Goal: Task Accomplishment & Management: Manage account settings

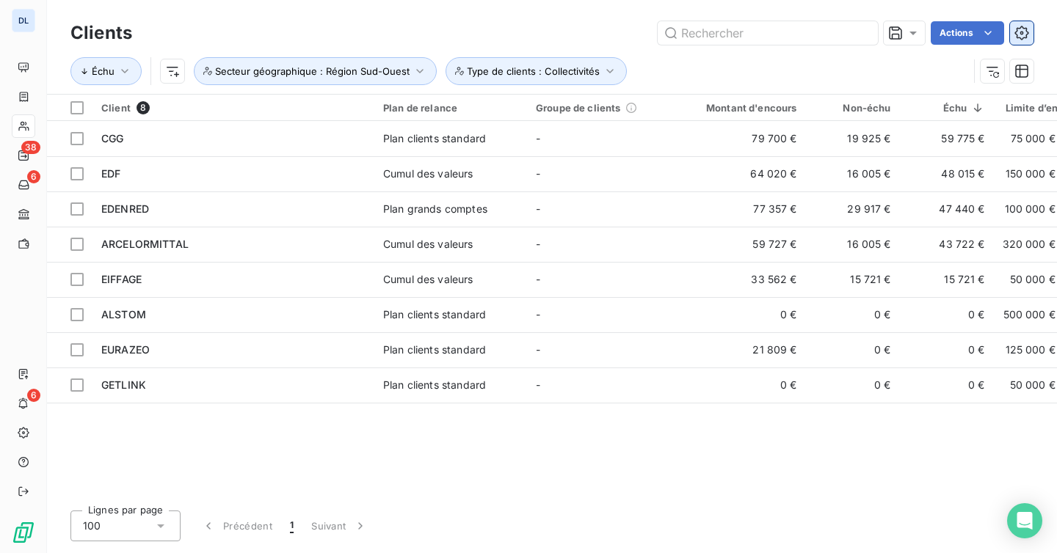
click at [1031, 41] on button "button" at bounding box center [1021, 32] width 23 height 23
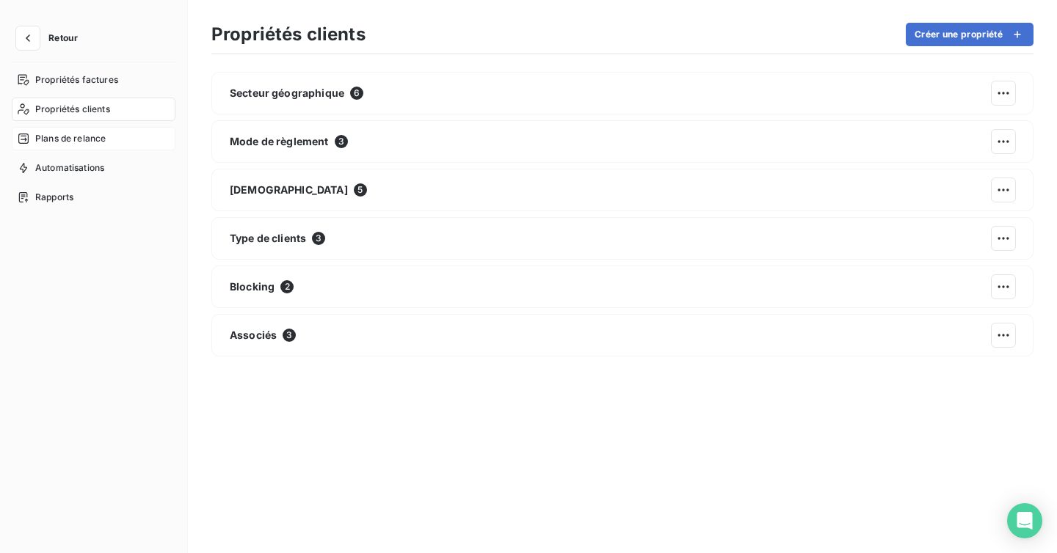
click at [62, 133] on span "Plans de relance" at bounding box center [70, 138] width 70 height 13
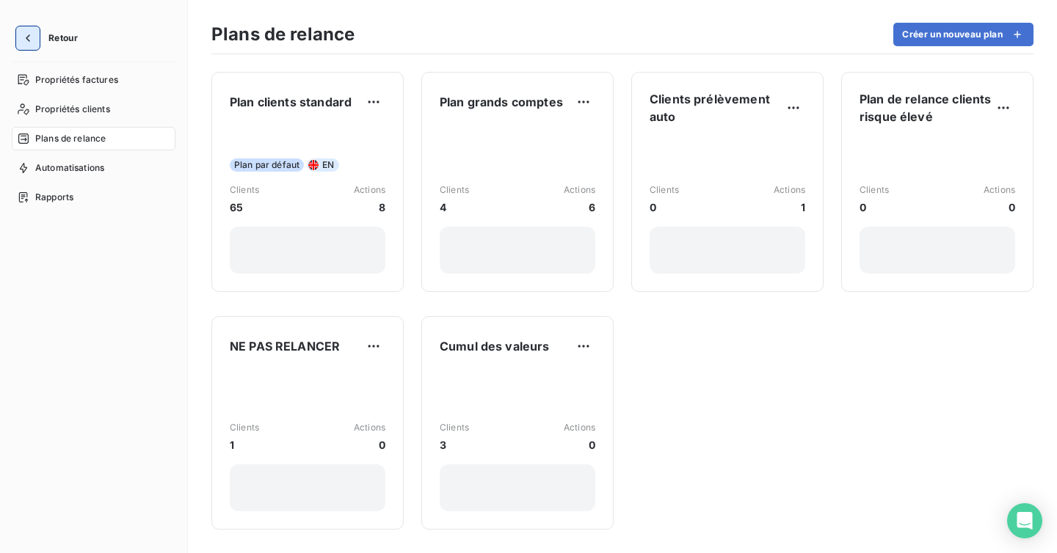
click at [28, 40] on icon "button" at bounding box center [28, 37] width 4 height 7
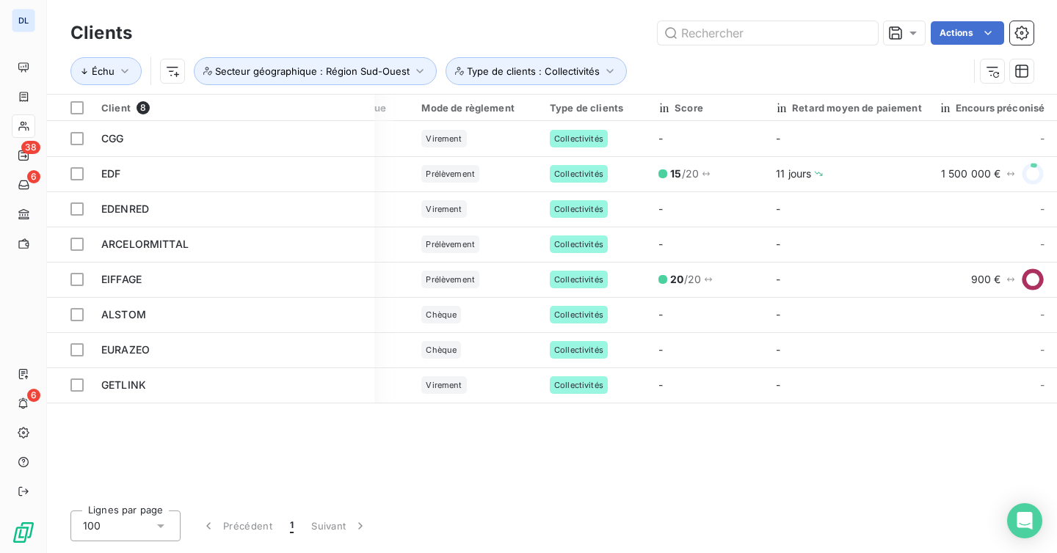
scroll to position [0, 751]
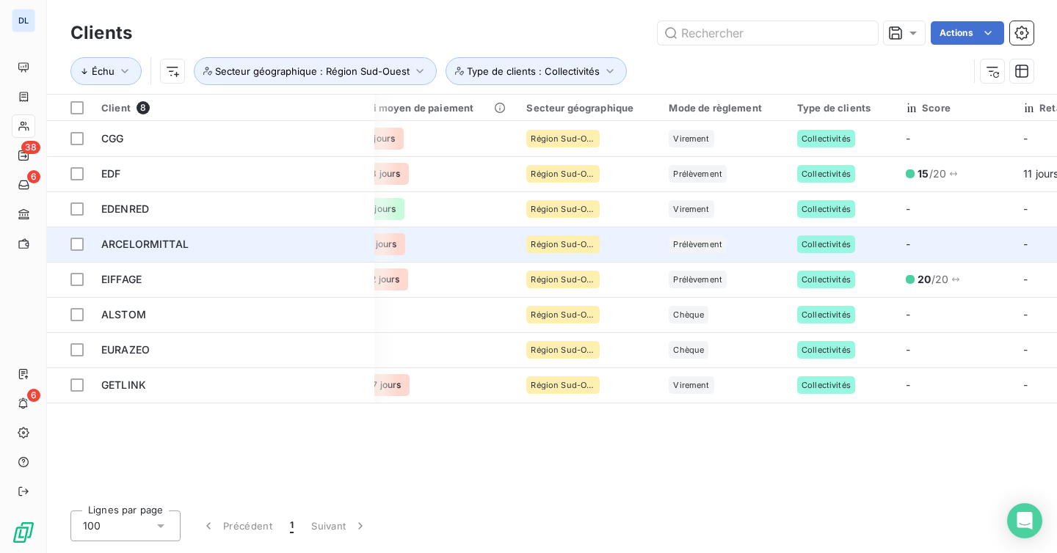
click at [687, 248] on span "Prélèvement" at bounding box center [697, 244] width 49 height 9
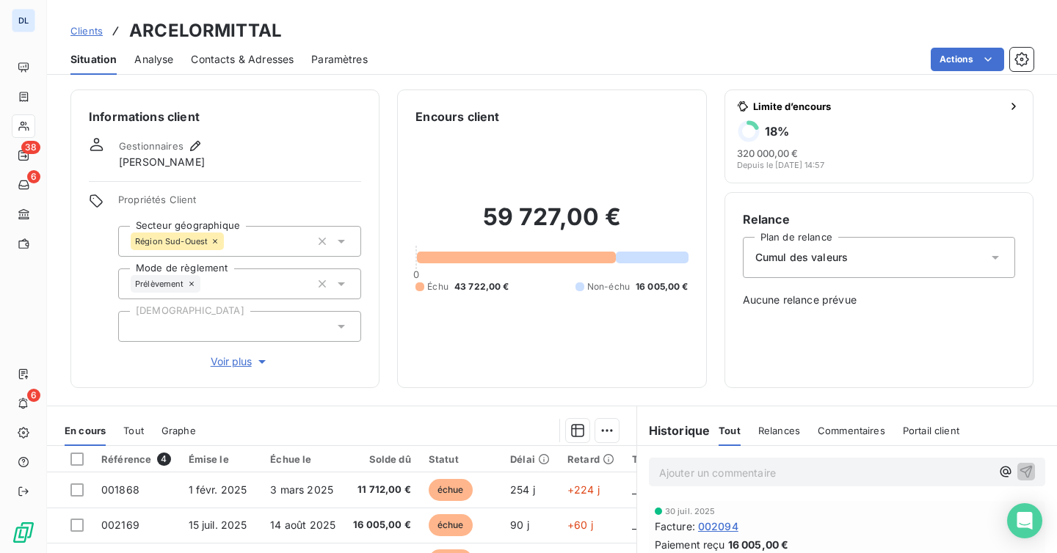
click at [342, 286] on icon at bounding box center [341, 284] width 15 height 15
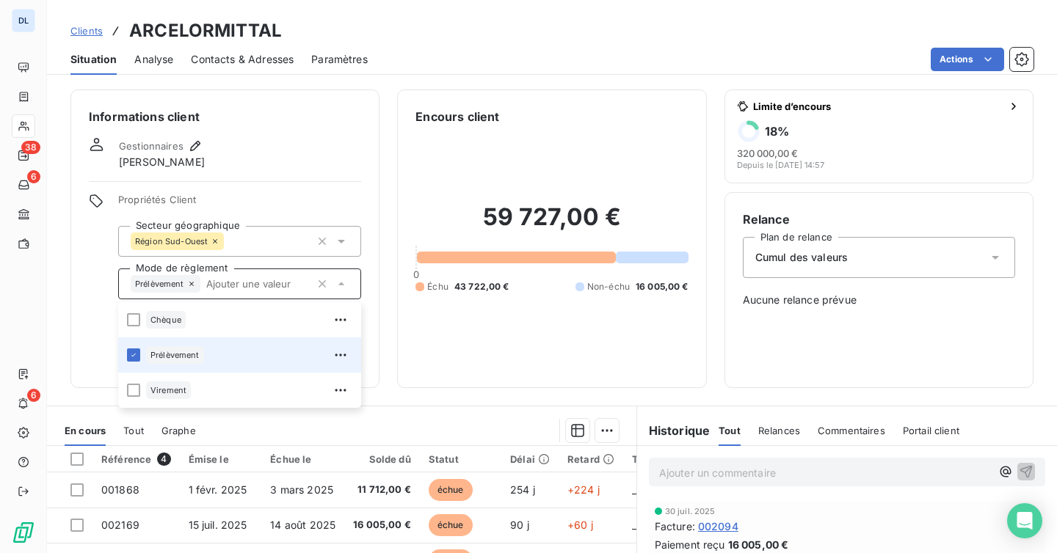
click at [194, 286] on icon at bounding box center [191, 284] width 9 height 9
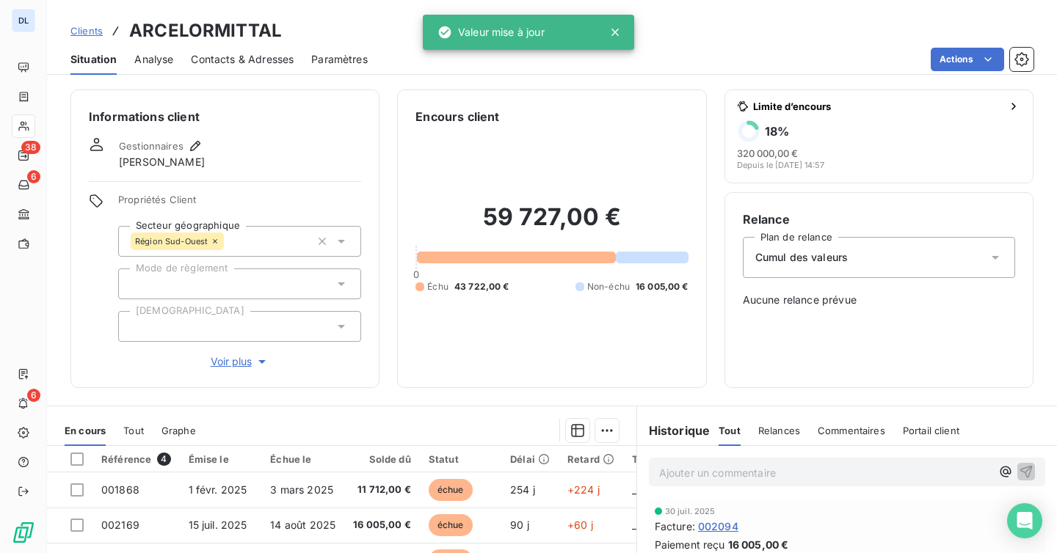
click at [225, 285] on div at bounding box center [239, 284] width 243 height 31
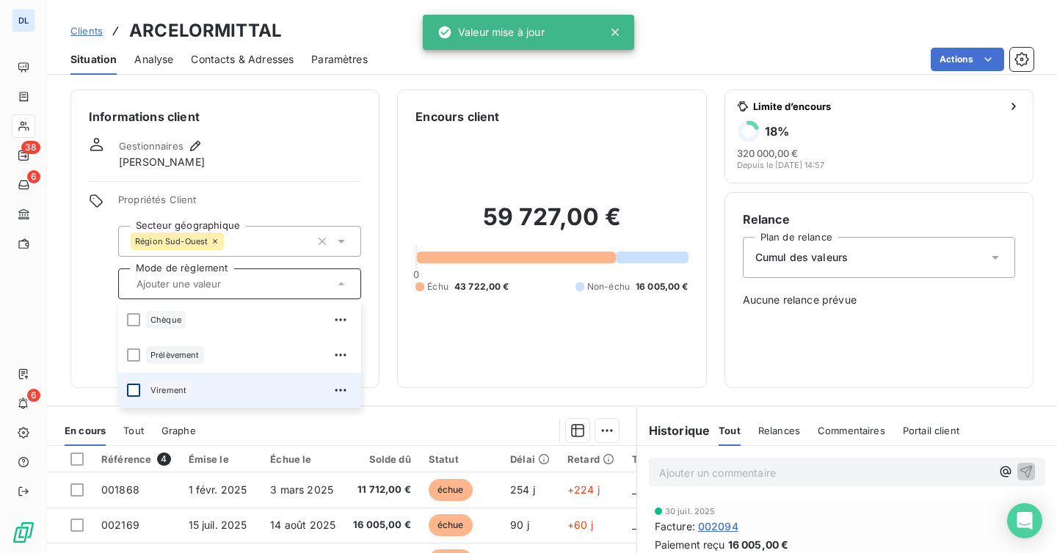
click at [131, 386] on div at bounding box center [133, 390] width 13 height 13
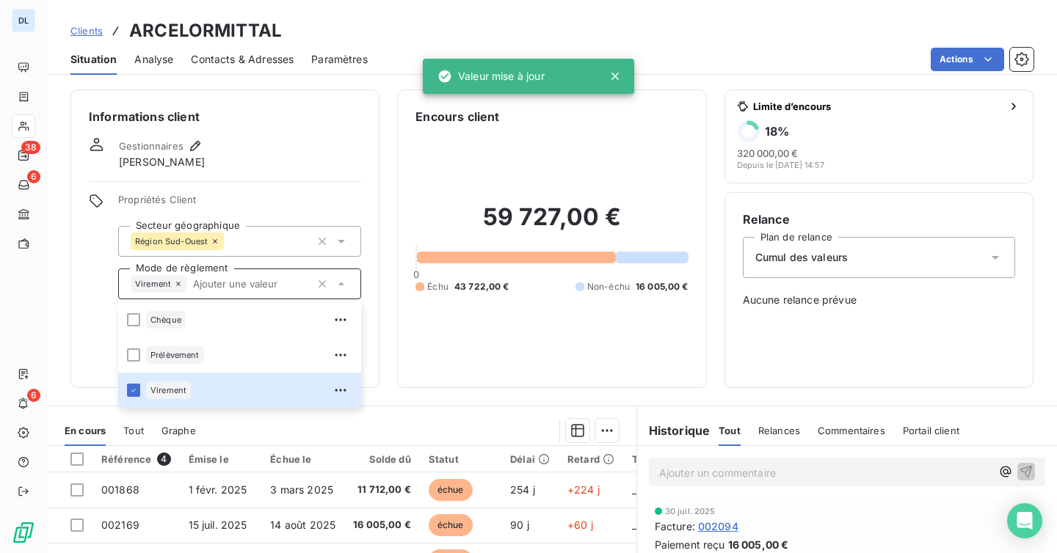
click at [699, 37] on div "Clients ARCELORMITTAL" at bounding box center [552, 31] width 1010 height 26
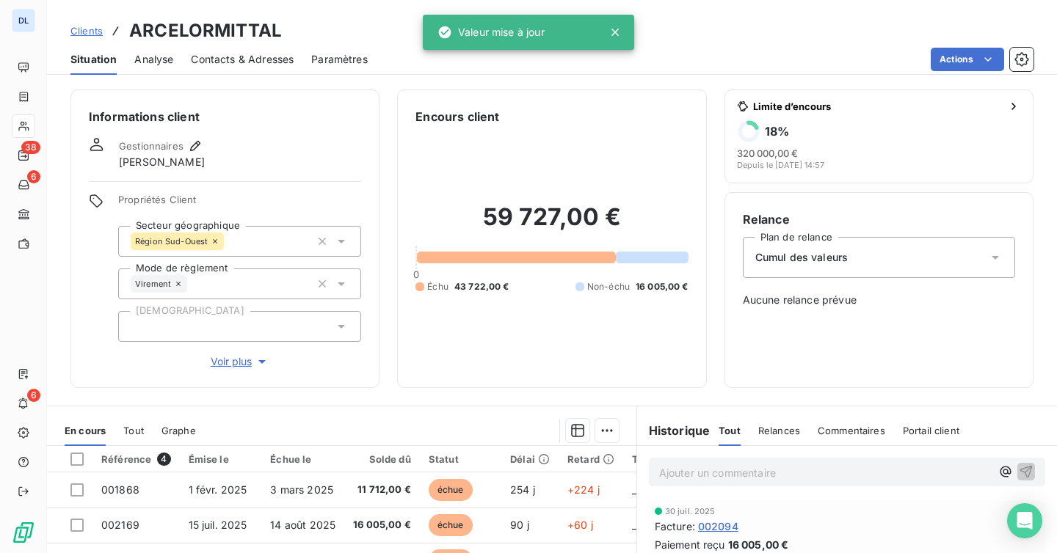
click at [82, 30] on span "Clients" at bounding box center [86, 31] width 32 height 12
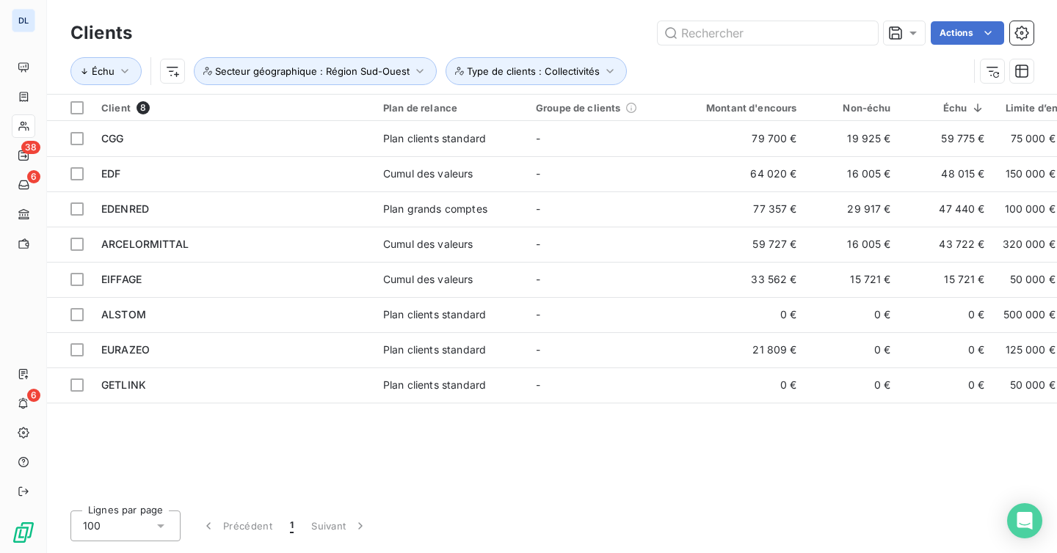
click at [533, 446] on div "Client 8 Plan de relance Groupe de clients Montant d'encours Non-échu Échu Limi…" at bounding box center [552, 297] width 1010 height 404
click at [1014, 37] on icon "button" at bounding box center [1021, 33] width 15 height 15
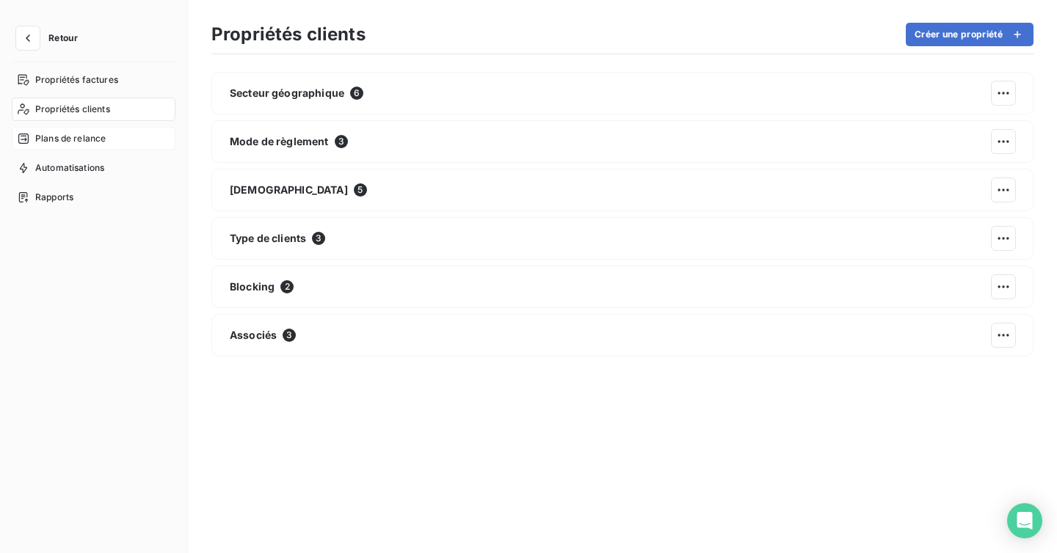
click at [81, 145] on div "Plans de relance" at bounding box center [94, 138] width 164 height 23
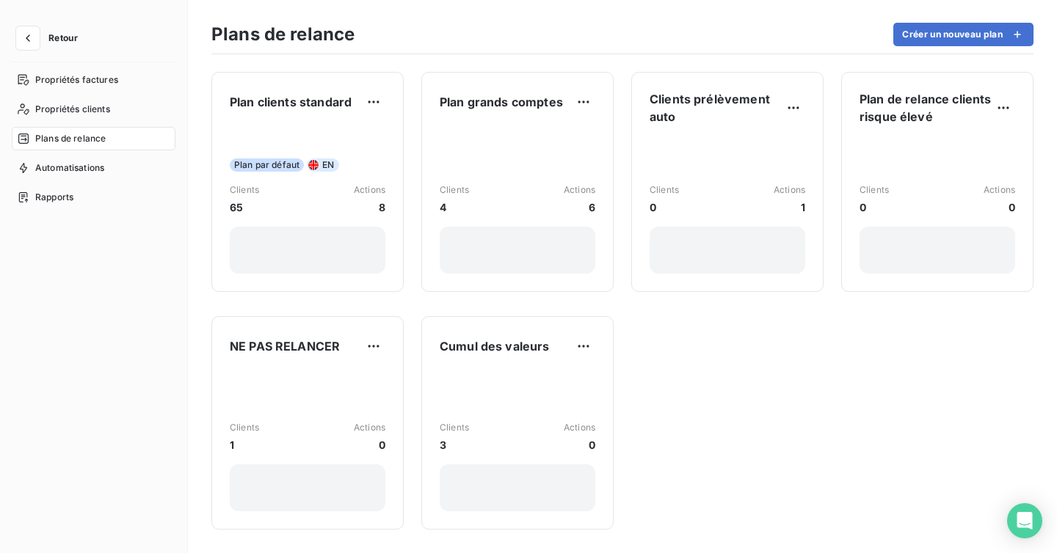
click at [784, 447] on div "Plan clients standard Plan par défaut EN Clients 65 Actions 8 Plan grands compt…" at bounding box center [622, 303] width 869 height 499
click at [19, 35] on button "button" at bounding box center [27, 37] width 23 height 23
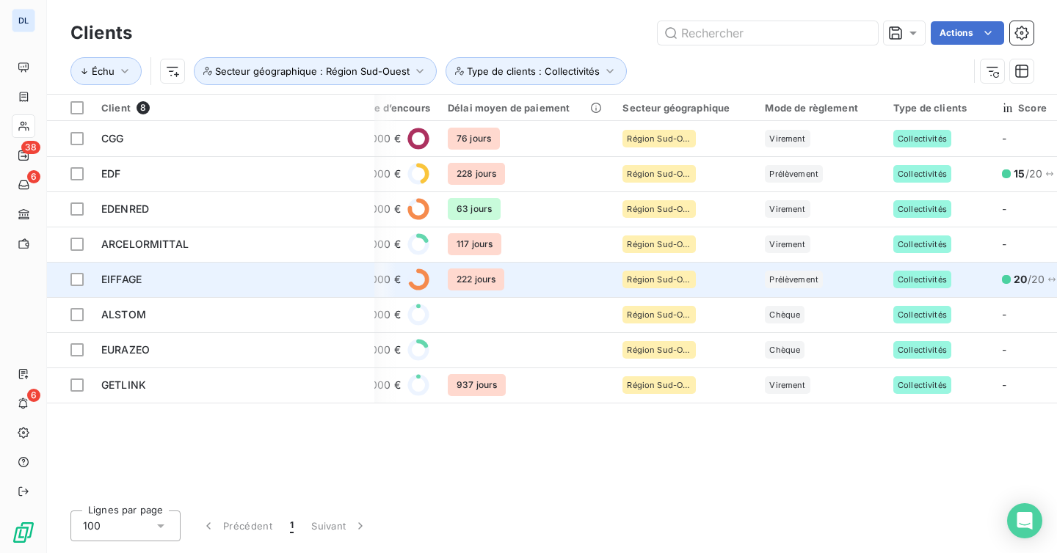
scroll to position [0, 658]
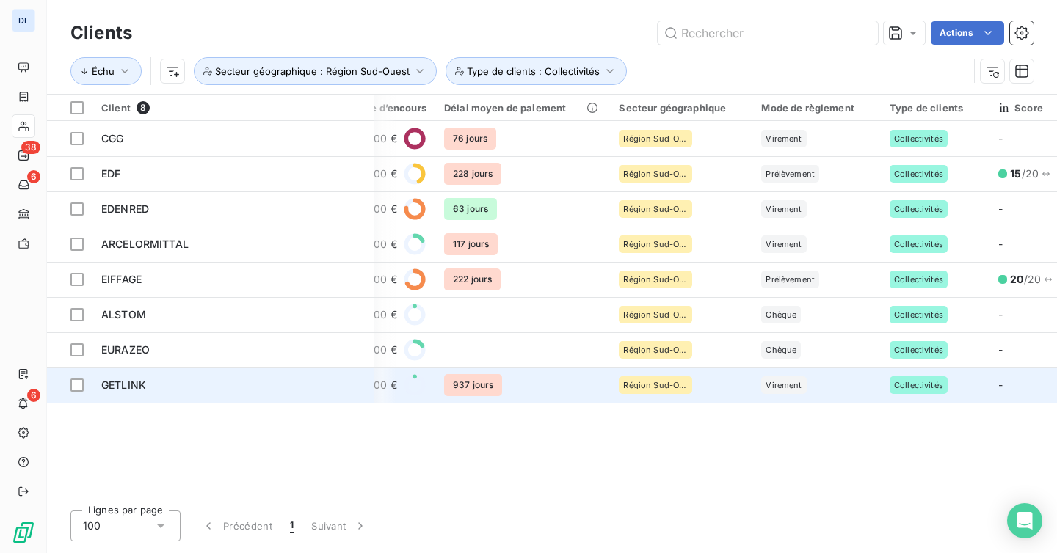
click at [671, 383] on span "Région Sud-Ouest" at bounding box center [655, 385] width 65 height 9
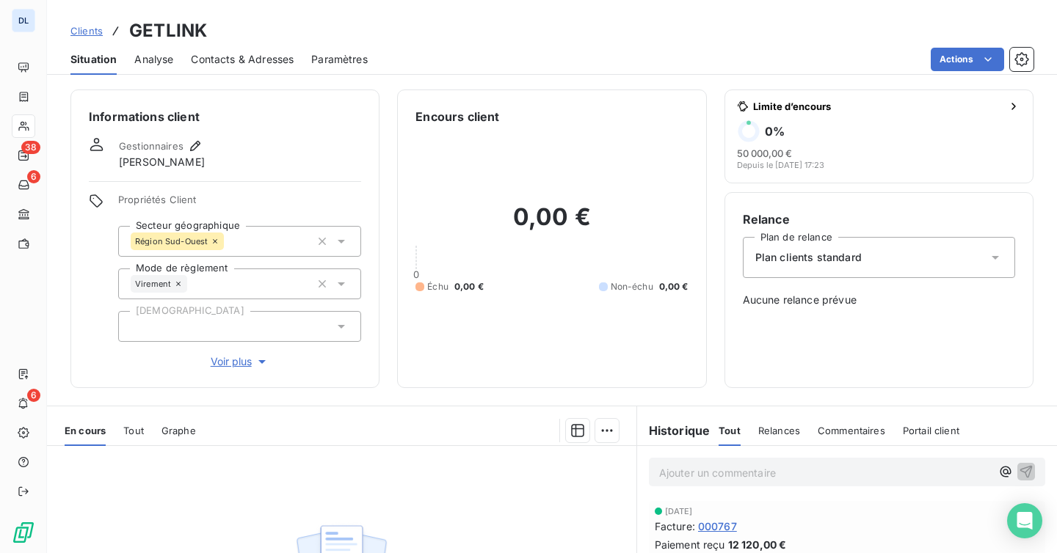
click at [343, 239] on icon at bounding box center [341, 241] width 15 height 15
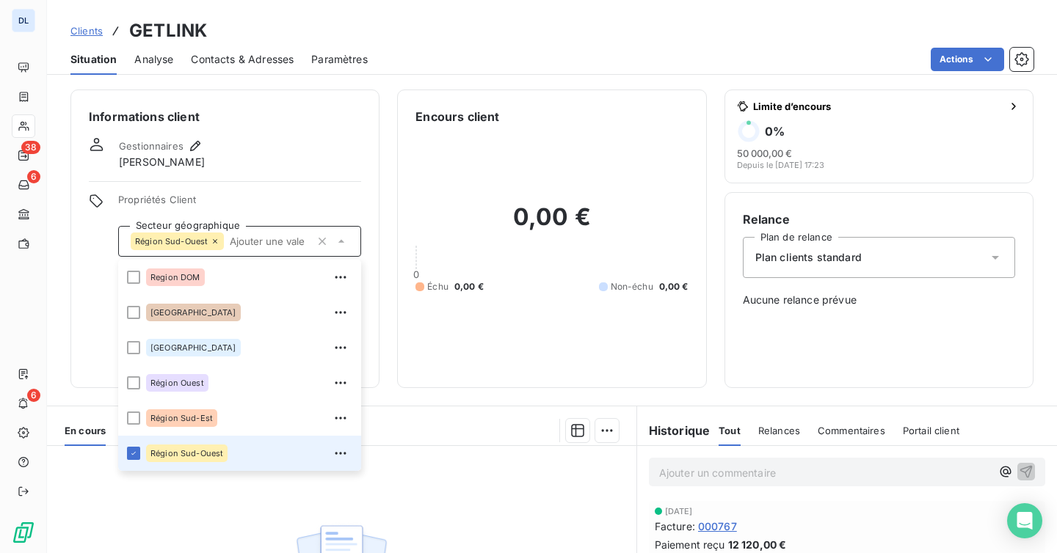
click at [219, 239] on div "Région Sud-Ouest" at bounding box center [177, 242] width 93 height 18
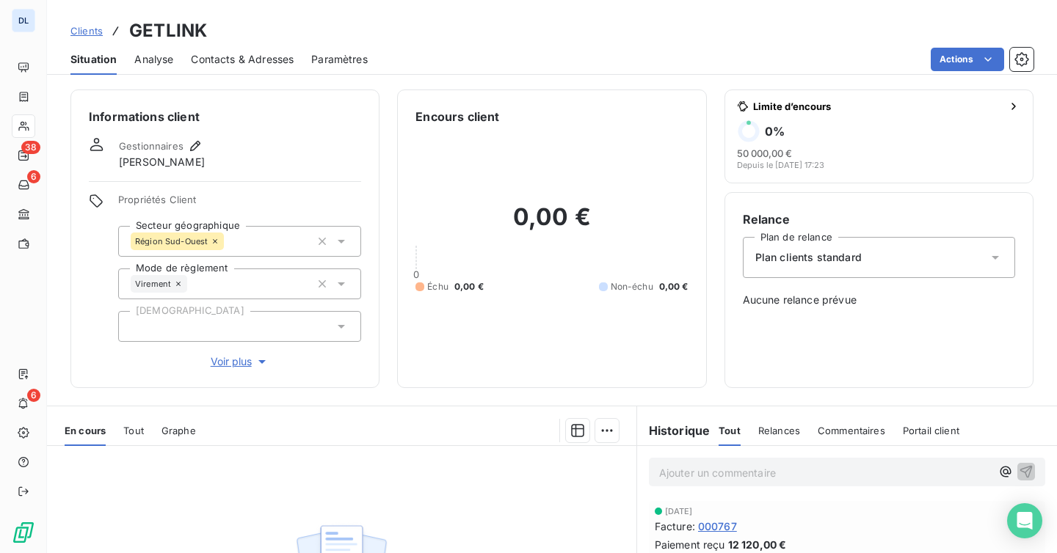
click at [213, 239] on icon at bounding box center [215, 241] width 9 height 9
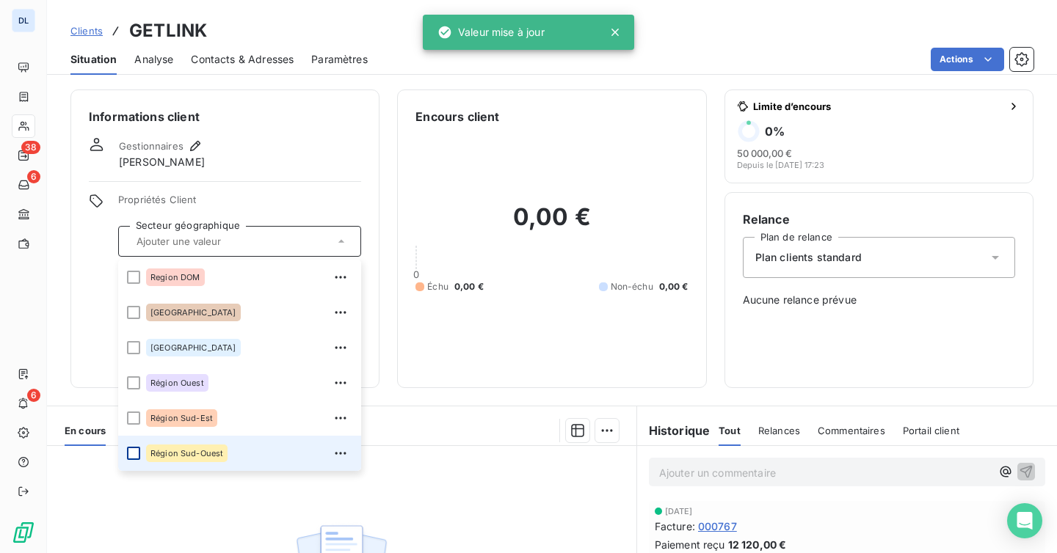
click at [139, 452] on div at bounding box center [133, 453] width 13 height 13
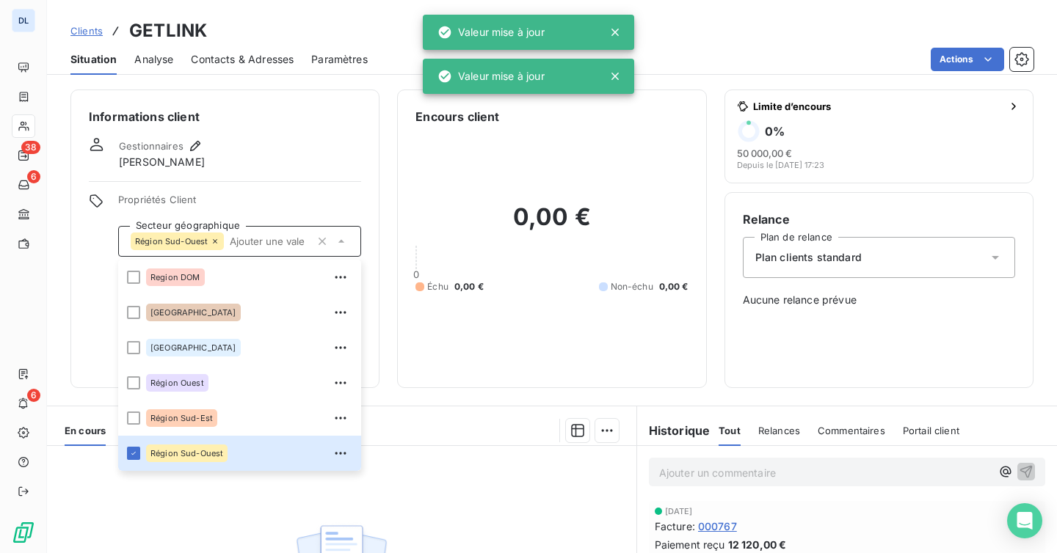
click at [96, 32] on span "Clients" at bounding box center [86, 31] width 32 height 12
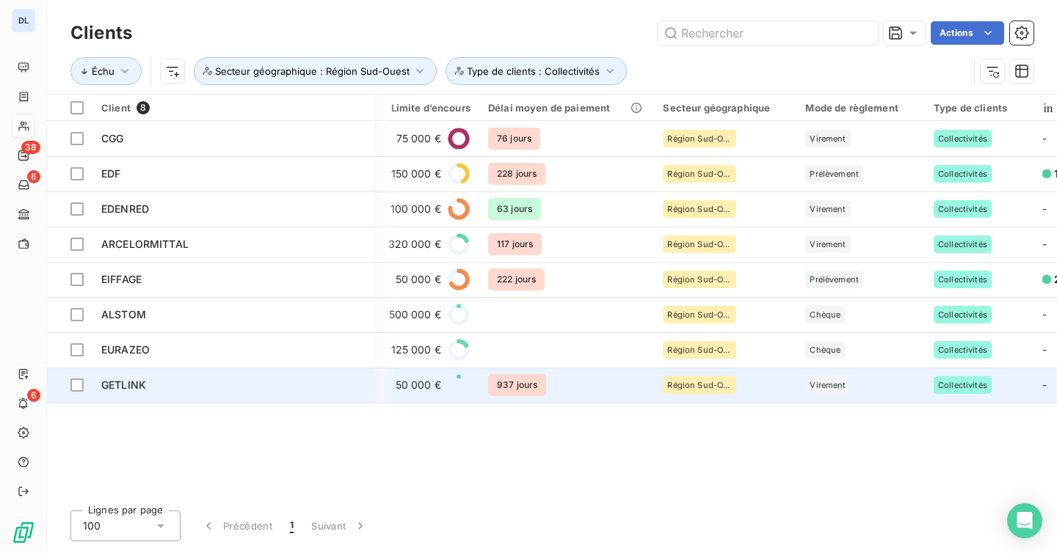
scroll to position [0, 702]
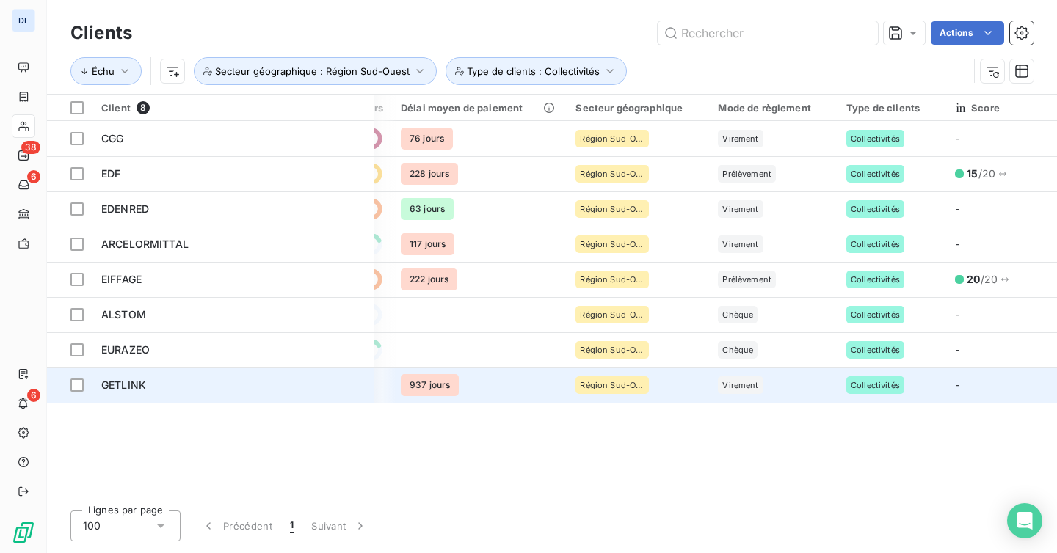
click at [865, 385] on span "Collectivités" at bounding box center [875, 385] width 49 height 9
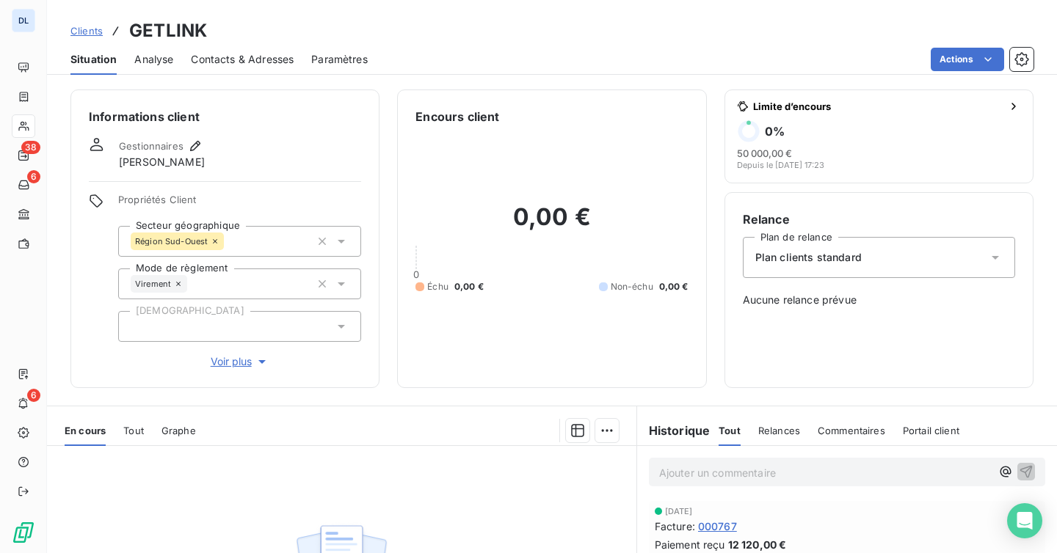
click at [334, 327] on icon at bounding box center [341, 326] width 15 height 15
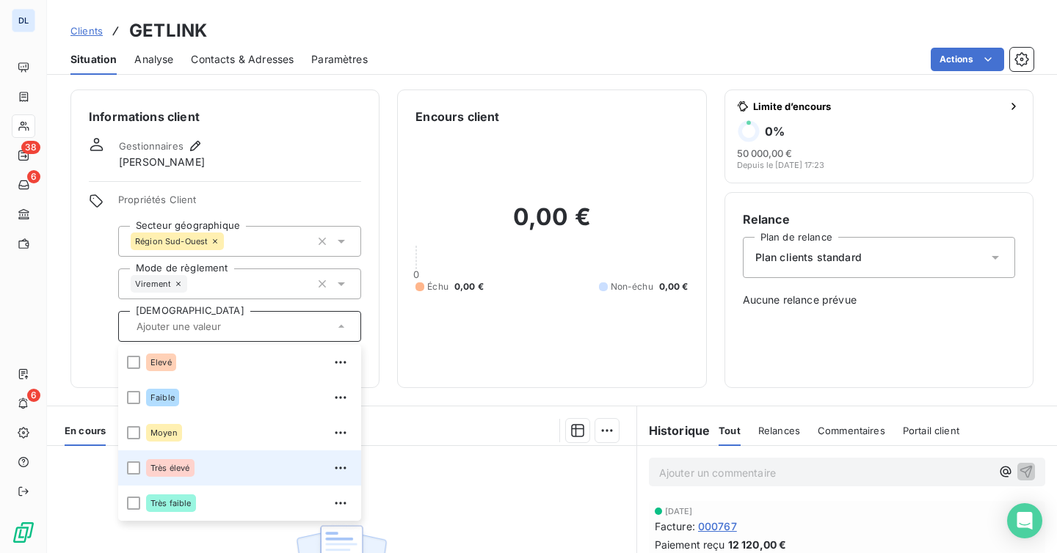
scroll to position [219, 0]
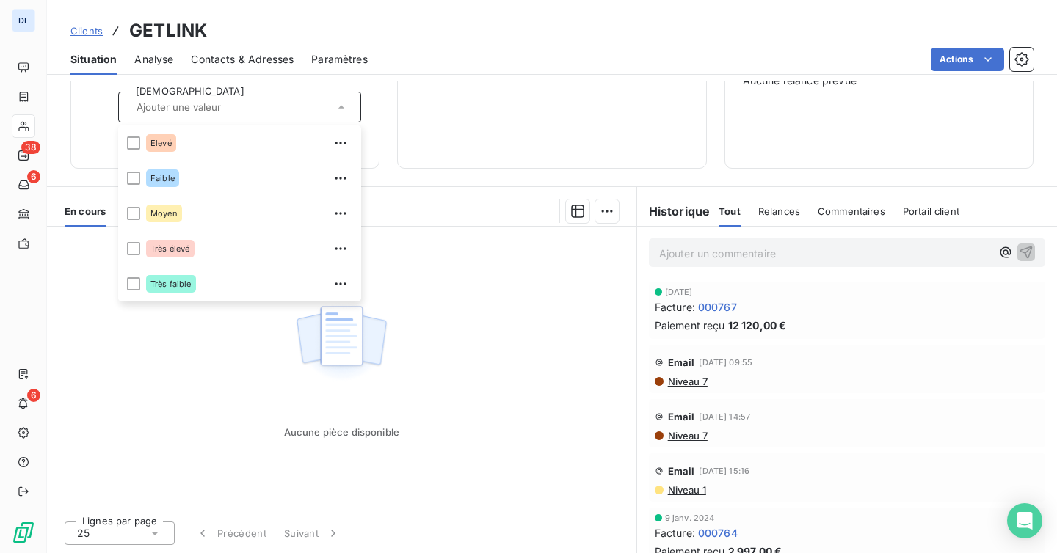
click at [376, 217] on div at bounding box center [416, 211] width 405 height 23
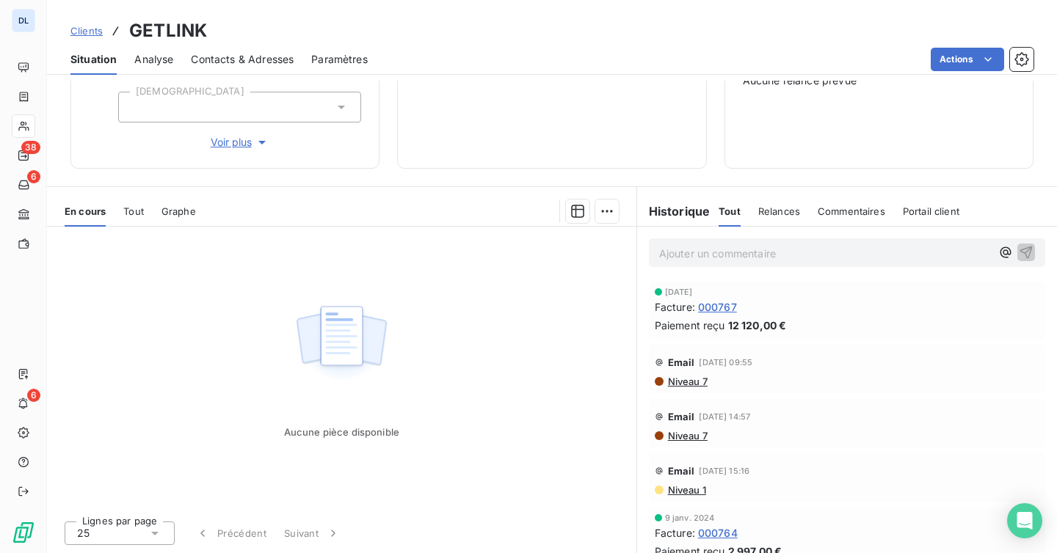
click at [230, 146] on span "Voir plus" at bounding box center [240, 142] width 59 height 15
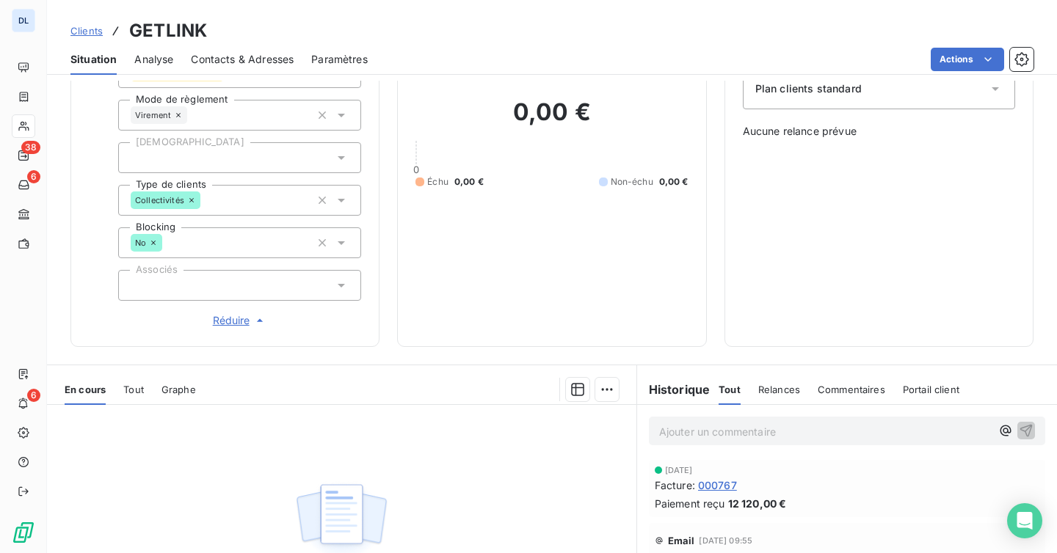
scroll to position [143, 0]
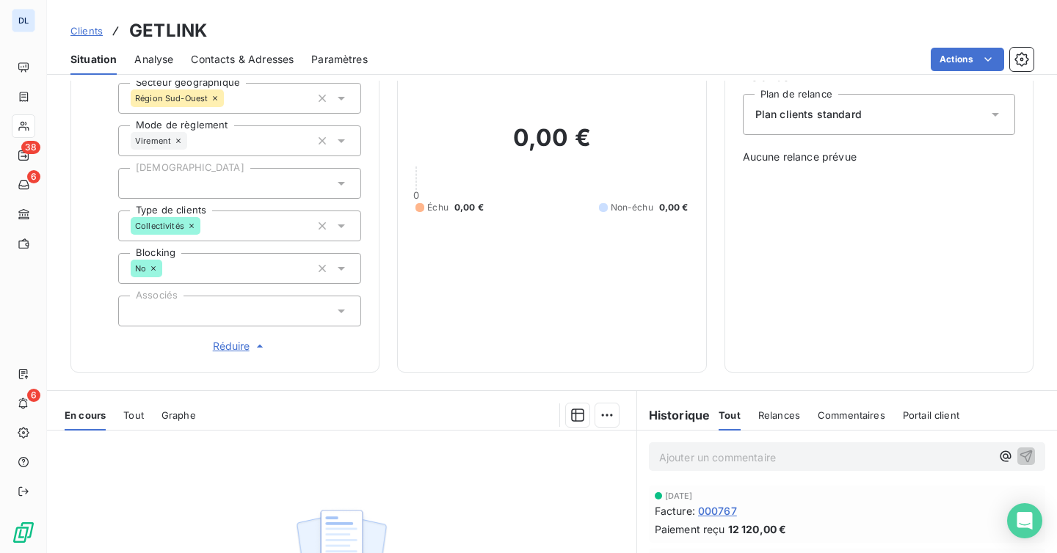
click at [191, 225] on icon at bounding box center [191, 226] width 4 height 4
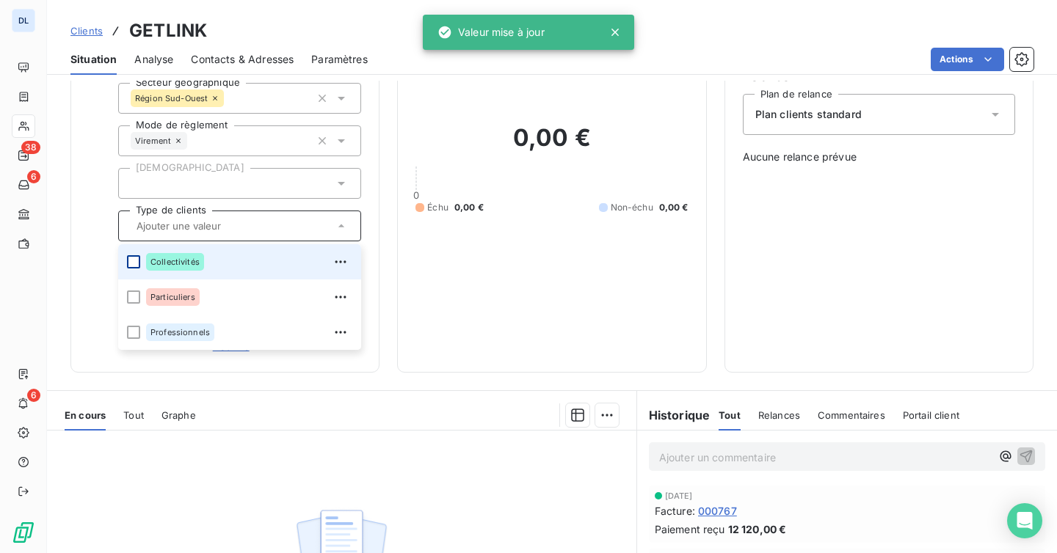
click at [133, 255] on div at bounding box center [133, 261] width 13 height 13
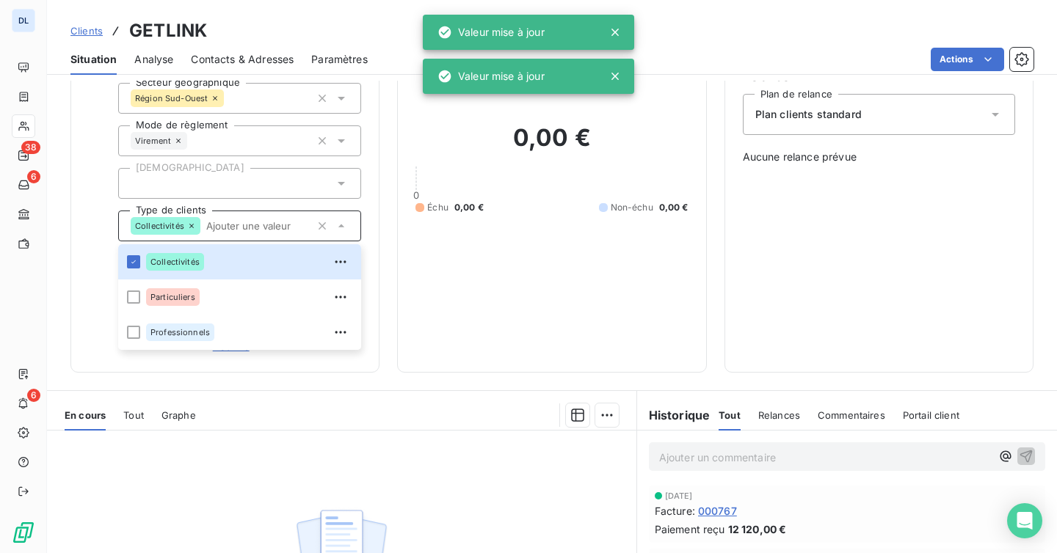
click at [550, 216] on div "0,00 € 0 Échu 0,00 € Non-échu 0,00 €" at bounding box center [551, 168] width 272 height 372
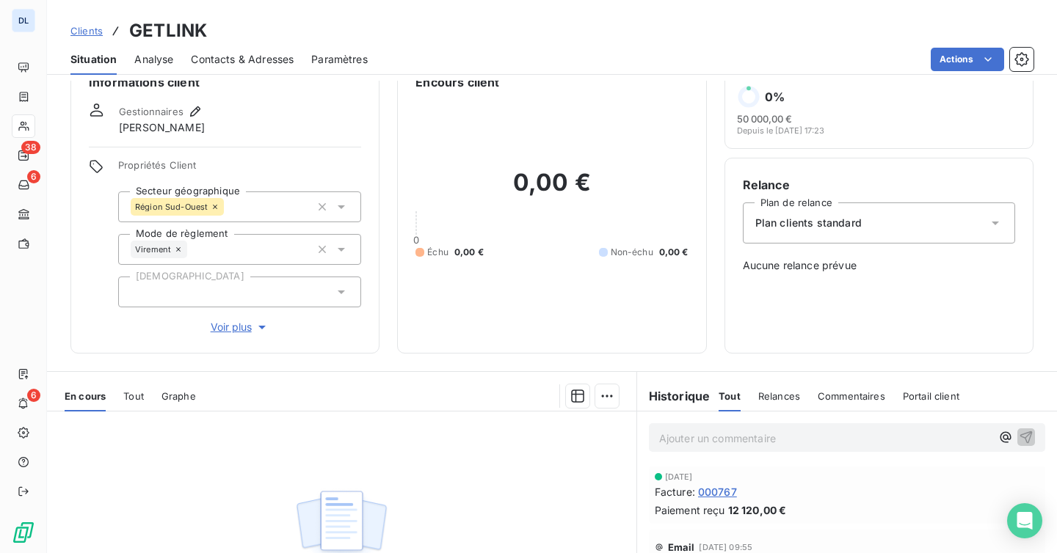
scroll to position [37, 0]
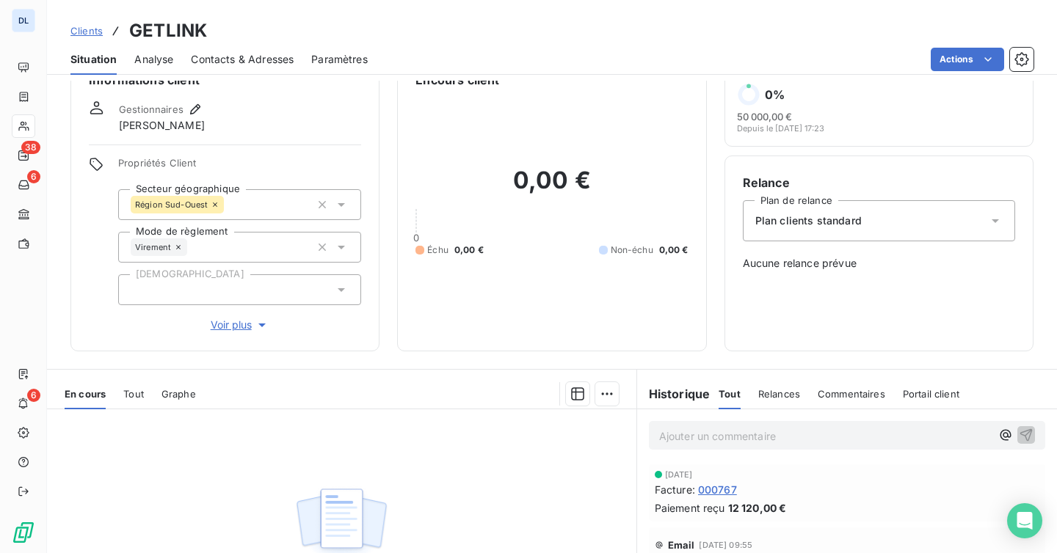
click at [89, 29] on span "Clients" at bounding box center [86, 31] width 32 height 12
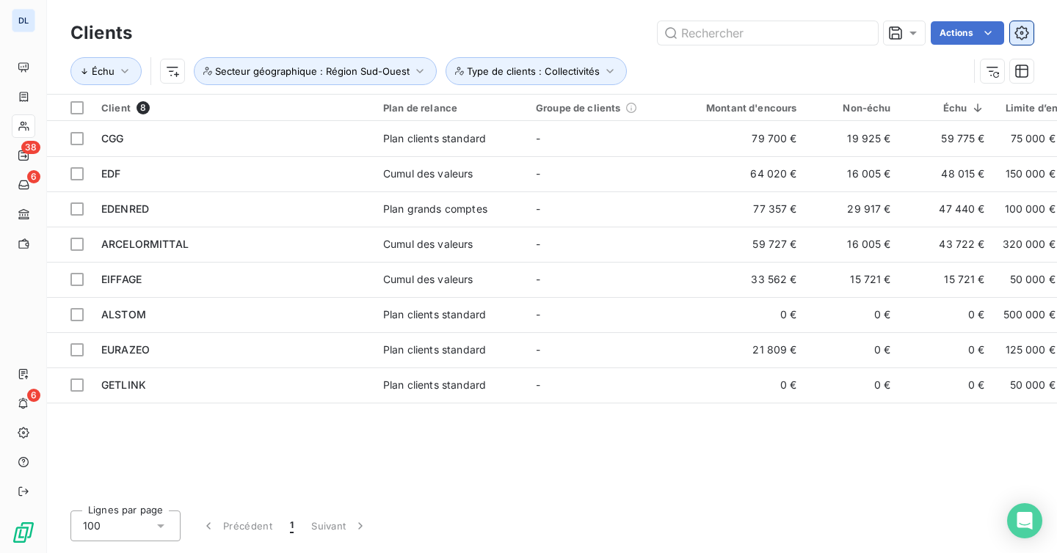
click at [1026, 27] on icon "button" at bounding box center [1021, 33] width 15 height 15
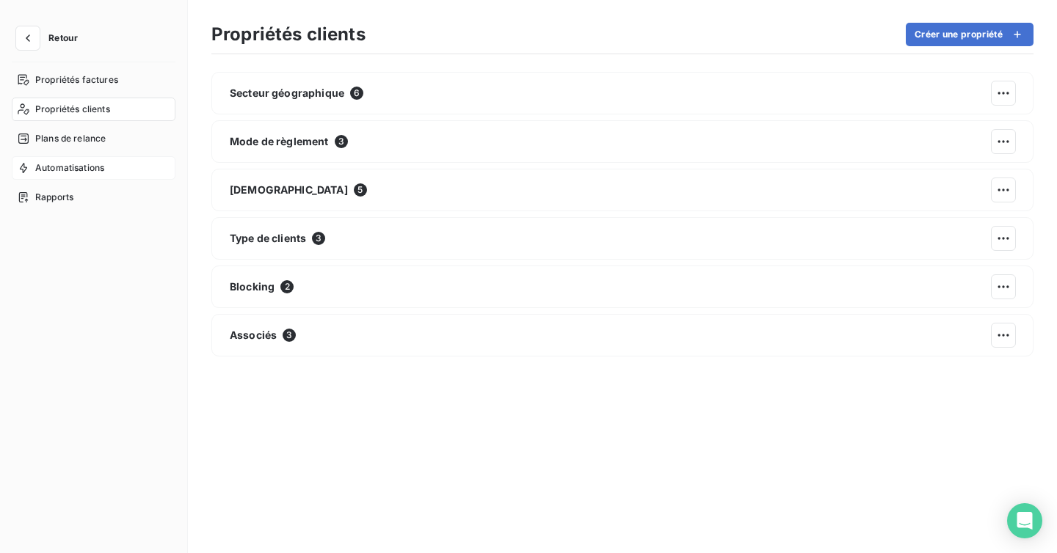
click at [72, 170] on span "Automatisations" at bounding box center [69, 167] width 69 height 13
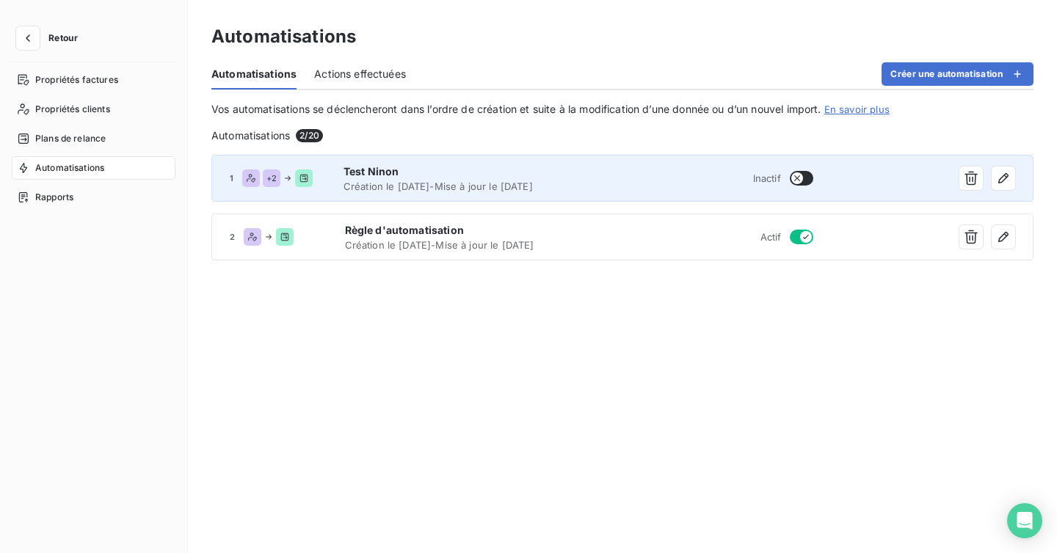
click at [815, 178] on div "1 + 2 Test Ninon Création le 13 oct. 2025 - Mise à jour le 13 oct. 2025 Inactif" at bounding box center [622, 178] width 822 height 47
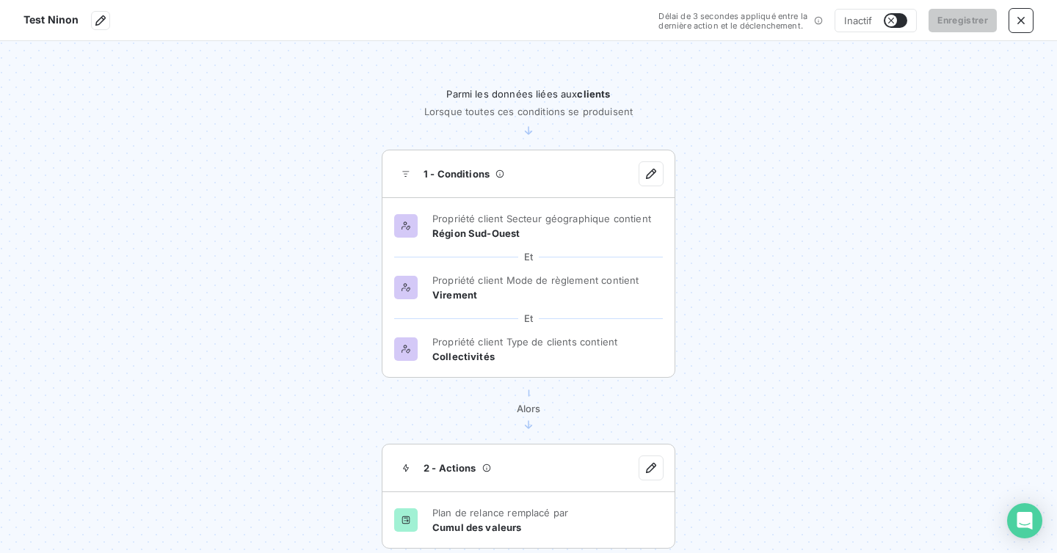
click at [895, 18] on icon "button" at bounding box center [891, 21] width 12 height 12
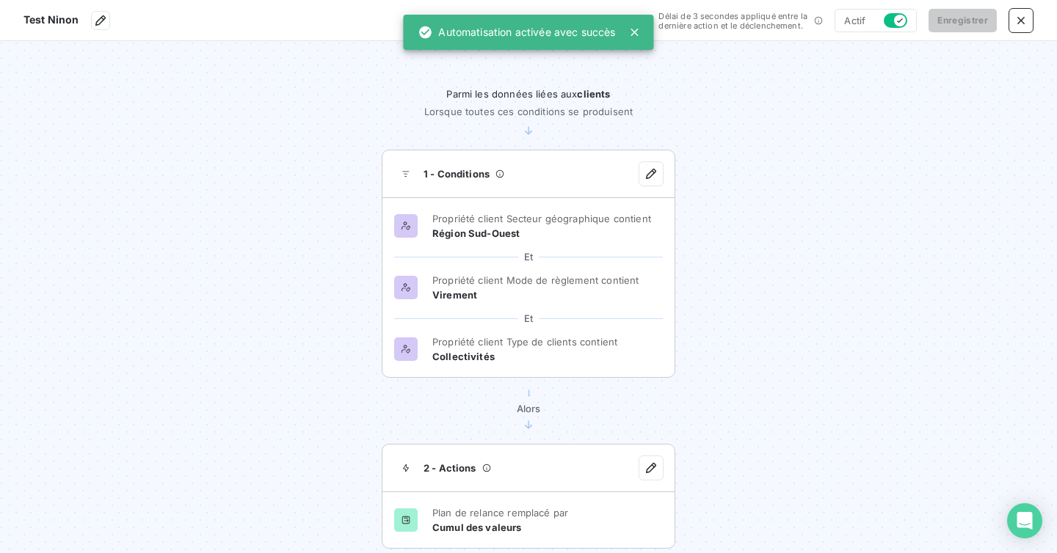
click at [736, 90] on section "Parmi les données liées aux clients Lorsque toutes ces conditions se produisent…" at bounding box center [528, 297] width 1057 height 512
click at [1022, 18] on icon "button" at bounding box center [1020, 20] width 7 height 7
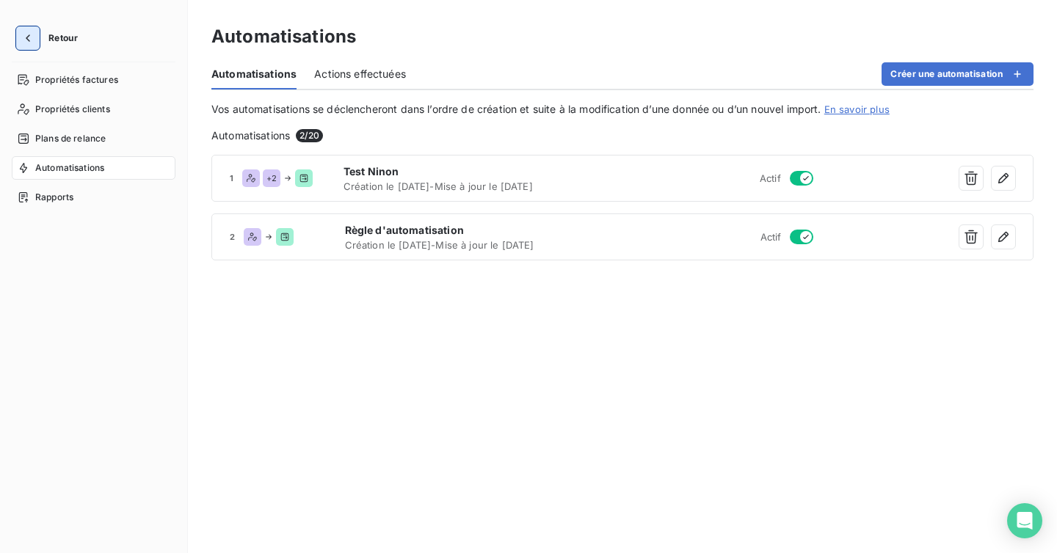
click at [24, 37] on icon "button" at bounding box center [28, 38] width 15 height 15
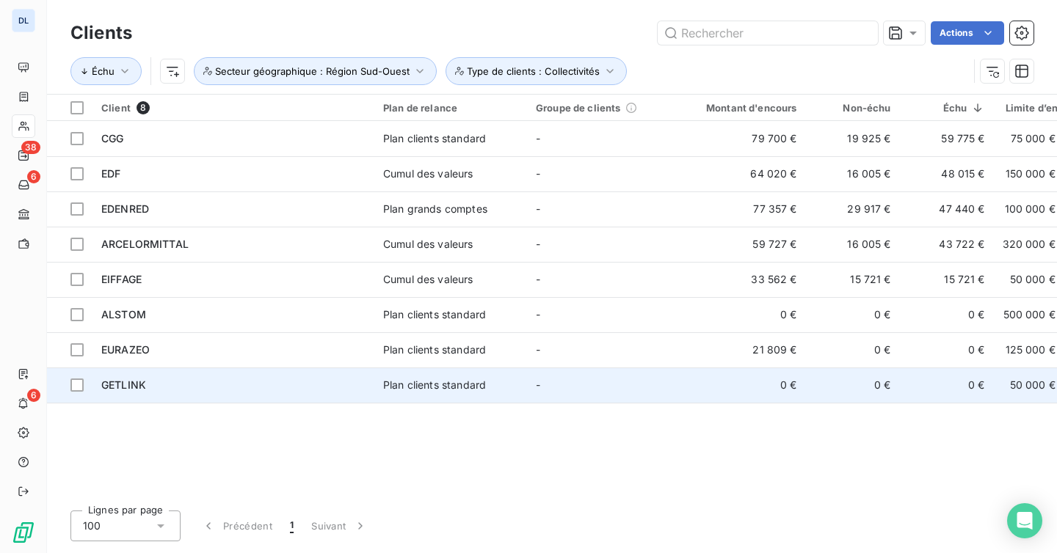
click at [471, 389] on div "Plan clients standard" at bounding box center [434, 385] width 103 height 15
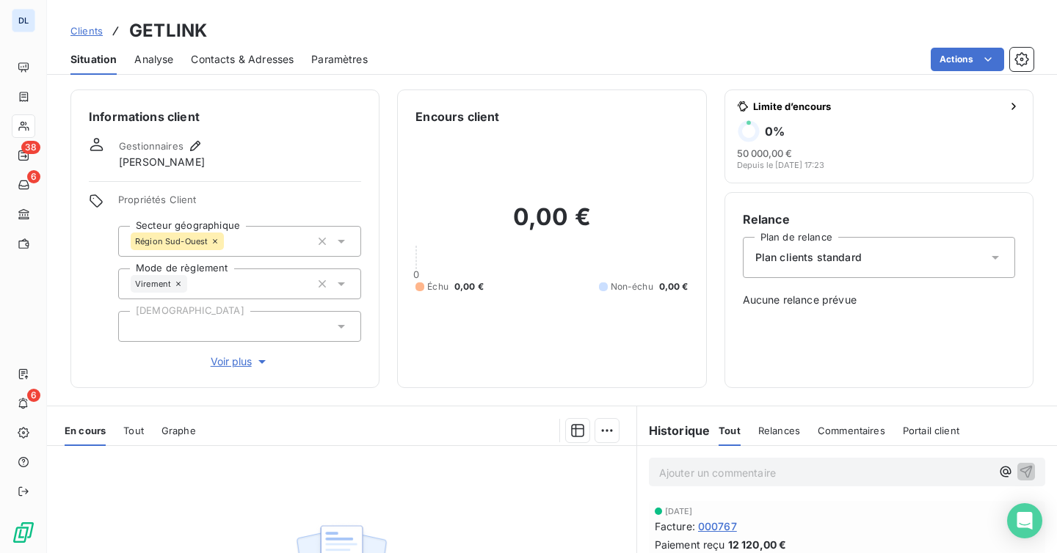
click at [889, 258] on div "Plan clients standard" at bounding box center [879, 257] width 272 height 41
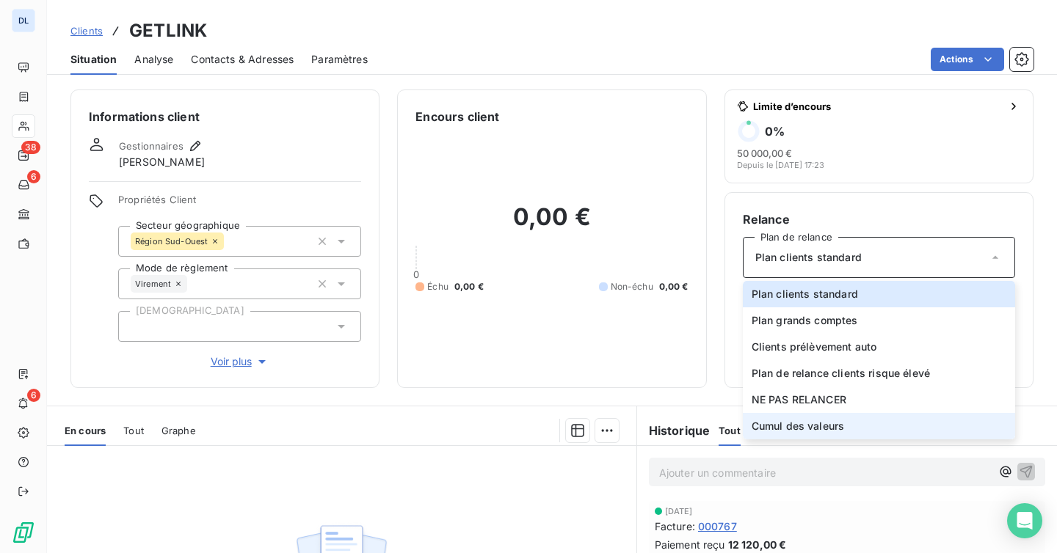
click at [776, 423] on span "Cumul des valeurs" at bounding box center [797, 426] width 93 height 15
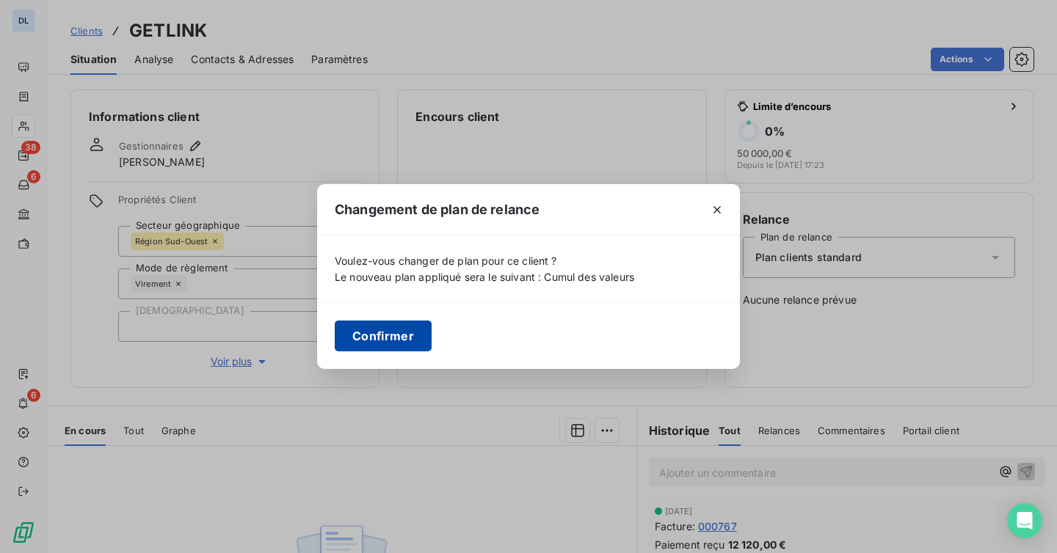
click at [399, 324] on button "Confirmer" at bounding box center [383, 336] width 97 height 31
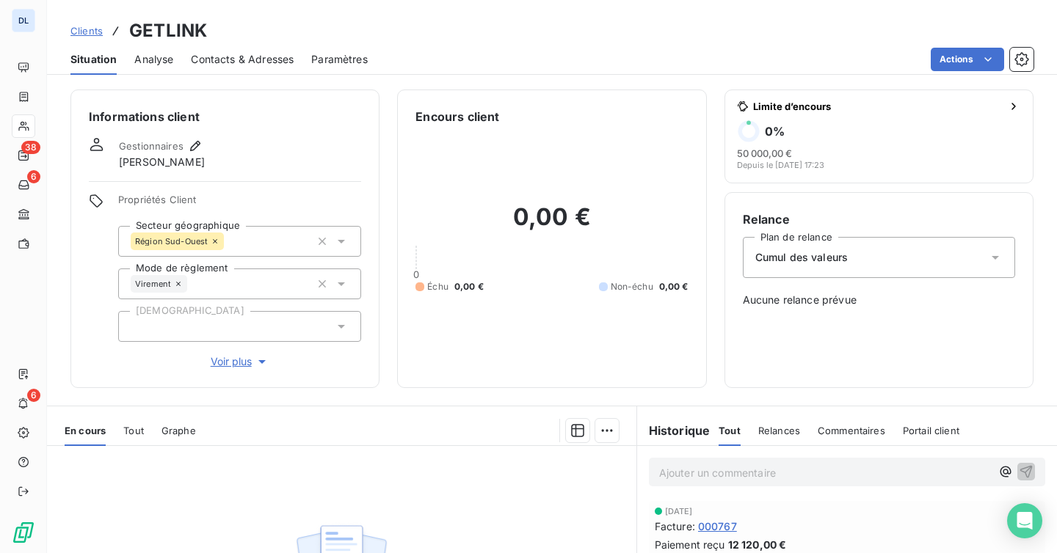
click at [88, 26] on span "Clients" at bounding box center [86, 31] width 32 height 12
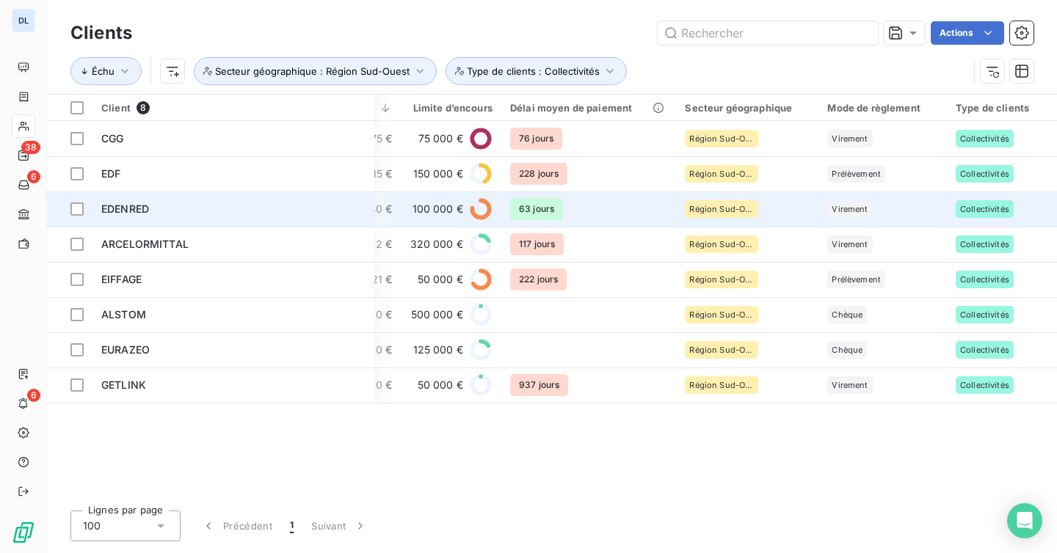
scroll to position [0, 598]
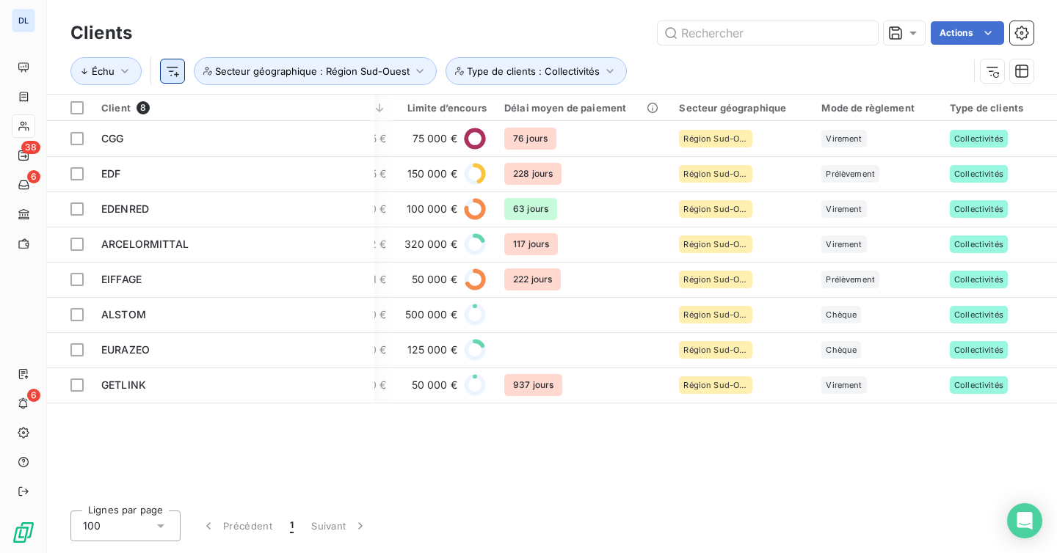
click at [175, 70] on html "DL 38 6 6 Clients Actions Échu Secteur géographique : Région Sud-Ouest Type de …" at bounding box center [528, 276] width 1057 height 553
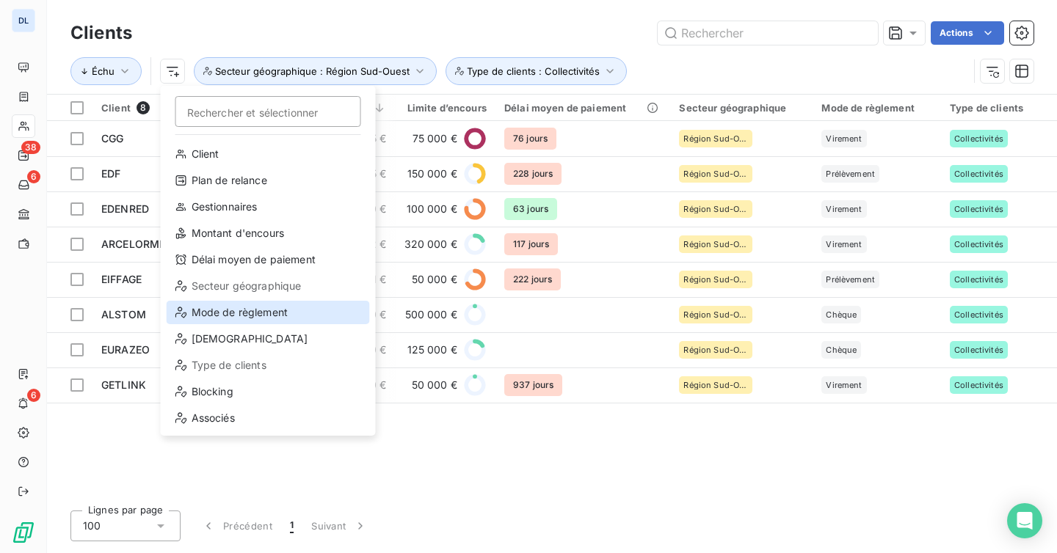
click at [258, 317] on div "Mode de règlement" at bounding box center [268, 312] width 203 height 23
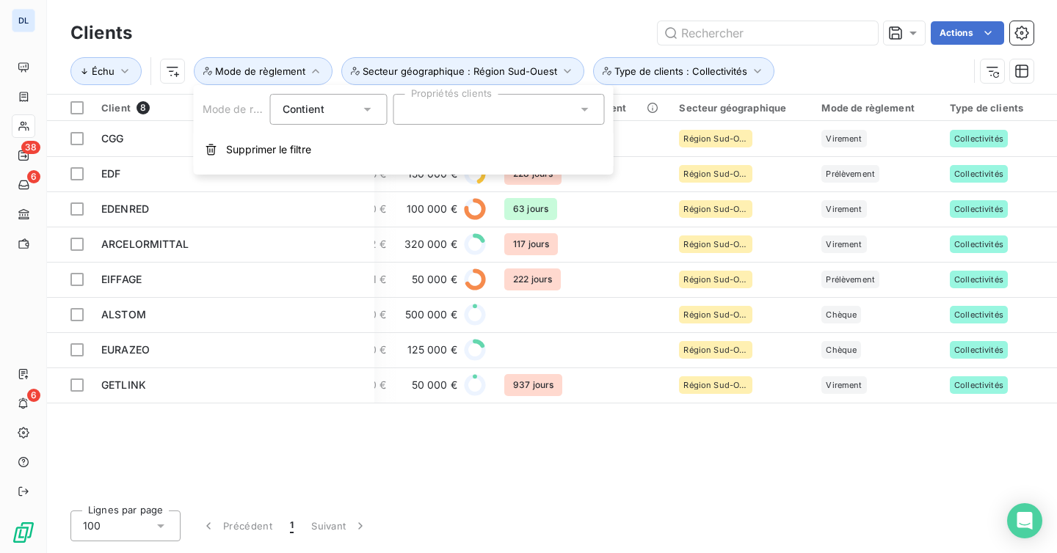
click at [460, 114] on div at bounding box center [498, 109] width 211 height 31
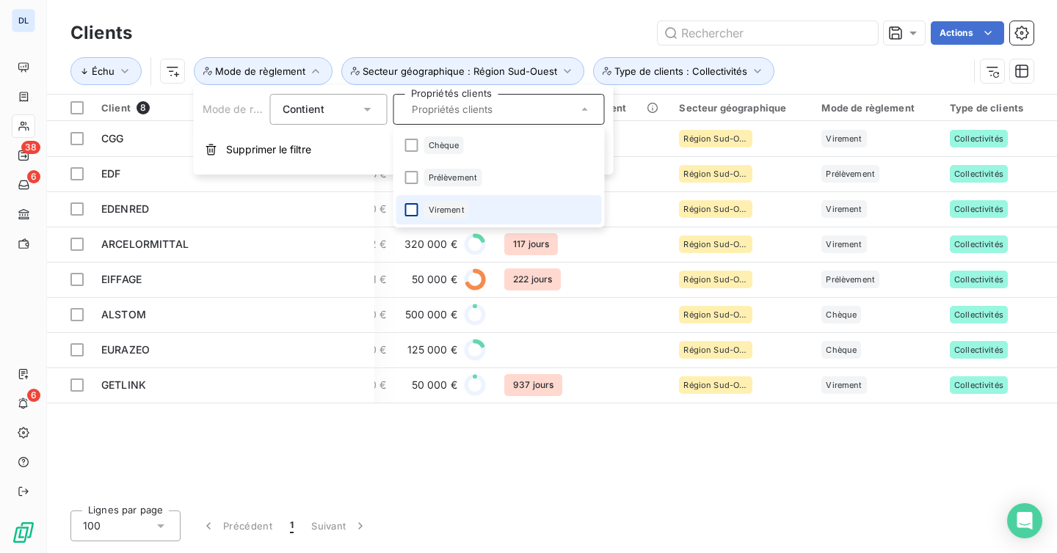
click at [412, 205] on div at bounding box center [411, 209] width 13 height 13
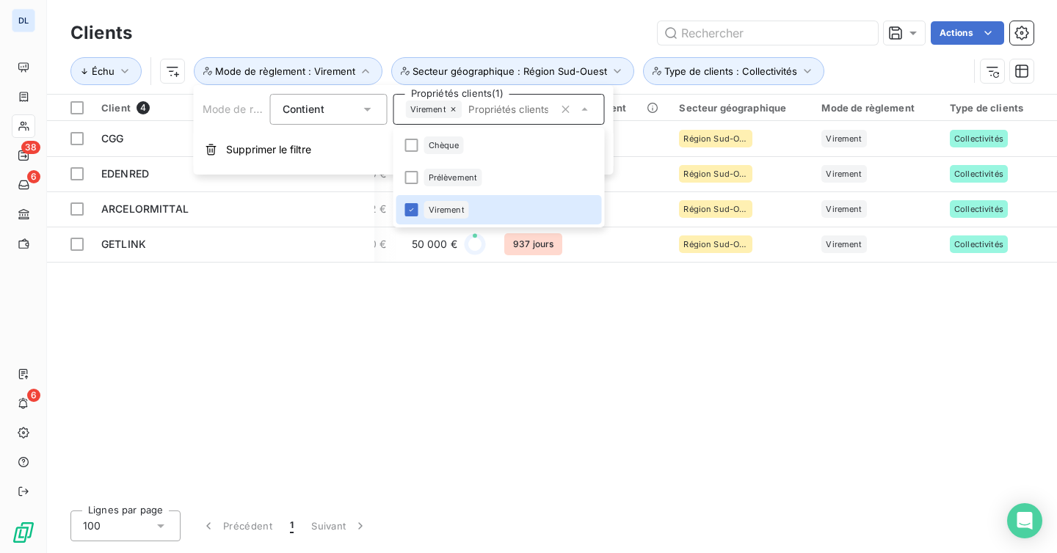
click at [509, 37] on div "Actions" at bounding box center [592, 32] width 884 height 23
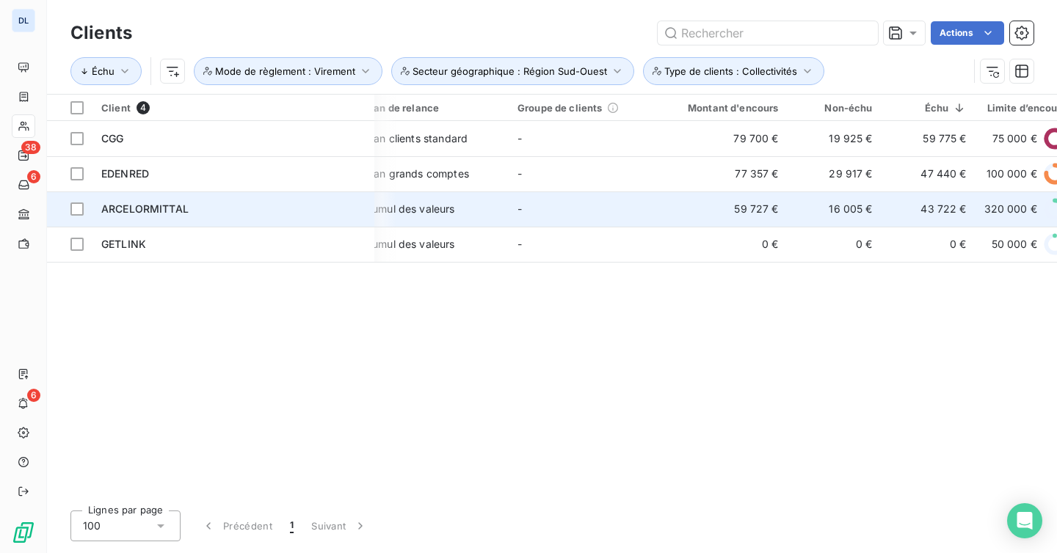
scroll to position [0, 0]
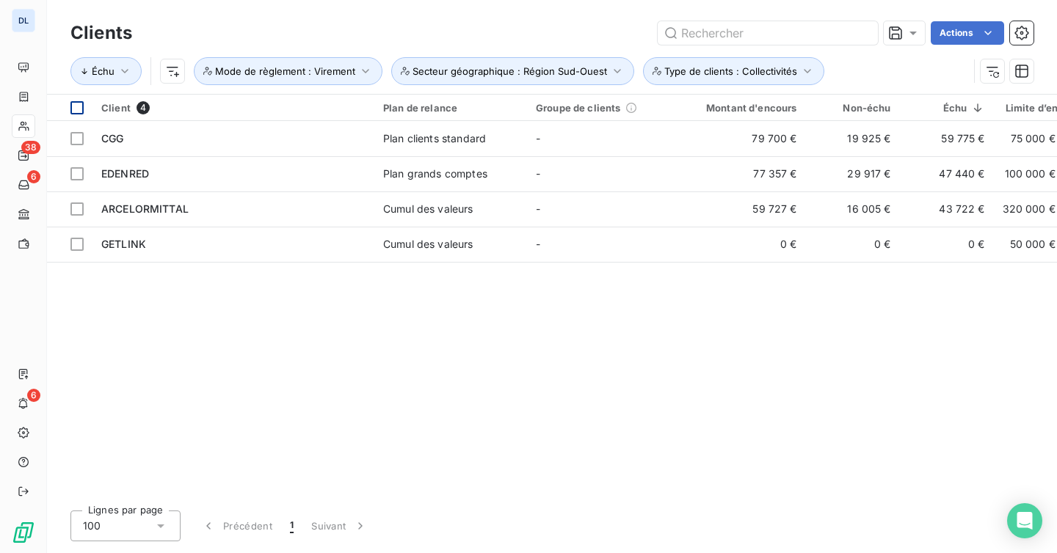
click at [79, 111] on div at bounding box center [76, 107] width 13 height 13
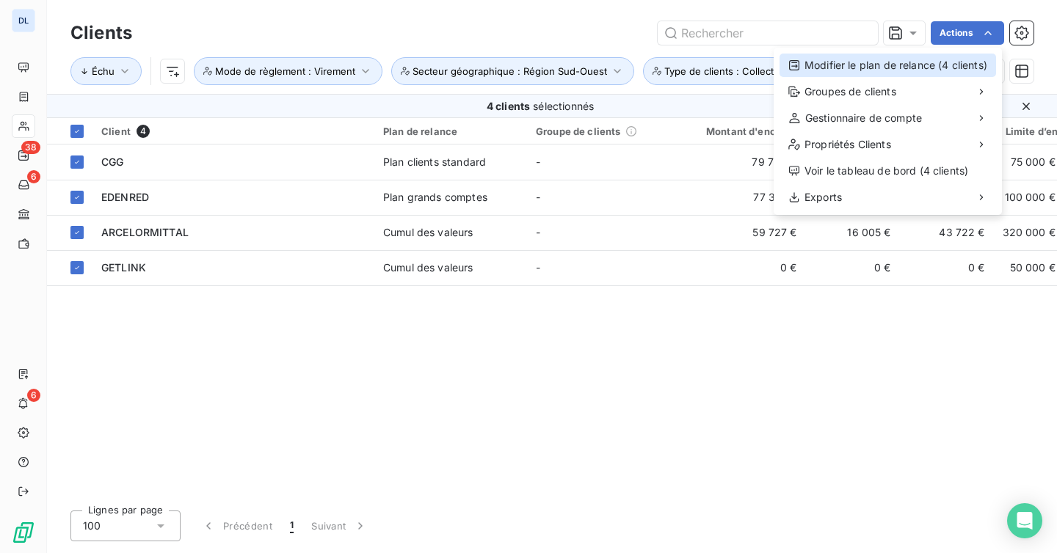
click at [878, 66] on div "Modifier le plan de relance (4 clients)" at bounding box center [887, 65] width 216 height 23
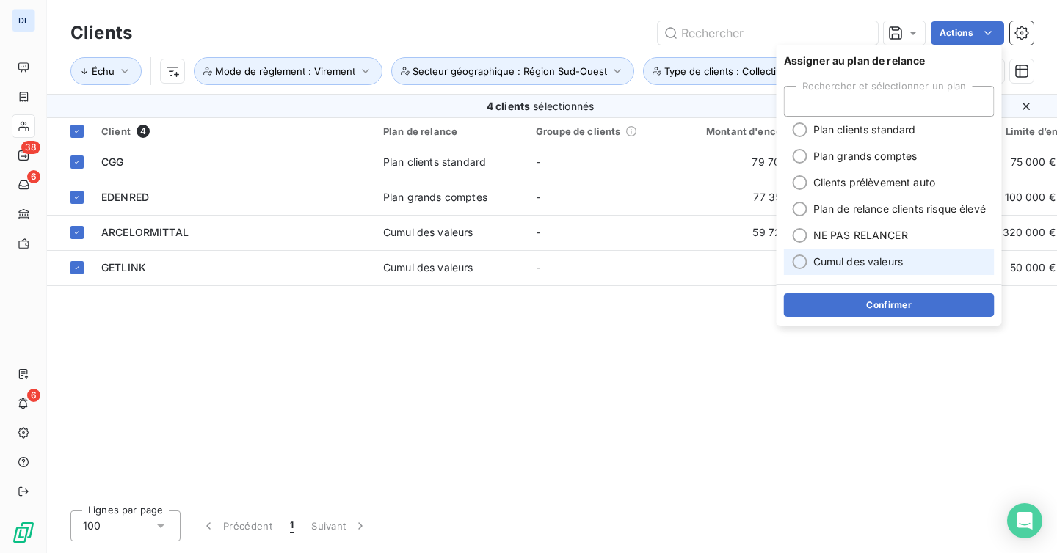
click at [801, 259] on div at bounding box center [800, 262] width 15 height 15
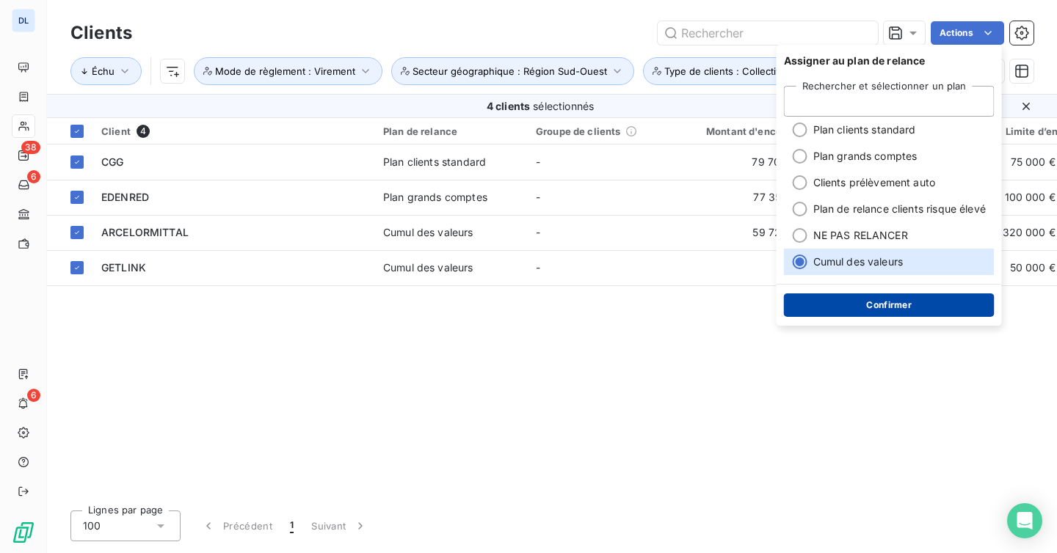
click at [854, 310] on button "Confirmer" at bounding box center [889, 305] width 211 height 23
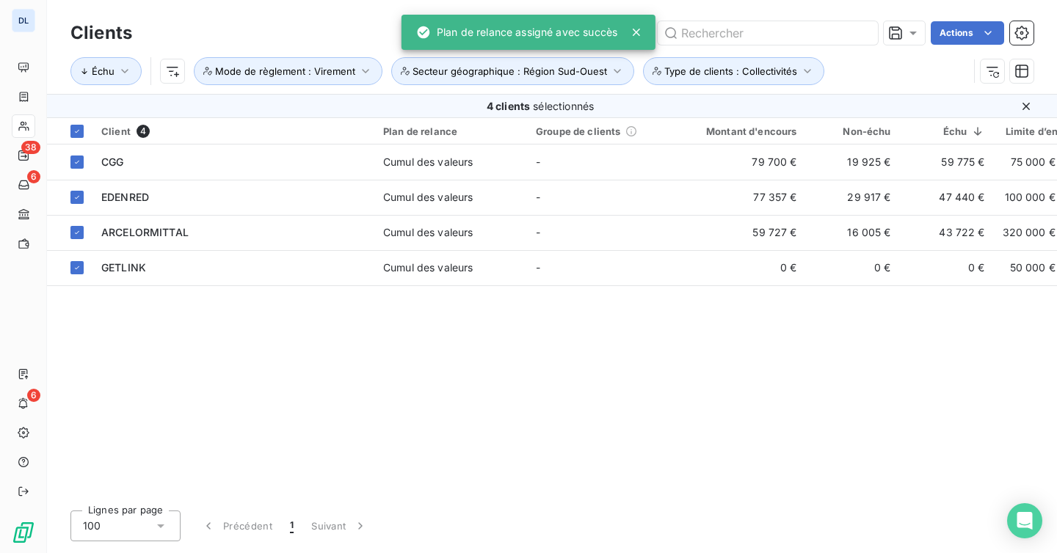
click at [854, 310] on div "Client 4 Plan de relance Groupe de clients Montant d'encours Non-échu Échu Limi…" at bounding box center [552, 308] width 1010 height 381
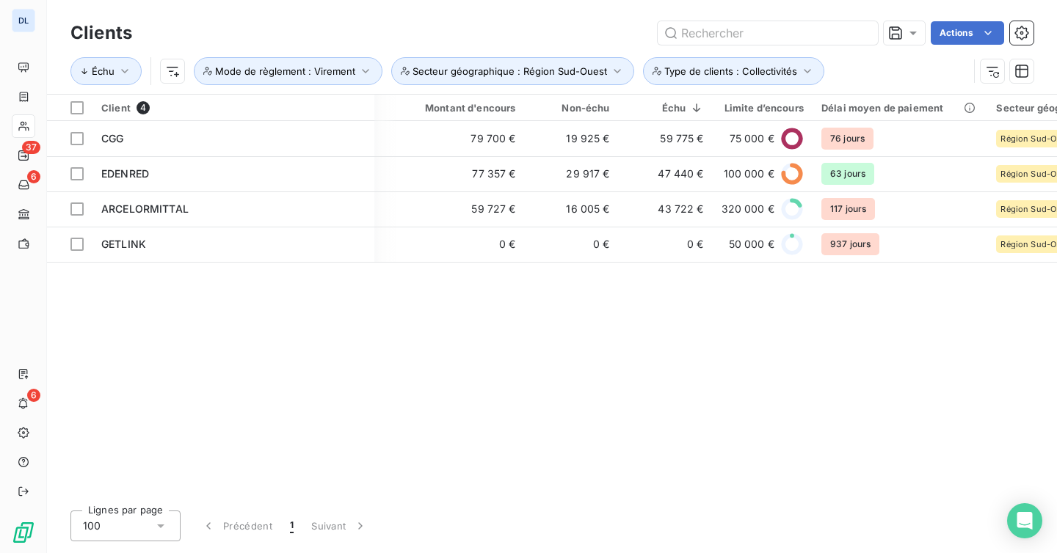
scroll to position [0, 192]
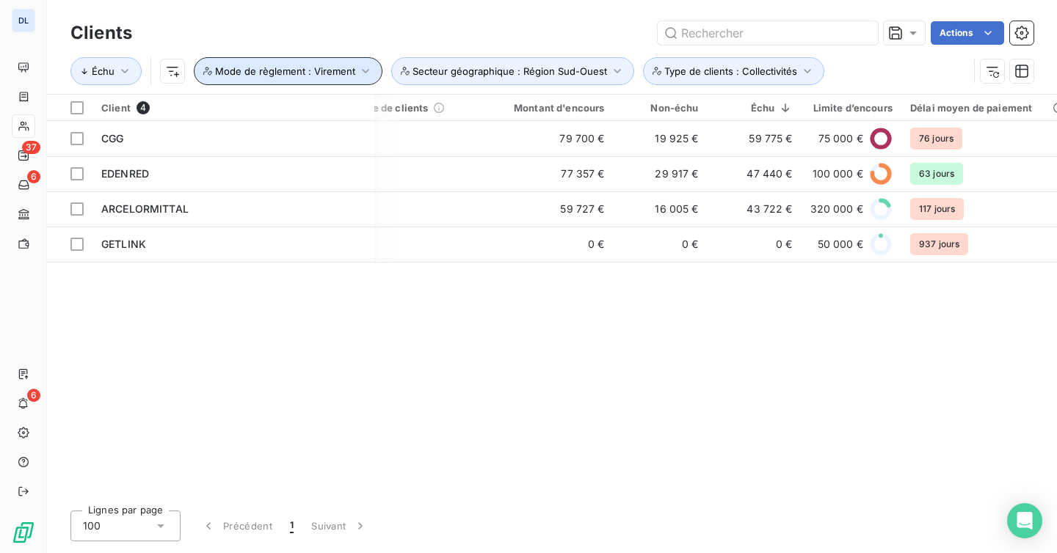
click at [320, 69] on span "Mode de règlement : Virement" at bounding box center [285, 71] width 140 height 12
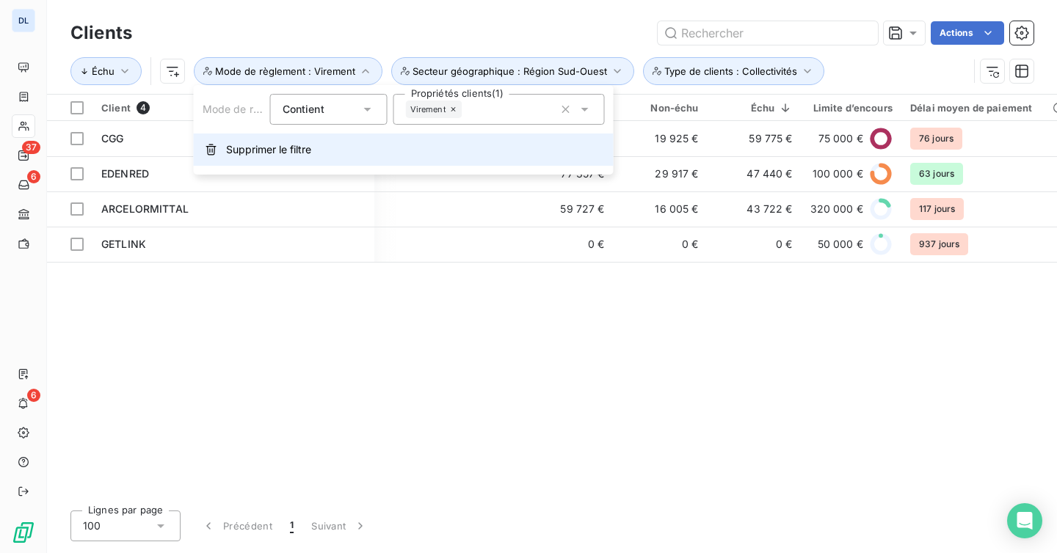
click at [313, 144] on button "Supprimer le filtre" at bounding box center [404, 150] width 420 height 32
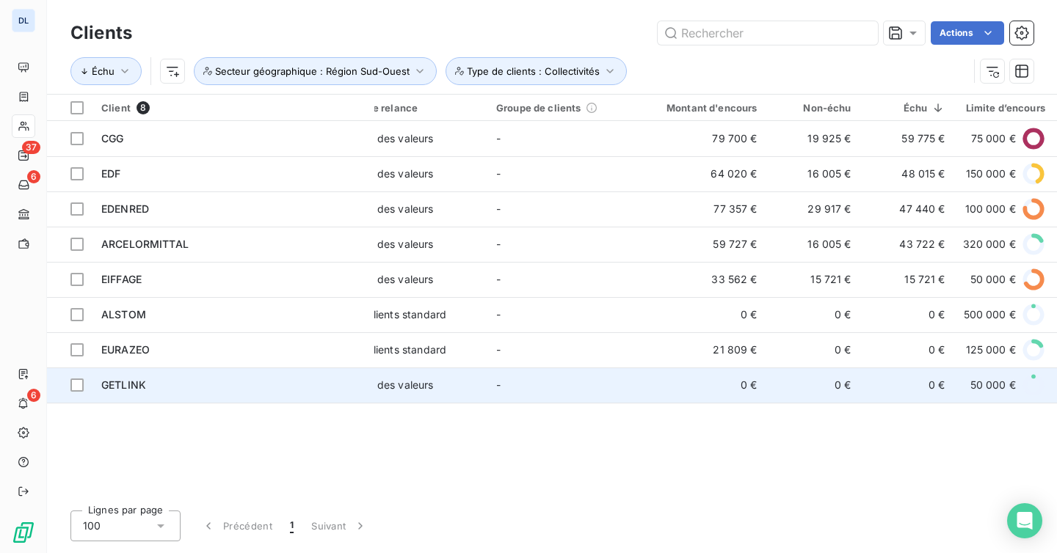
scroll to position [0, 0]
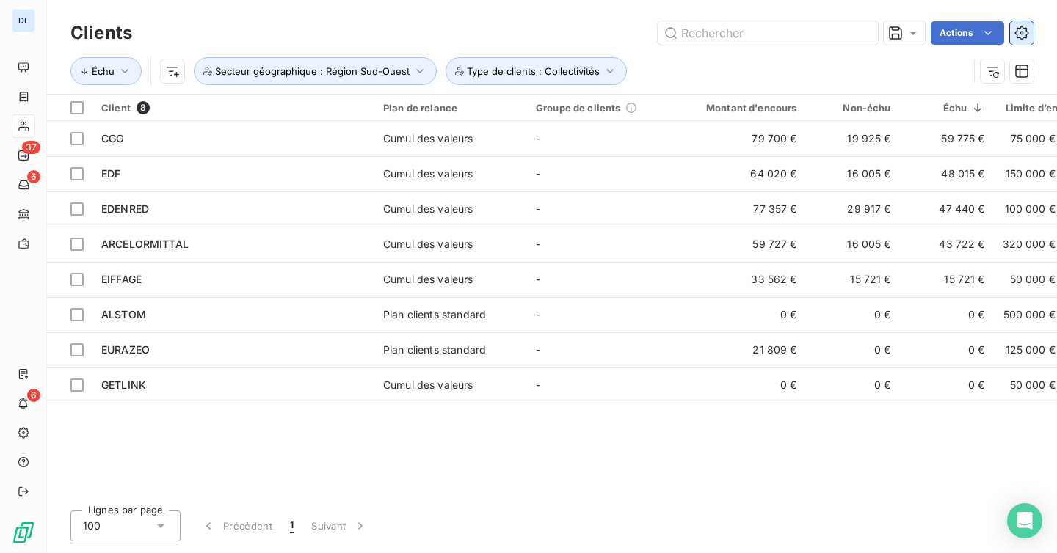
click at [1022, 33] on icon "button" at bounding box center [1021, 33] width 15 height 15
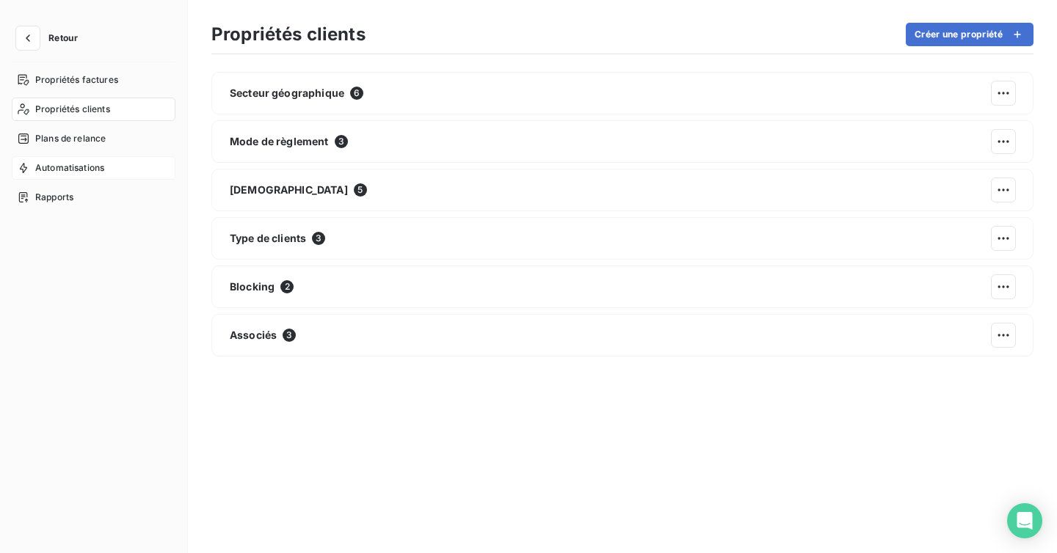
click at [89, 172] on span "Automatisations" at bounding box center [69, 167] width 69 height 13
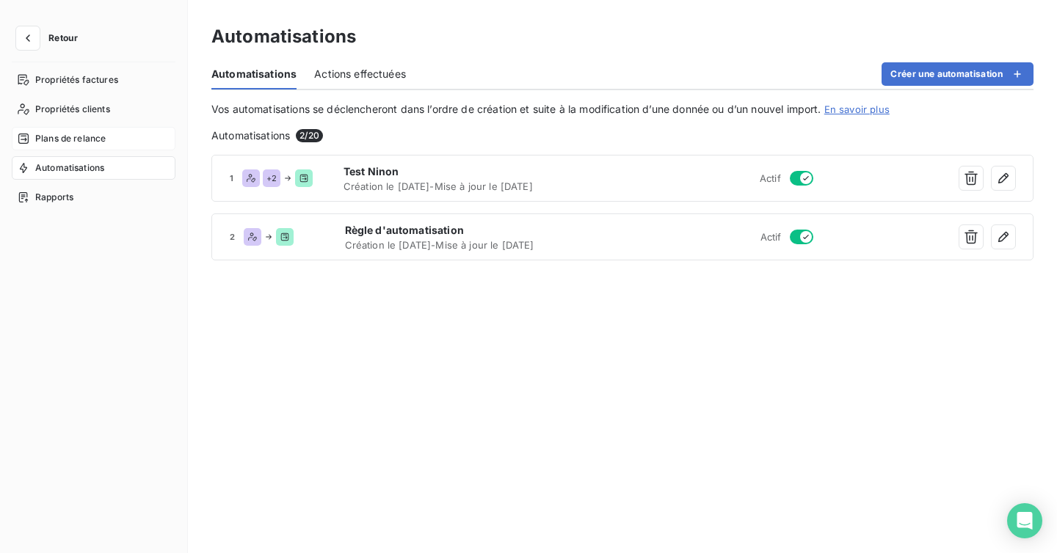
click at [90, 134] on span "Plans de relance" at bounding box center [70, 138] width 70 height 13
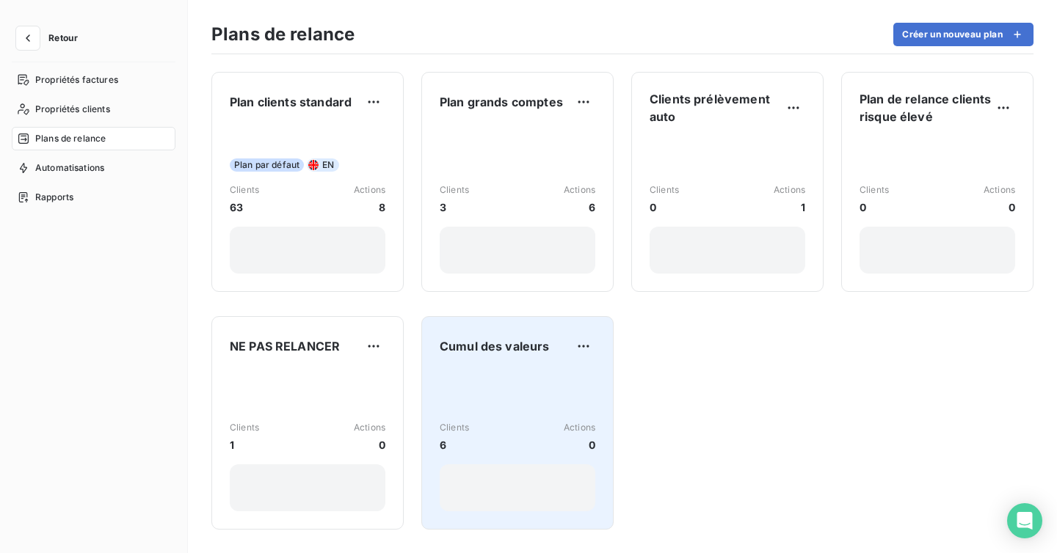
click at [538, 372] on div "Clients 6 Actions 0" at bounding box center [518, 441] width 156 height 142
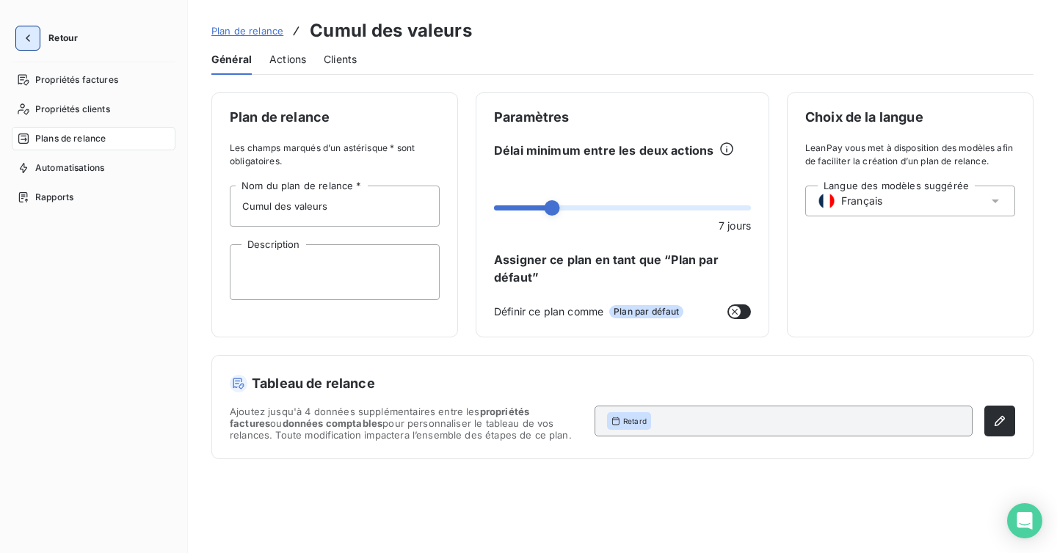
click at [23, 49] on button "button" at bounding box center [27, 37] width 23 height 23
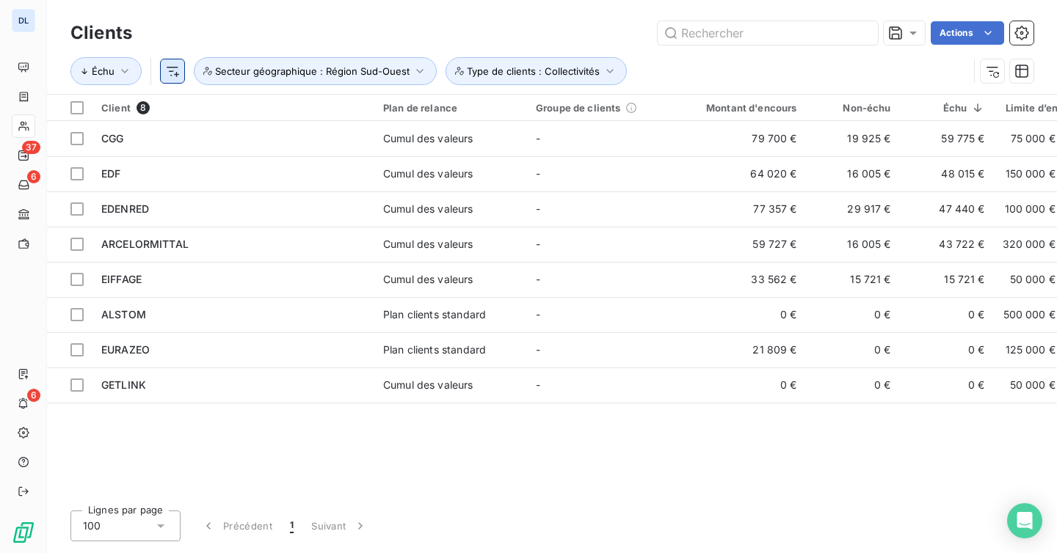
click at [170, 69] on html "DL 37 6 6 Clients Actions Échu Secteur géographique : Région Sud-Ouest Type de …" at bounding box center [528, 276] width 1057 height 553
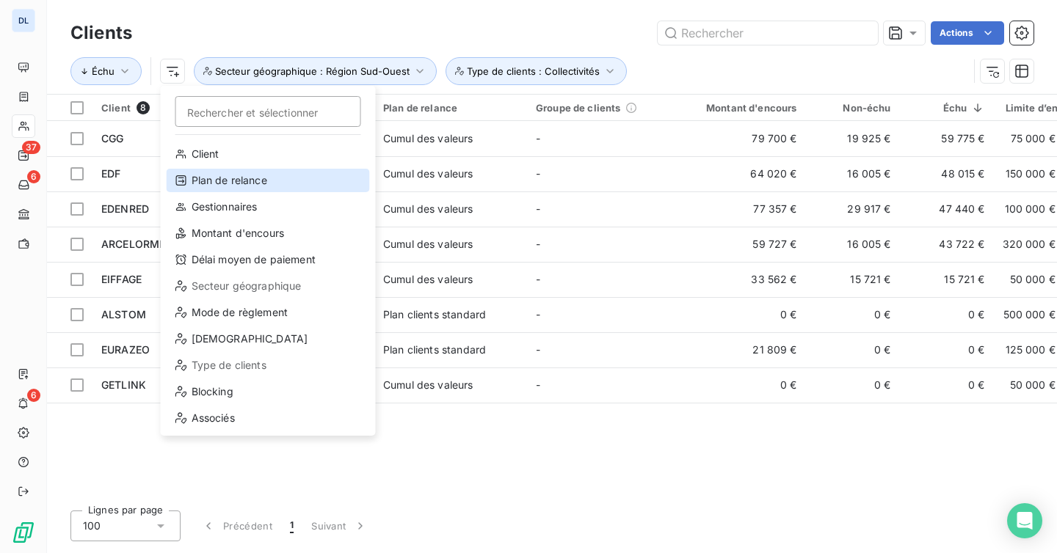
click at [251, 189] on div "Plan de relance" at bounding box center [268, 180] width 203 height 23
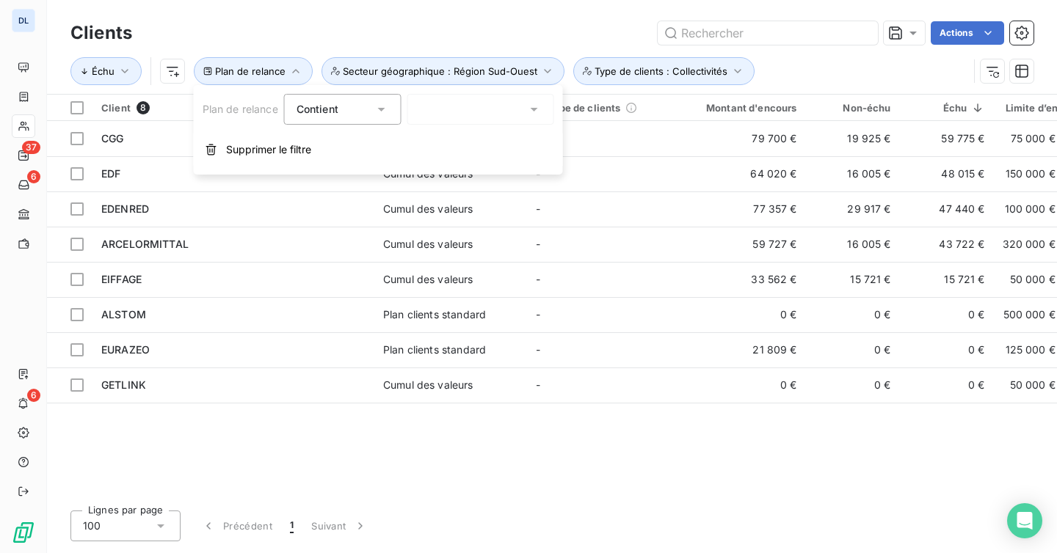
click at [464, 100] on div at bounding box center [480, 109] width 147 height 31
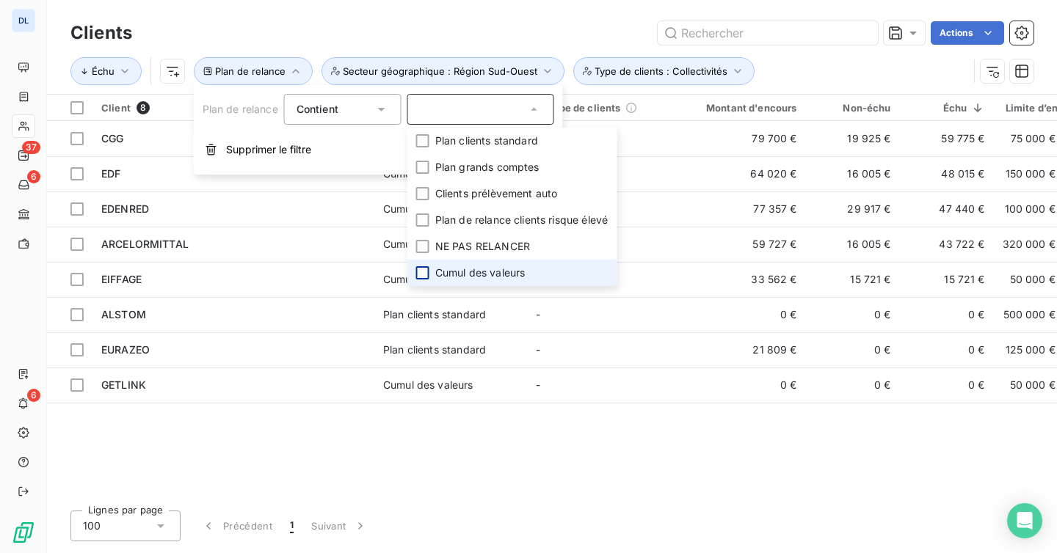
click at [417, 274] on div at bounding box center [422, 272] width 13 height 13
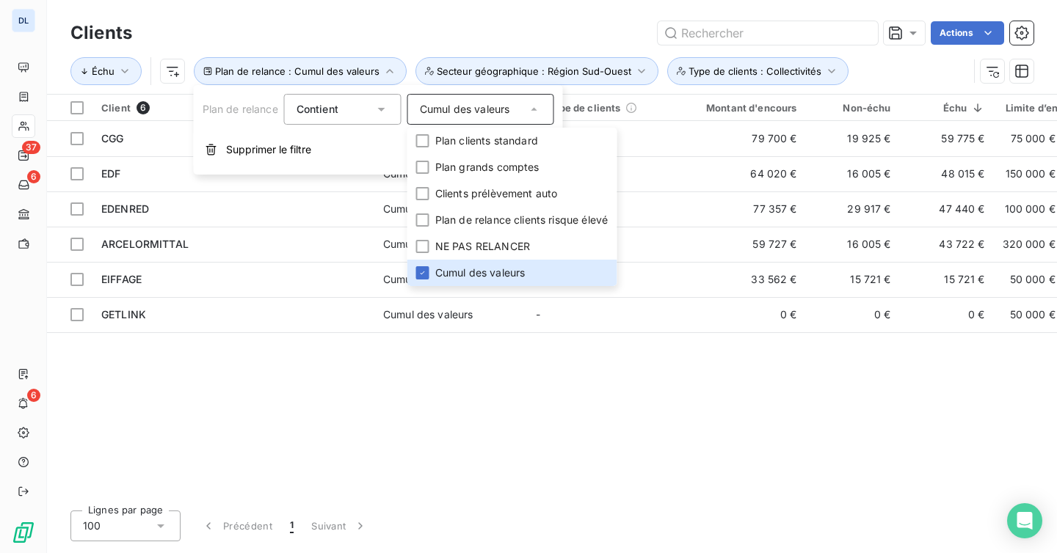
click at [496, 402] on div "Client 6 Plan de relance Groupe de clients Montant d'encours Non-échu Échu Limi…" at bounding box center [552, 297] width 1010 height 404
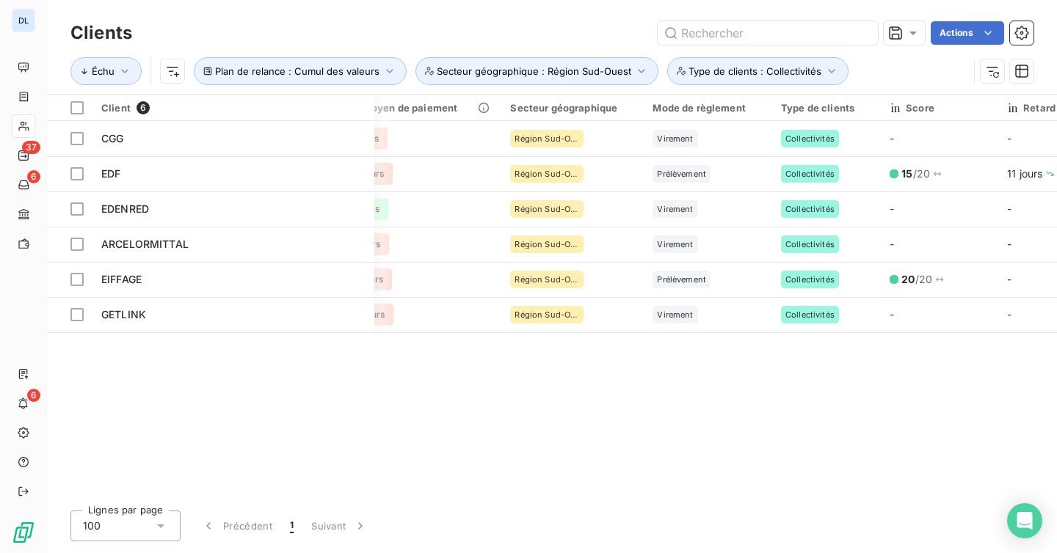
scroll to position [0, 770]
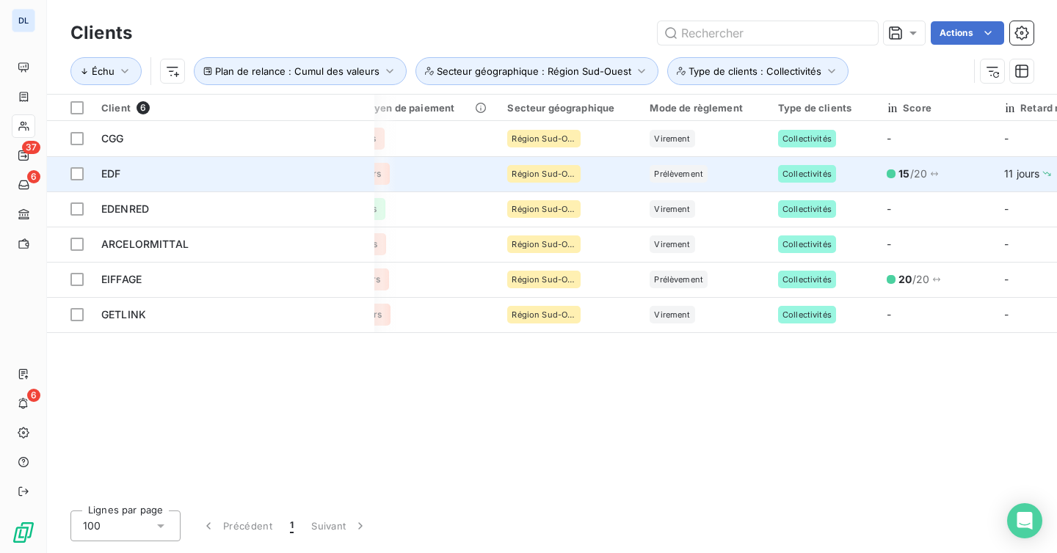
click at [676, 182] on div "Prélèvement" at bounding box center [678, 174] width 58 height 18
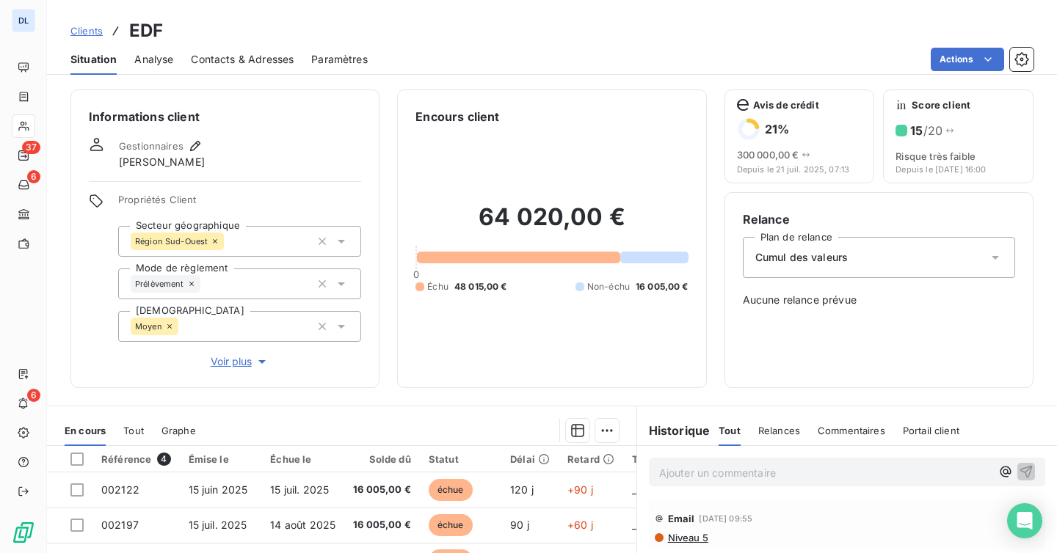
click at [194, 284] on icon at bounding box center [191, 284] width 9 height 9
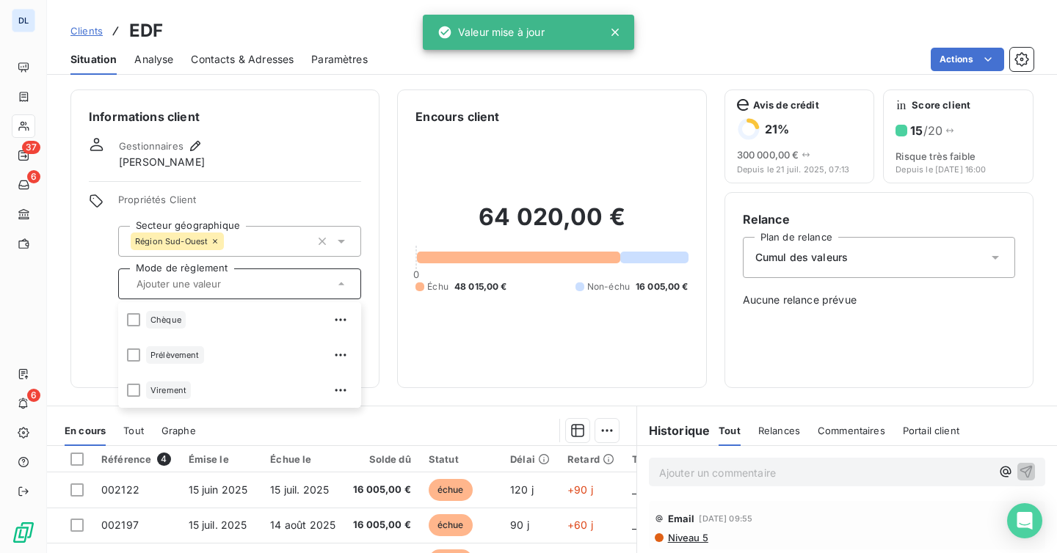
click at [101, 42] on div "Clients EDF" at bounding box center [116, 31] width 93 height 26
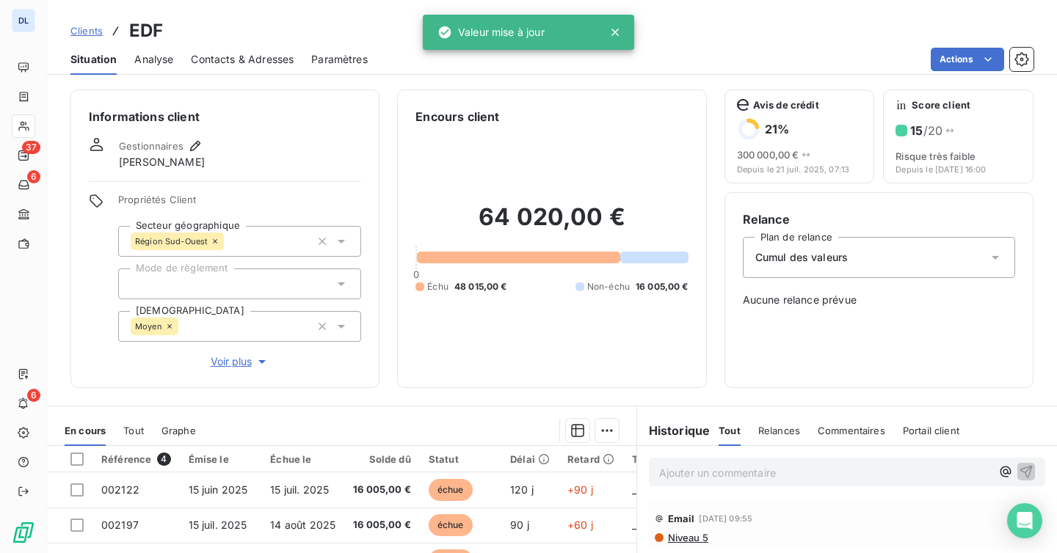
click at [94, 36] on span "Clients" at bounding box center [86, 31] width 32 height 12
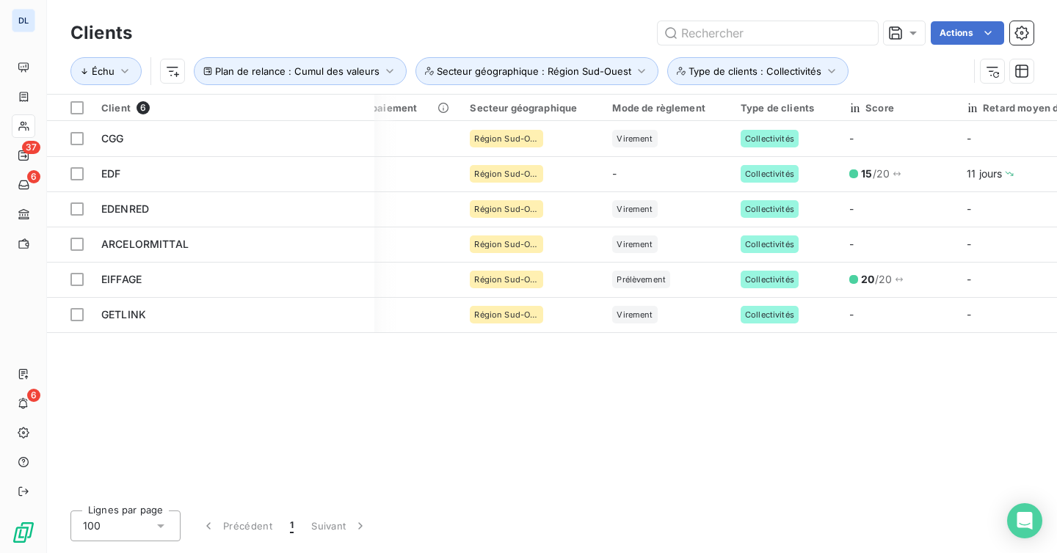
scroll to position [0, 809]
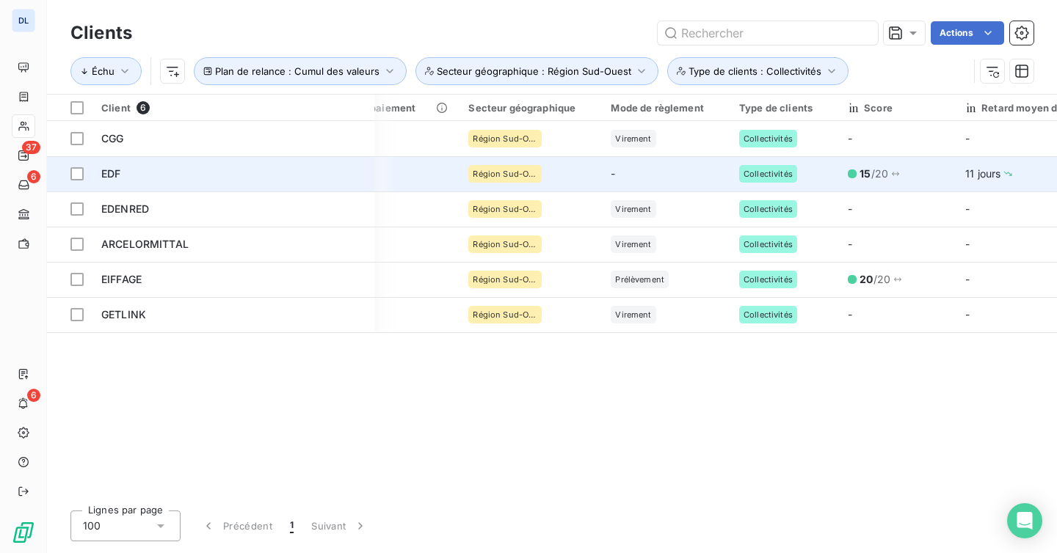
click at [630, 174] on td "-" at bounding box center [666, 173] width 128 height 35
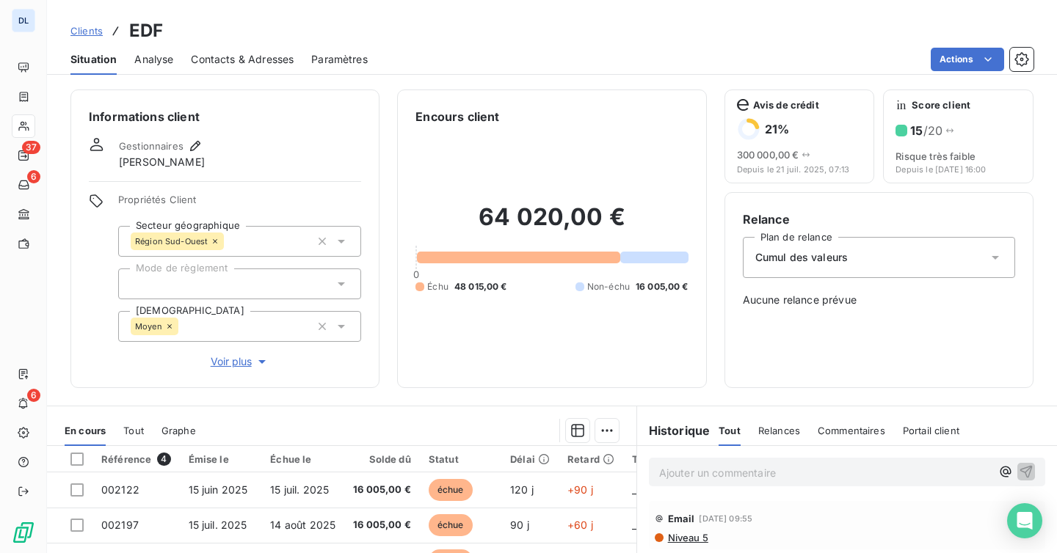
click at [286, 288] on div at bounding box center [239, 284] width 243 height 31
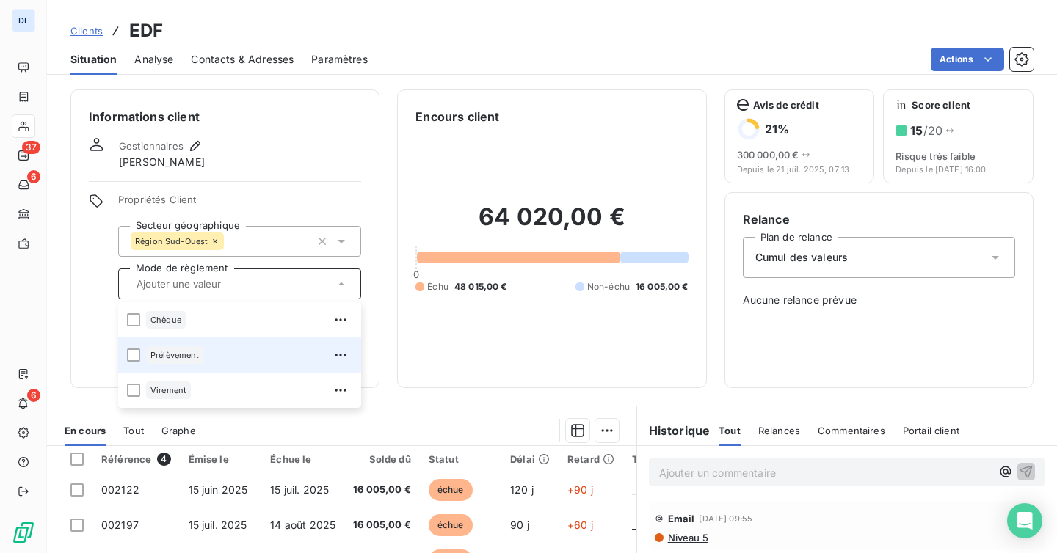
click at [225, 354] on div "Prélèvement" at bounding box center [249, 354] width 206 height 23
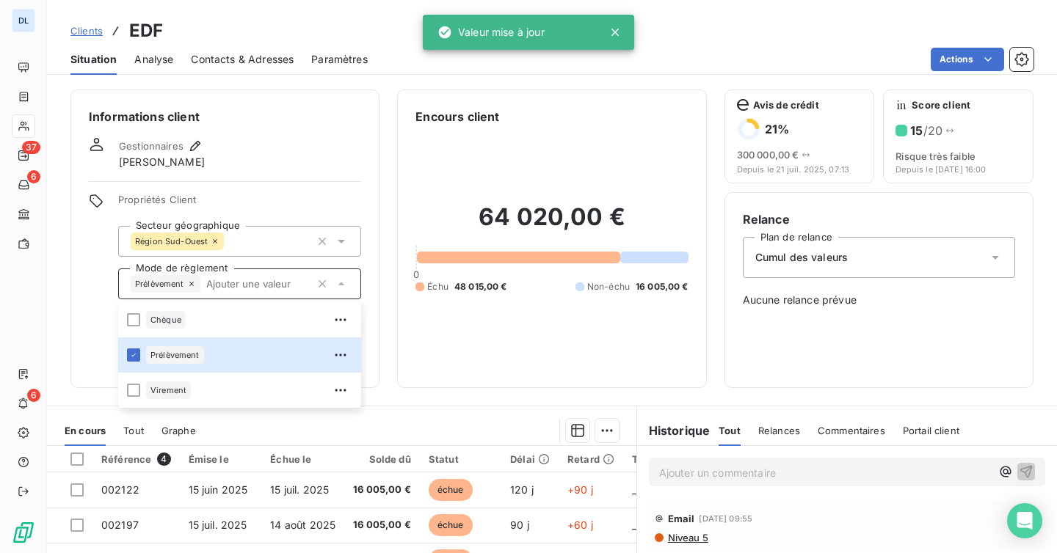
click at [82, 25] on span "Clients" at bounding box center [86, 31] width 32 height 12
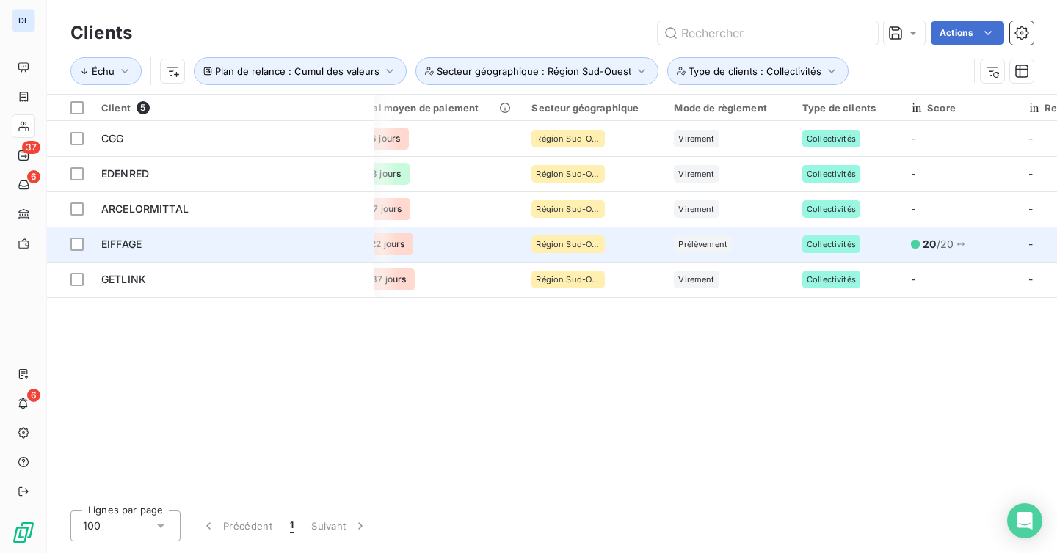
scroll to position [0, 746]
click at [640, 250] on div "Région Sud-Ouest" at bounding box center [593, 245] width 125 height 18
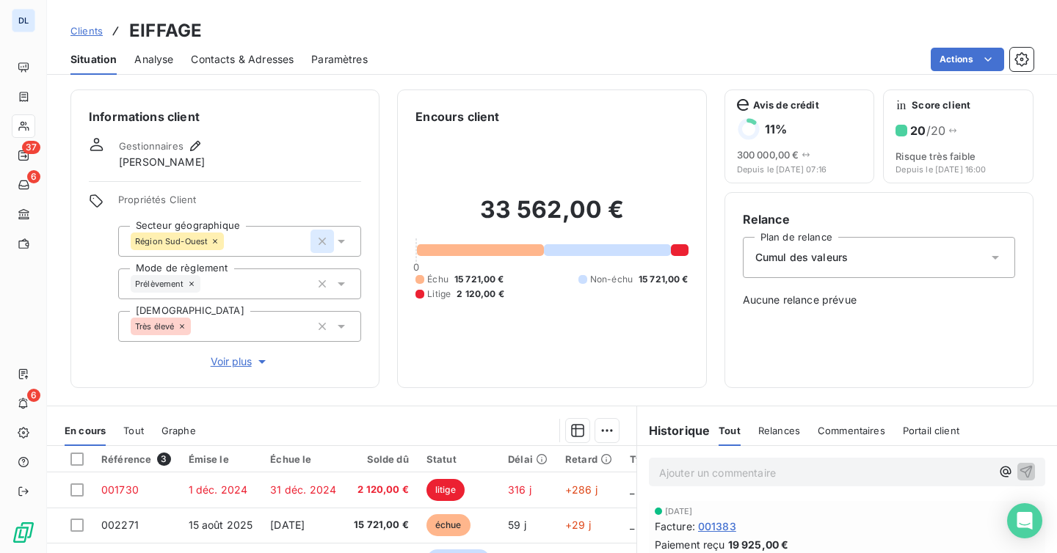
click at [326, 241] on icon "button" at bounding box center [322, 241] width 15 height 15
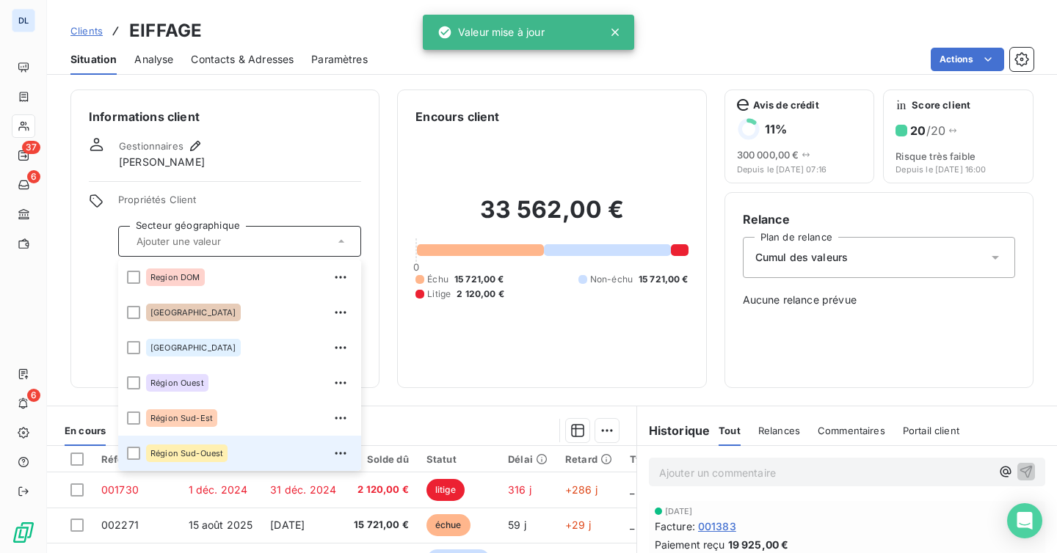
click at [87, 30] on span "Clients" at bounding box center [86, 31] width 32 height 12
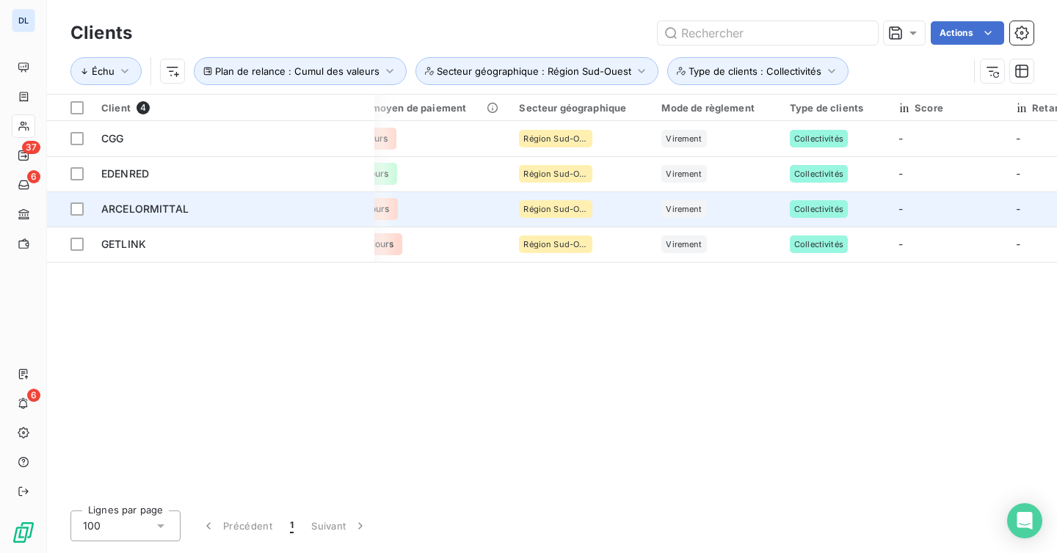
scroll to position [0, 762]
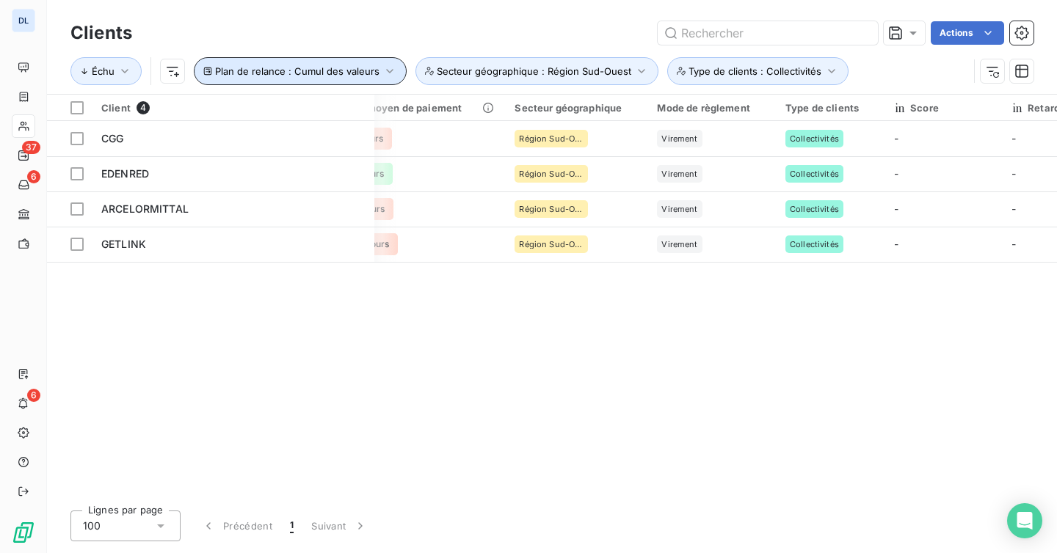
click at [396, 70] on button "Plan de relance : Cumul des valeurs" at bounding box center [300, 71] width 213 height 28
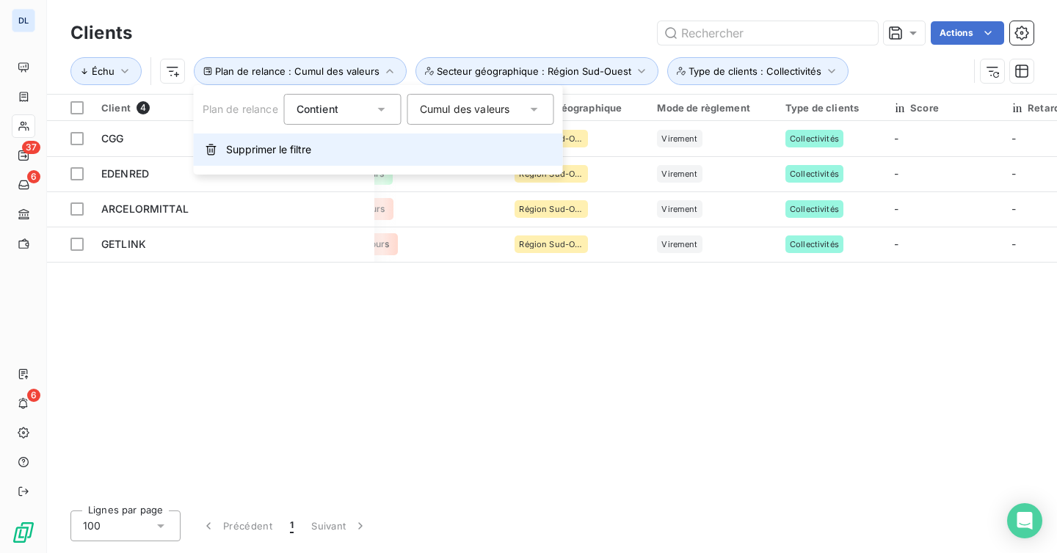
click at [374, 165] on button "Supprimer le filtre" at bounding box center [378, 150] width 369 height 32
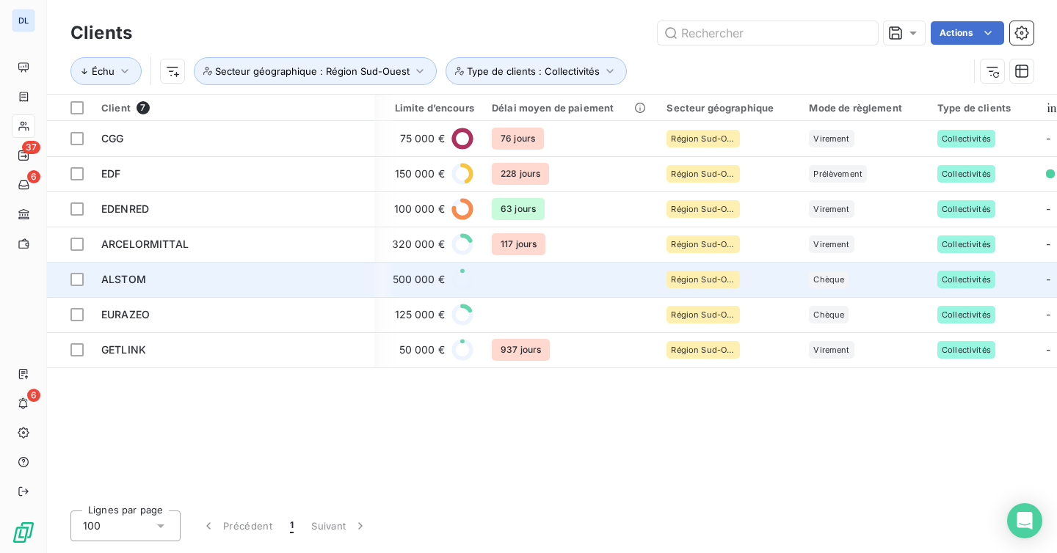
scroll to position [0, 612]
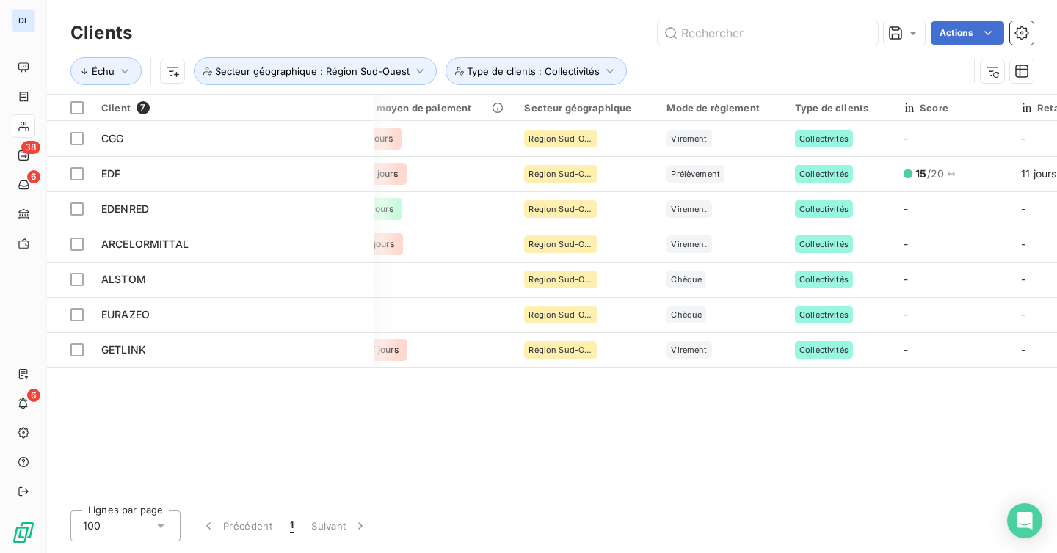
scroll to position [0, 756]
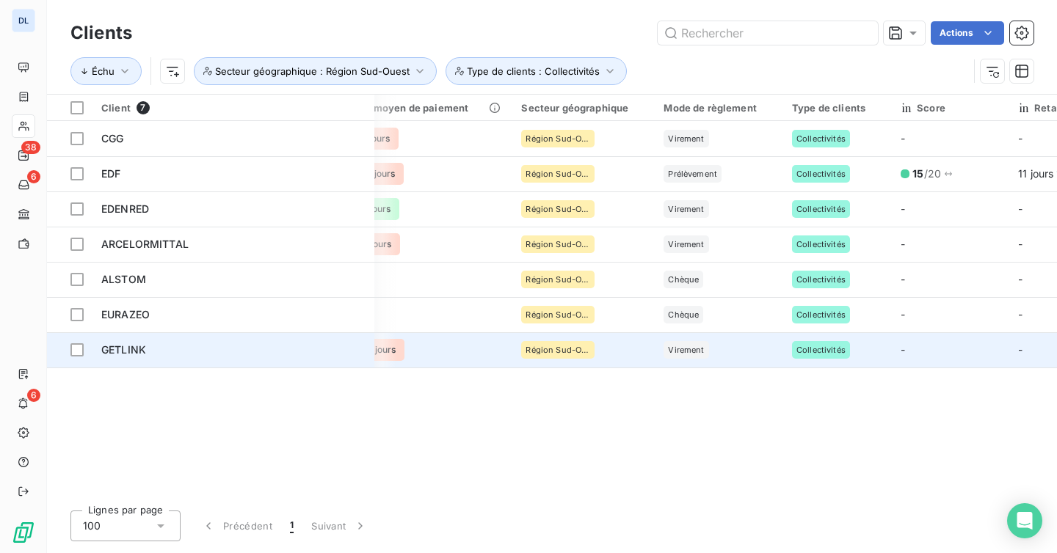
click at [458, 362] on td "937 jours" at bounding box center [425, 349] width 175 height 35
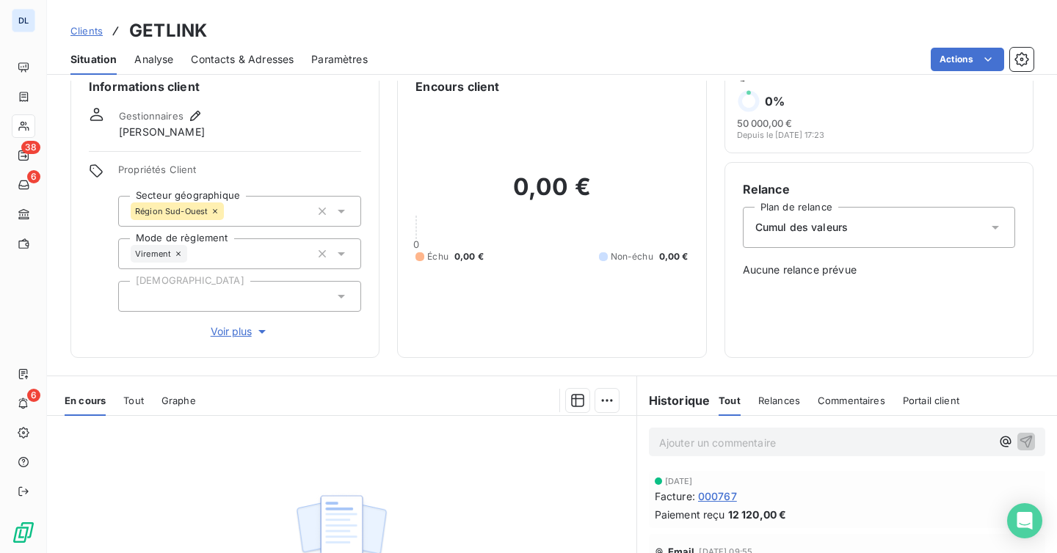
scroll to position [32, 0]
click at [231, 329] on span "Voir plus" at bounding box center [240, 330] width 59 height 15
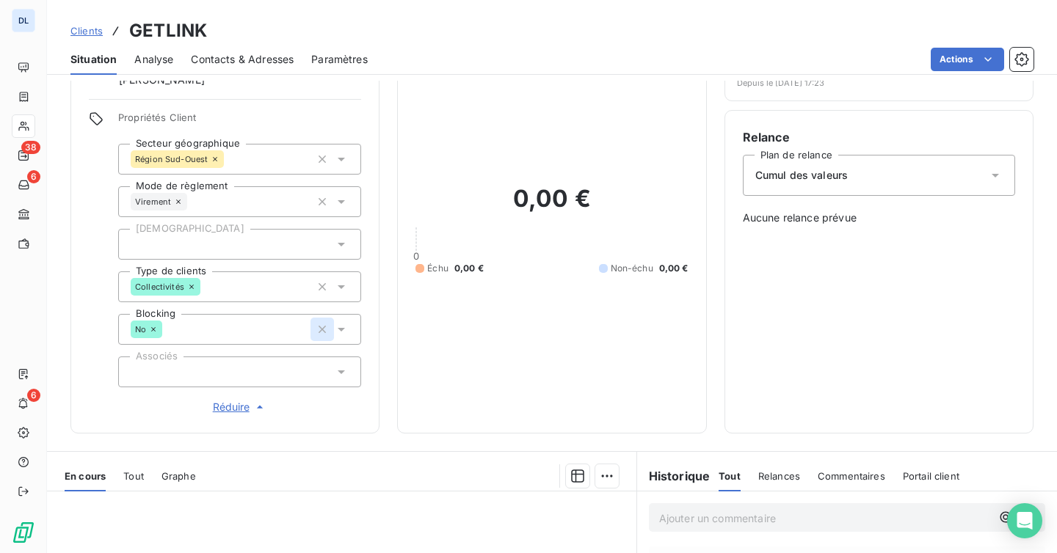
scroll to position [143, 0]
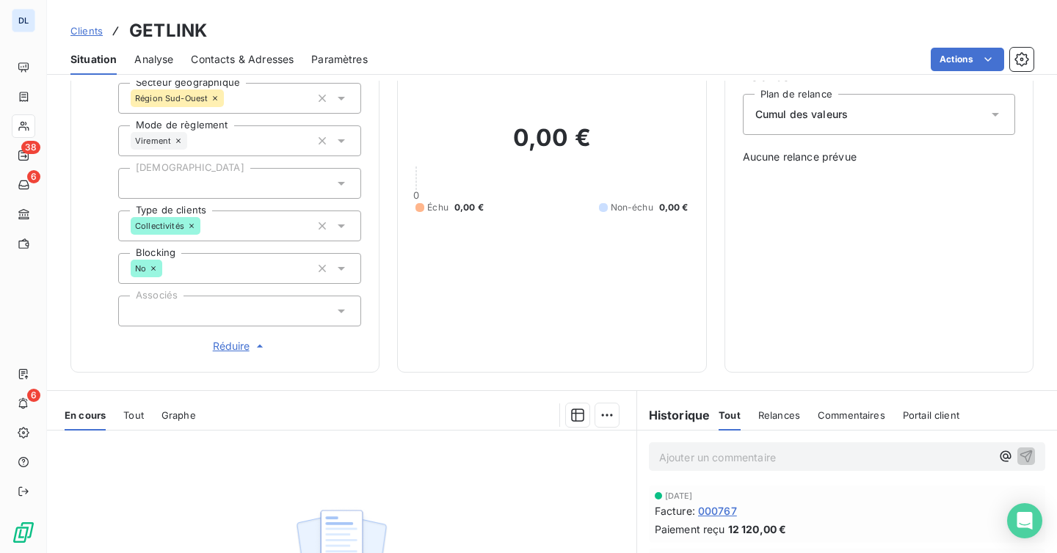
click at [191, 230] on icon at bounding box center [191, 226] width 9 height 9
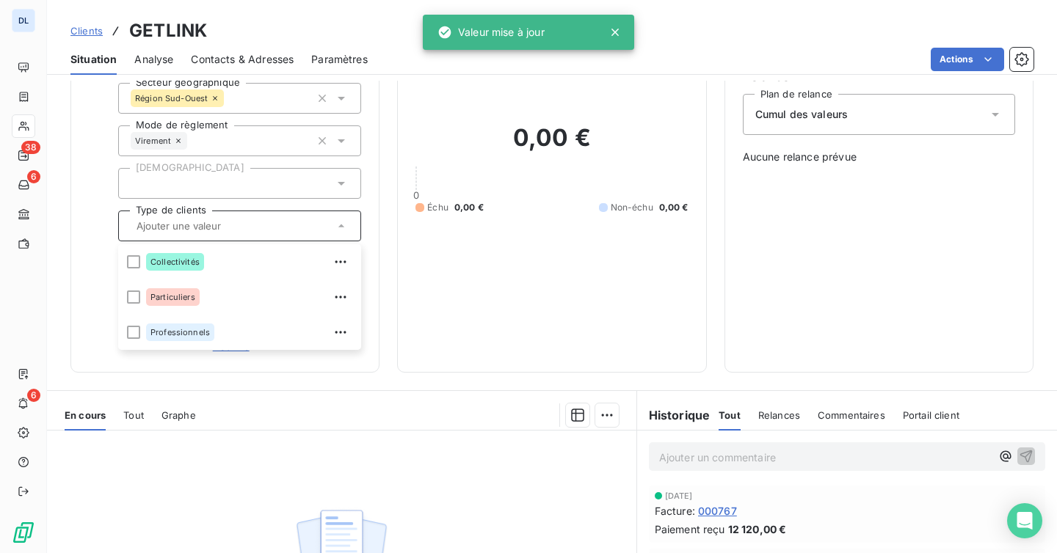
click at [103, 219] on div "Propriétés Client Secteur géographique Région Sud-Ouest Mode de règlement Virem…" at bounding box center [225, 203] width 272 height 304
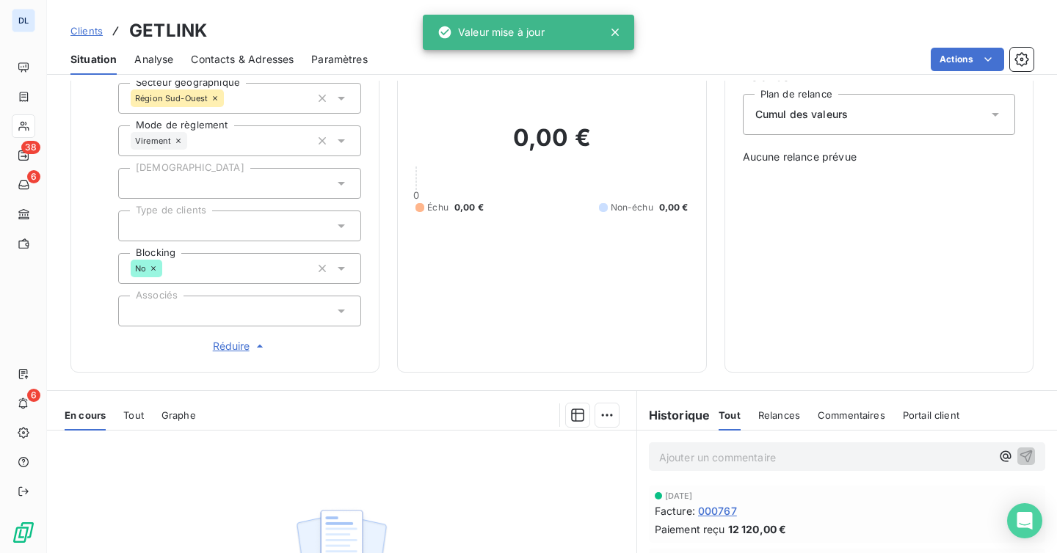
click at [87, 36] on span "Clients" at bounding box center [86, 31] width 32 height 12
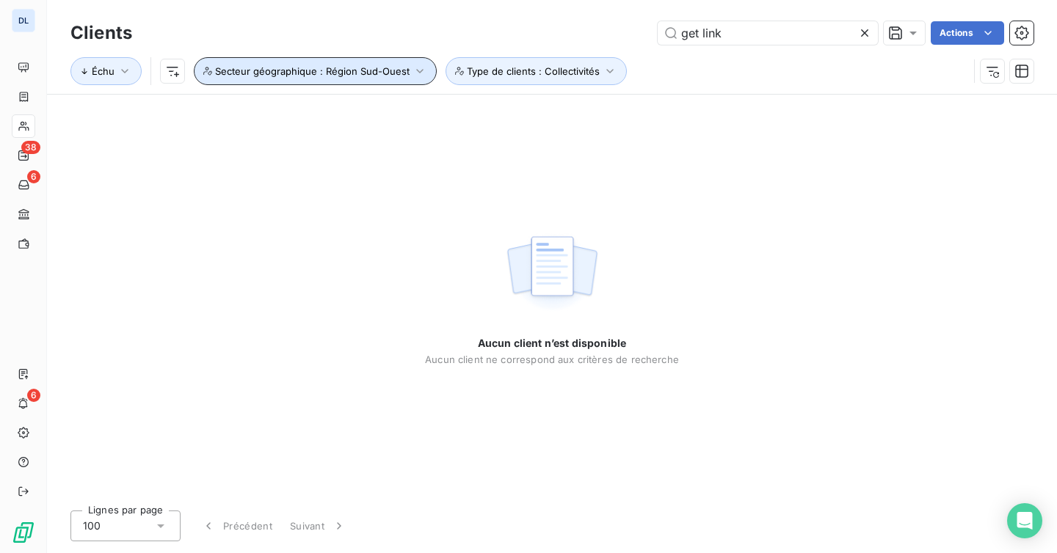
click at [404, 64] on button "Secteur géographique : Région Sud-Ouest" at bounding box center [315, 71] width 243 height 28
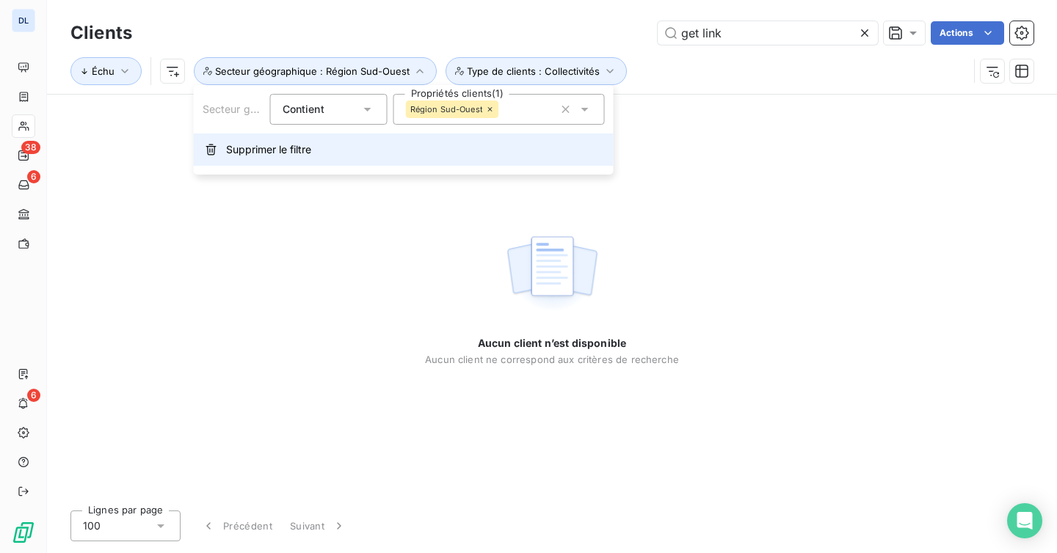
click at [376, 142] on button "Supprimer le filtre" at bounding box center [404, 150] width 420 height 32
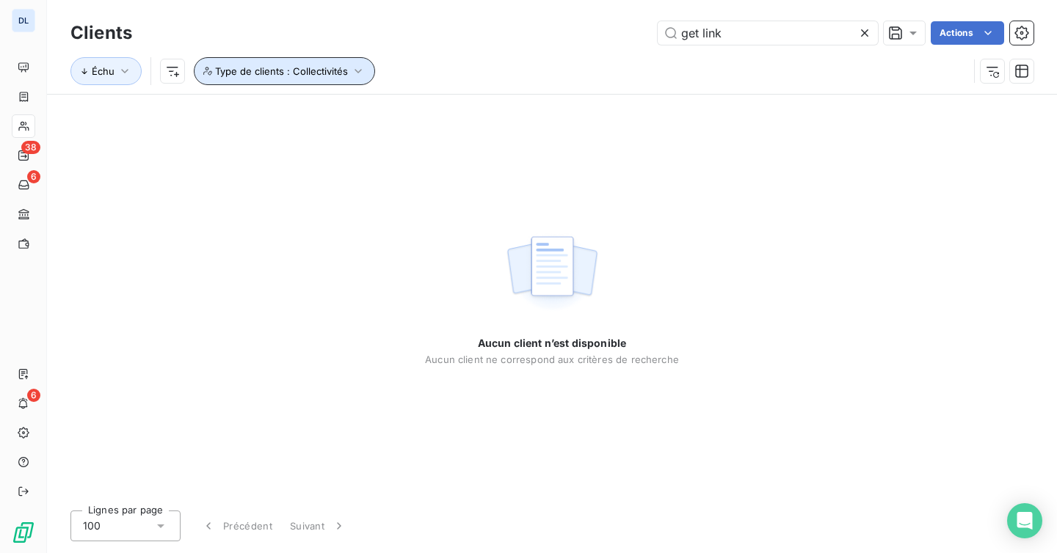
click at [316, 66] on span "Type de clients : Collectivités" at bounding box center [281, 71] width 133 height 12
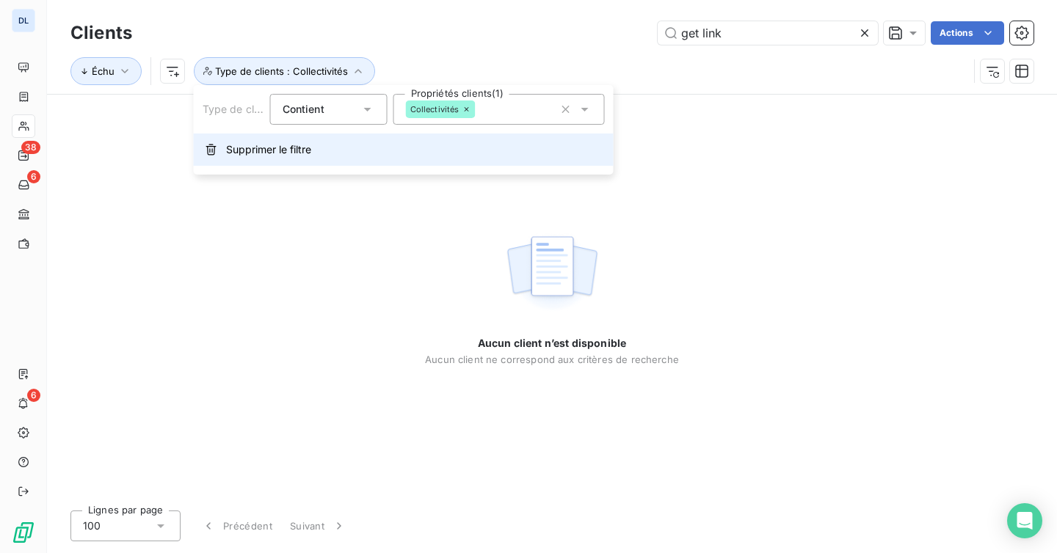
click at [311, 137] on button "Supprimer le filtre" at bounding box center [404, 150] width 420 height 32
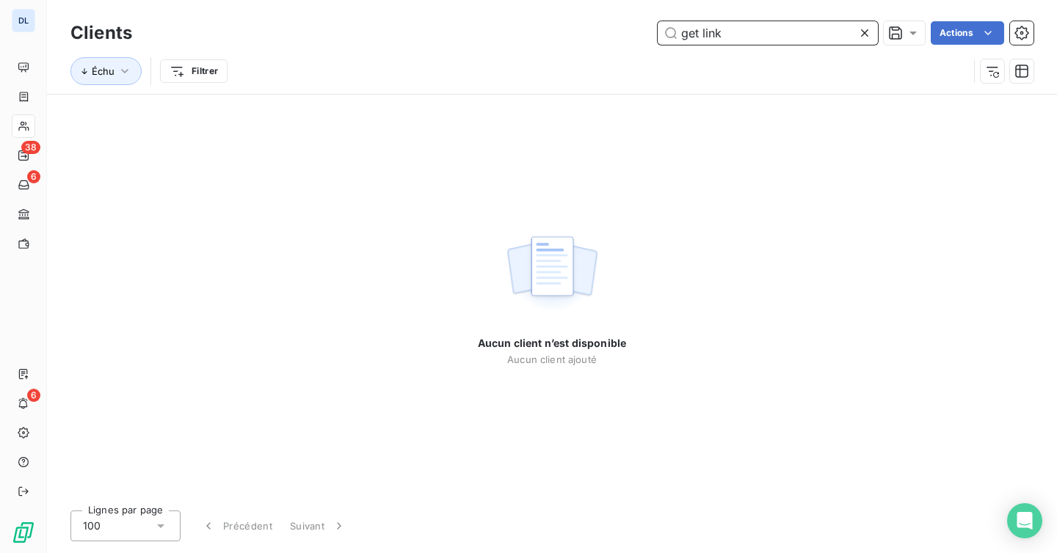
click at [735, 26] on input "get link" at bounding box center [768, 32] width 220 height 23
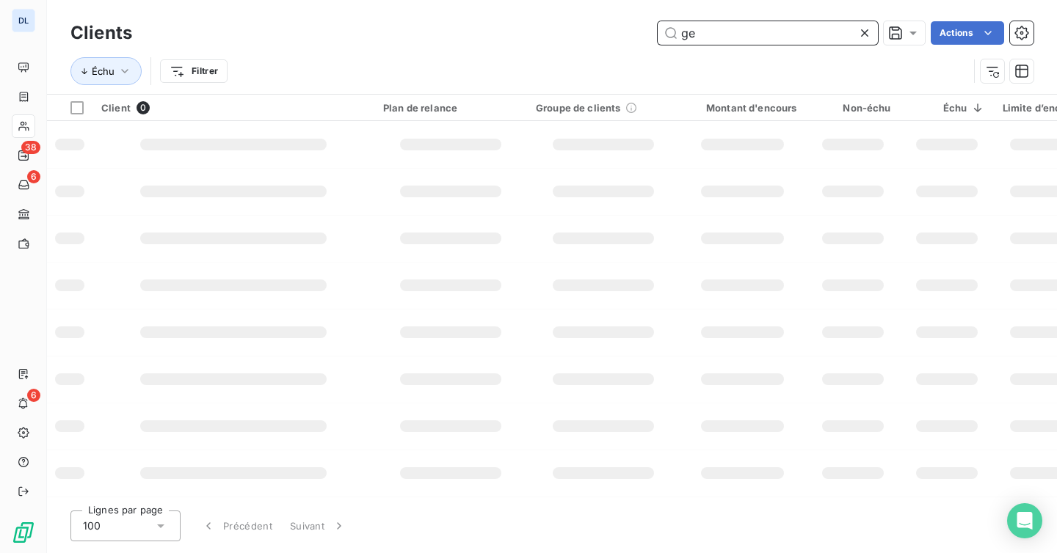
type input "g"
type input "link"
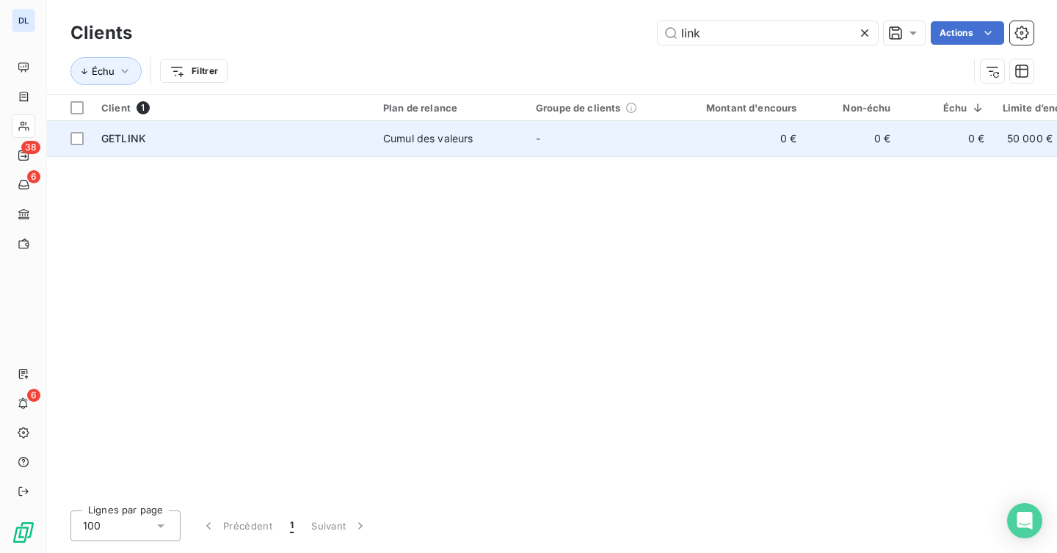
click at [608, 148] on td "-" at bounding box center [603, 138] width 153 height 35
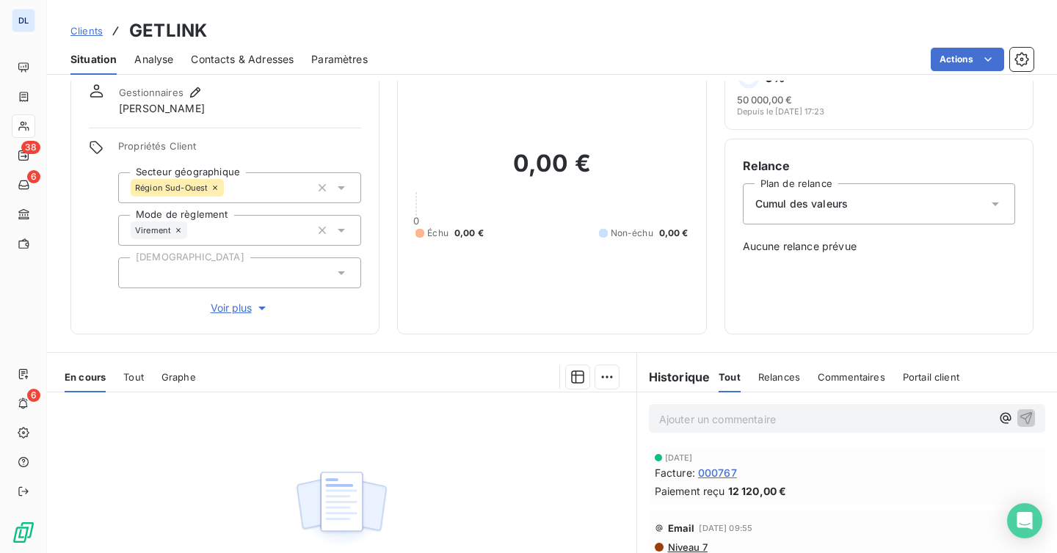
scroll to position [82, 0]
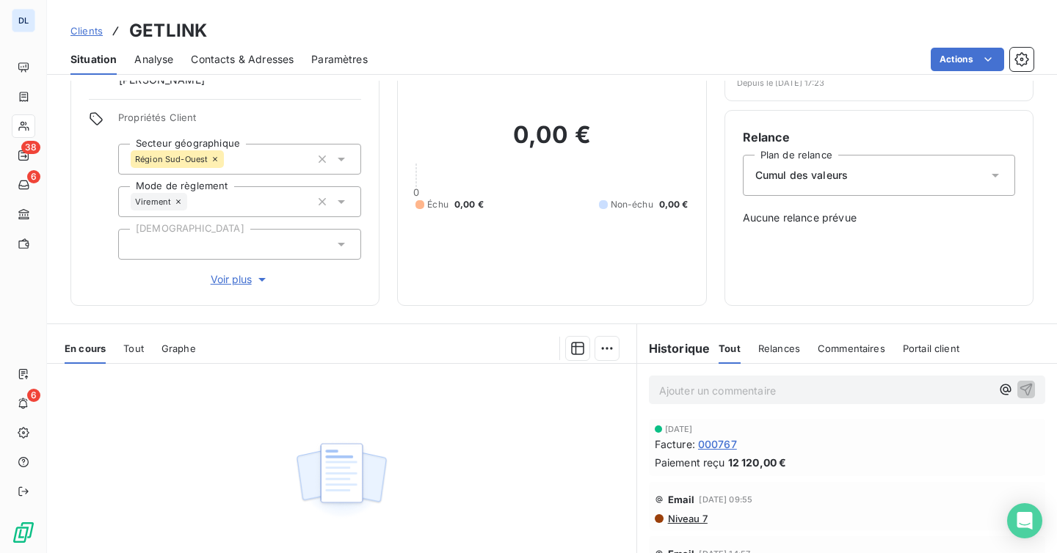
click at [233, 285] on span "Voir plus" at bounding box center [240, 279] width 59 height 15
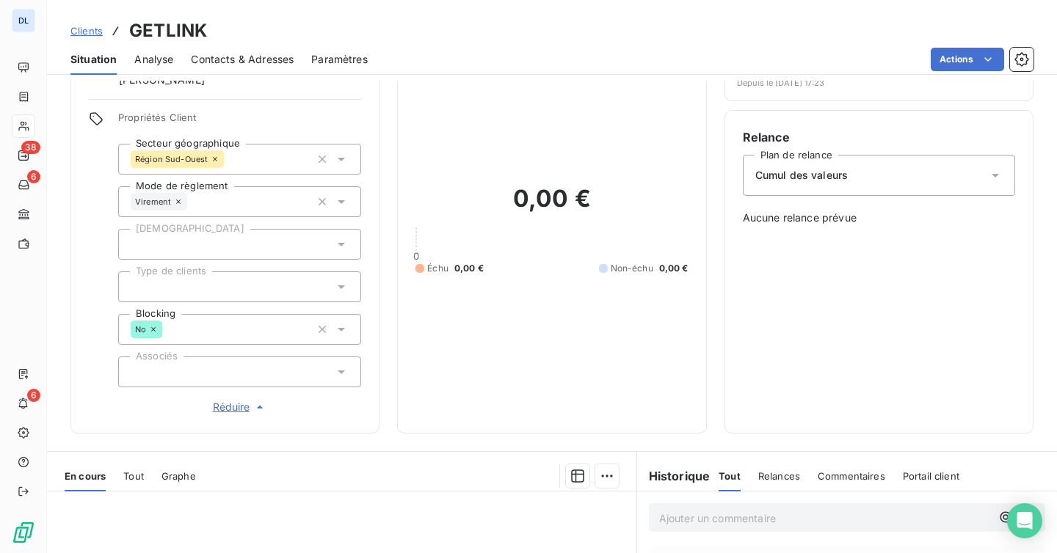
click at [181, 200] on icon at bounding box center [178, 201] width 9 height 9
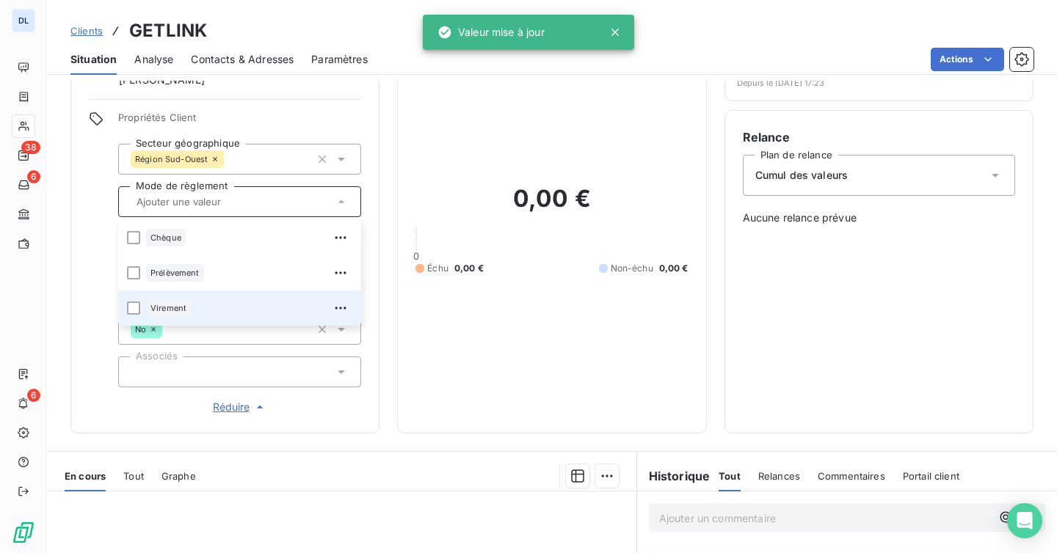
click at [215, 159] on icon at bounding box center [215, 159] width 9 height 9
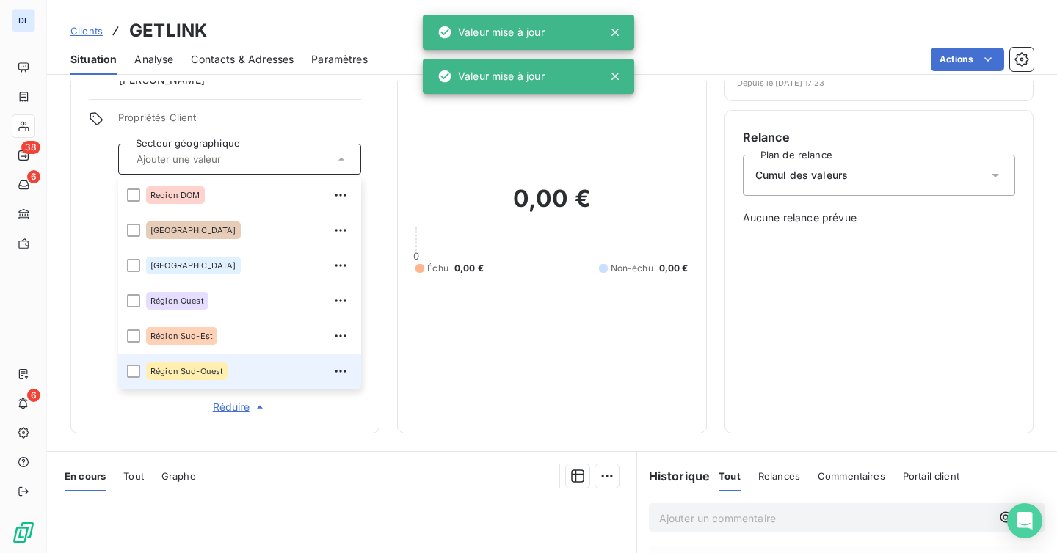
click at [236, 123] on span "Propriétés Client" at bounding box center [239, 122] width 243 height 21
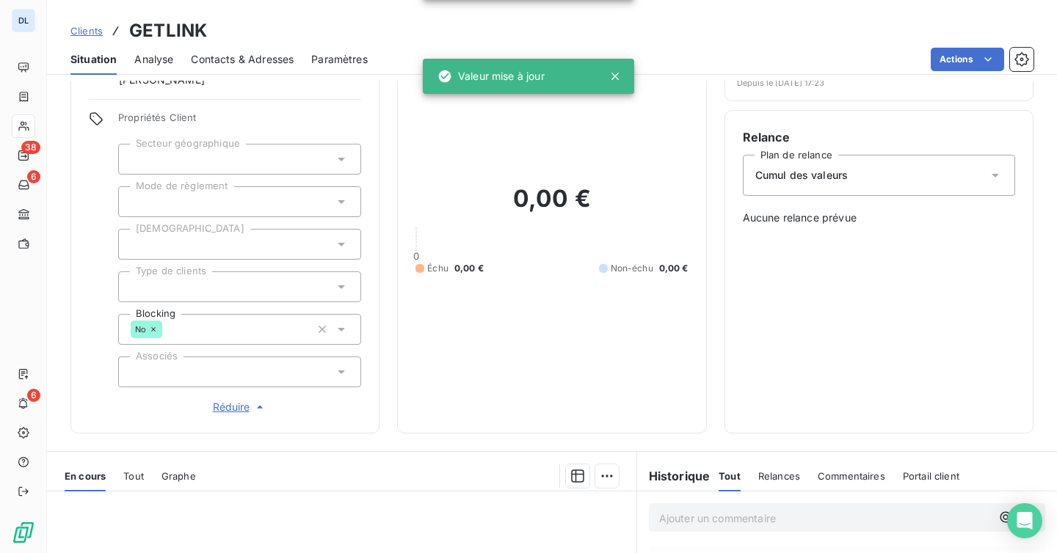
click at [88, 29] on span "Clients" at bounding box center [86, 31] width 32 height 12
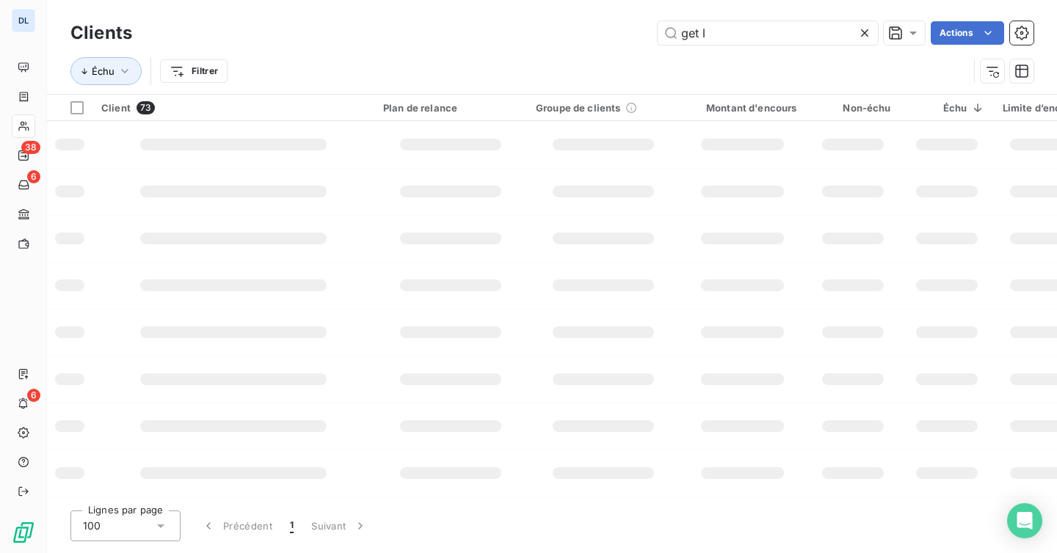
type input "get li"
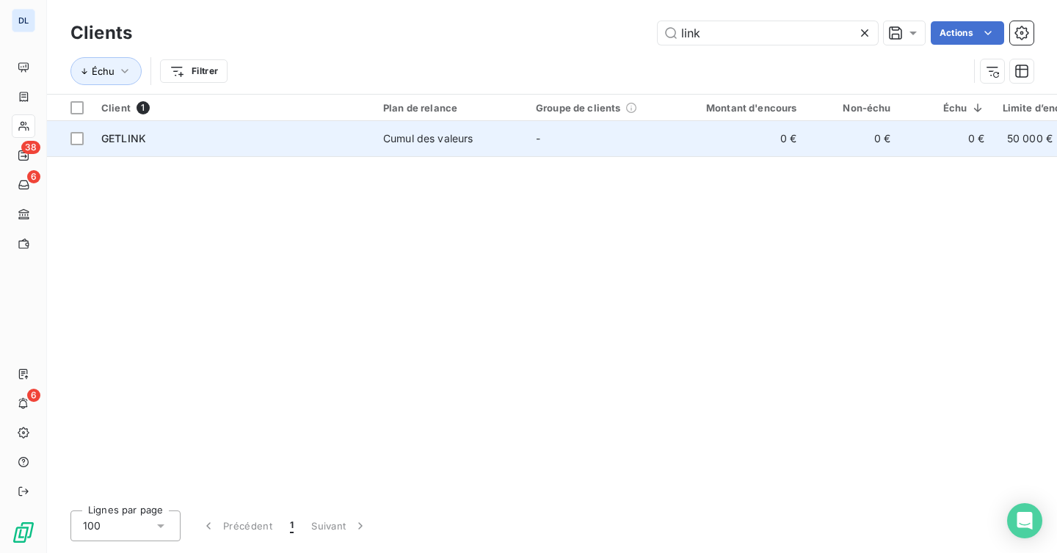
type input "link"
click at [265, 139] on div "GETLINK" at bounding box center [233, 138] width 264 height 15
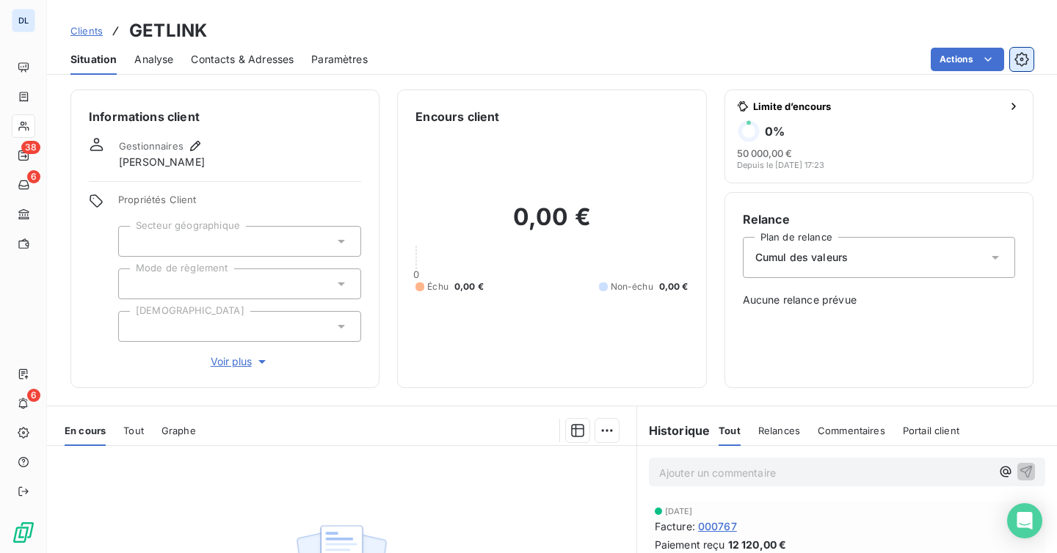
click at [1022, 59] on icon "button" at bounding box center [1021, 59] width 15 height 15
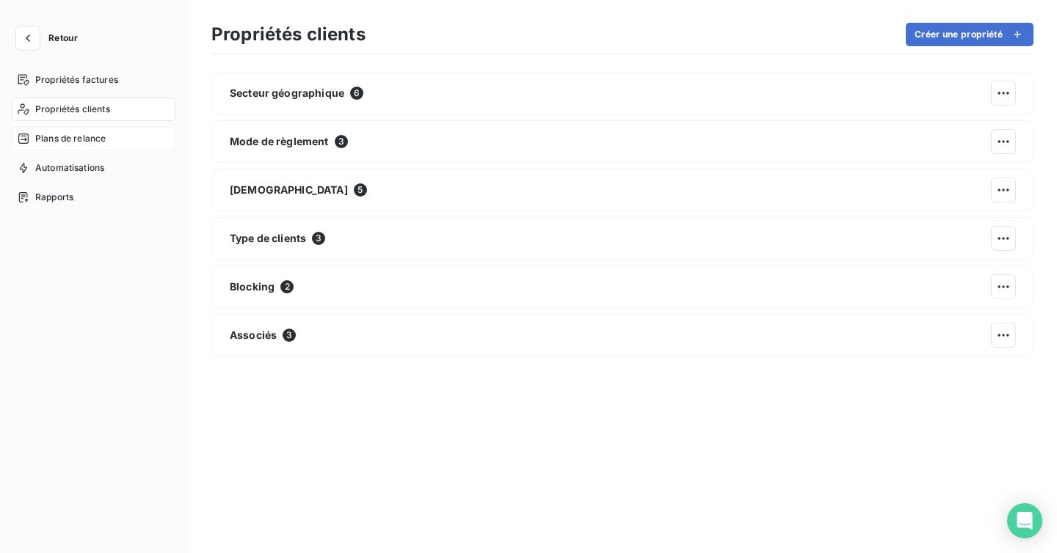
click at [72, 143] on span "Plans de relance" at bounding box center [70, 138] width 70 height 13
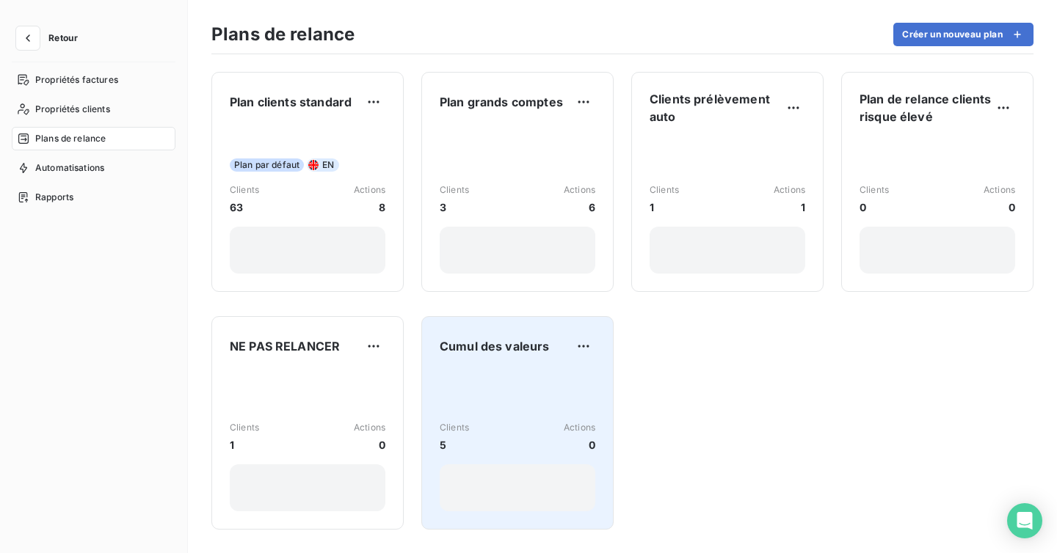
click at [523, 396] on div "Clients 5 Actions 0" at bounding box center [518, 441] width 156 height 142
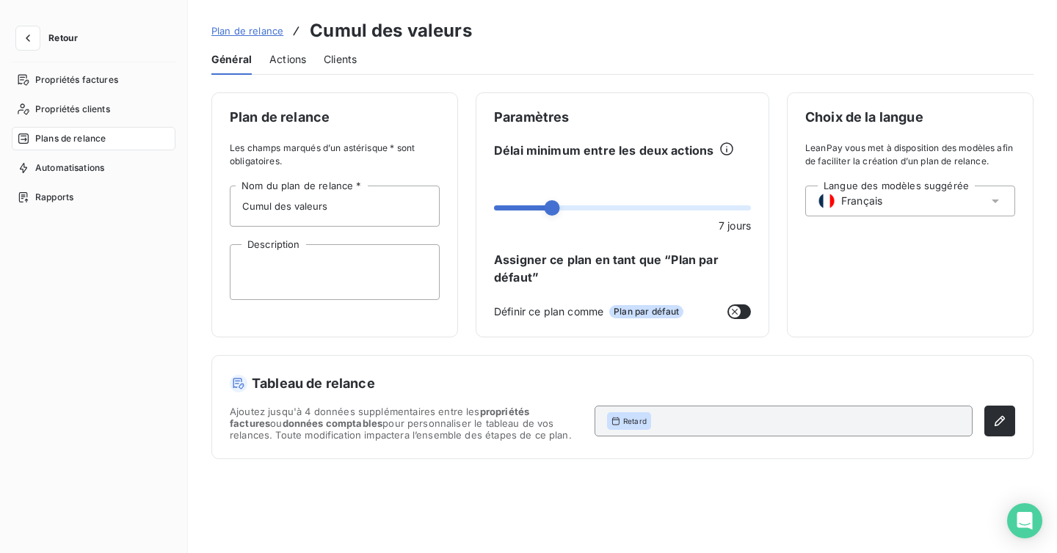
click at [281, 62] on span "Actions" at bounding box center [287, 59] width 37 height 15
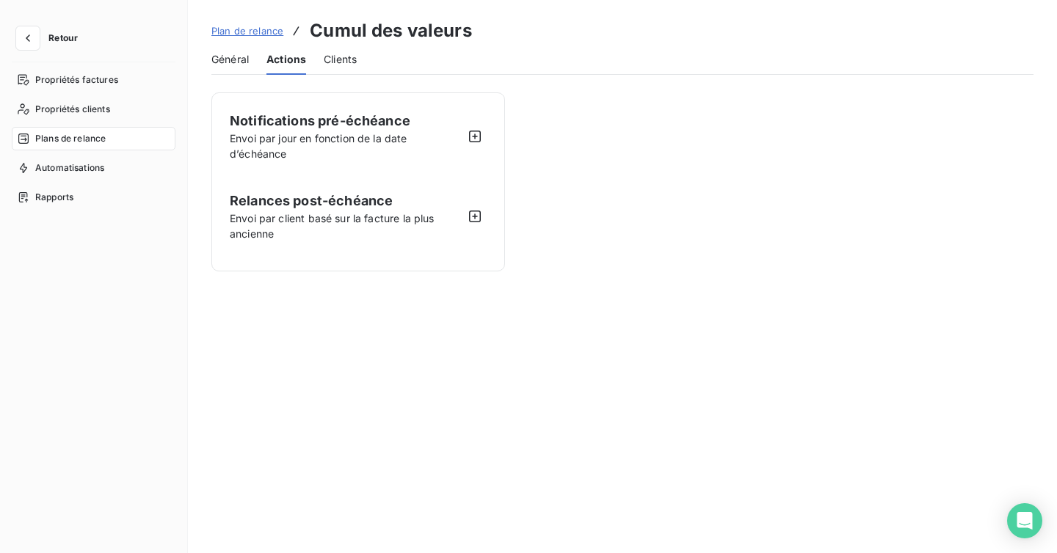
click at [281, 62] on span "Actions" at bounding box center [286, 59] width 40 height 15
click at [346, 61] on span "Clients" at bounding box center [340, 59] width 33 height 15
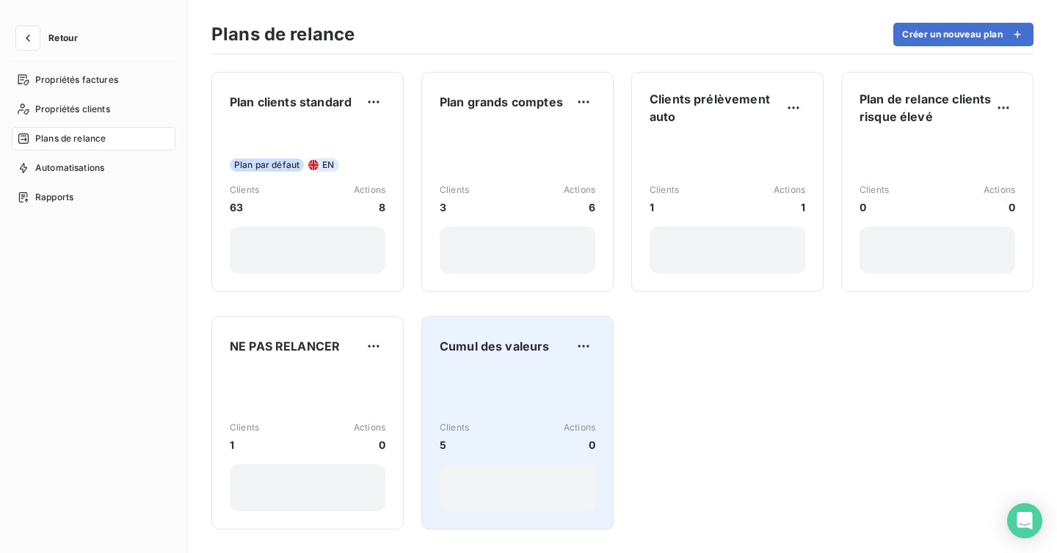
click at [478, 376] on div "Clients 5 Actions 0" at bounding box center [518, 441] width 156 height 142
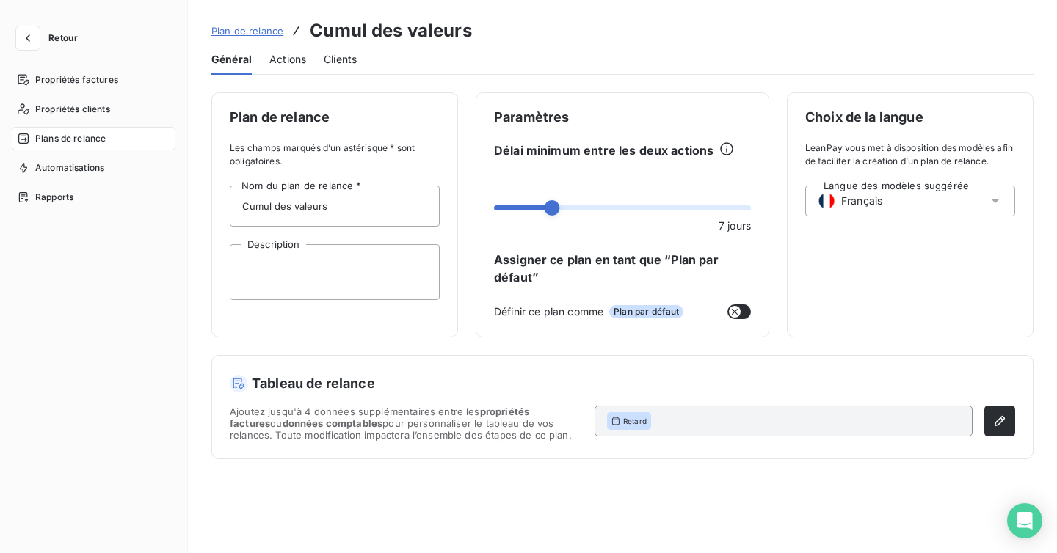
click at [335, 54] on span "Clients" at bounding box center [340, 59] width 33 height 15
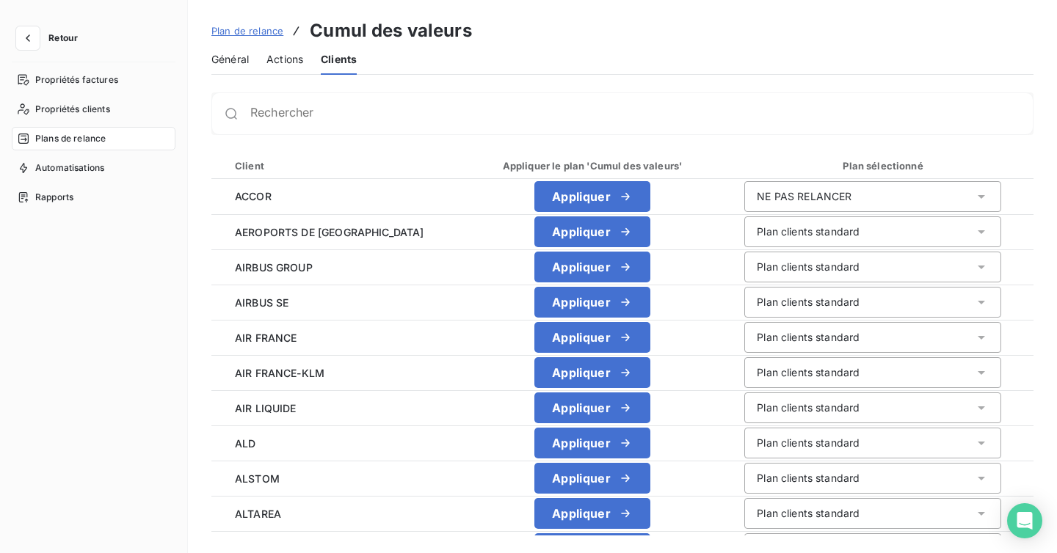
click at [35, 51] on div "Retour" at bounding box center [94, 44] width 164 height 36
click at [30, 40] on icon "button" at bounding box center [28, 38] width 15 height 15
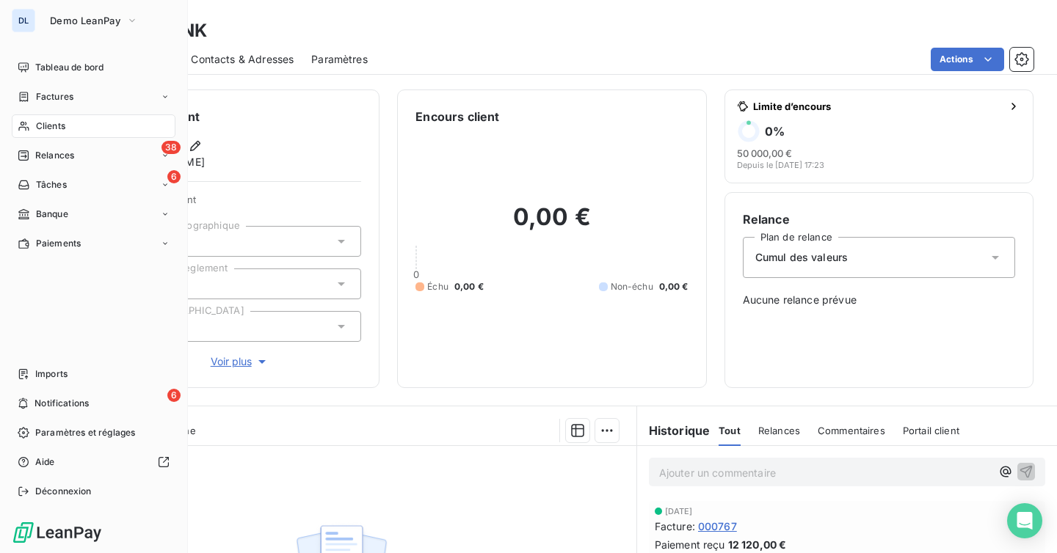
click at [37, 120] on span "Clients" at bounding box center [50, 126] width 29 height 13
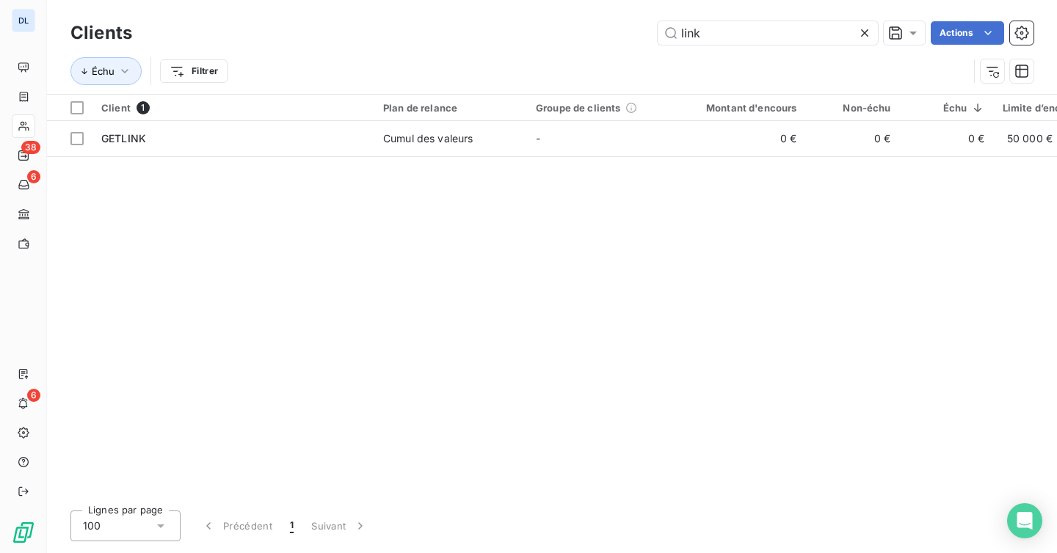
click at [861, 39] on icon at bounding box center [864, 33] width 15 height 15
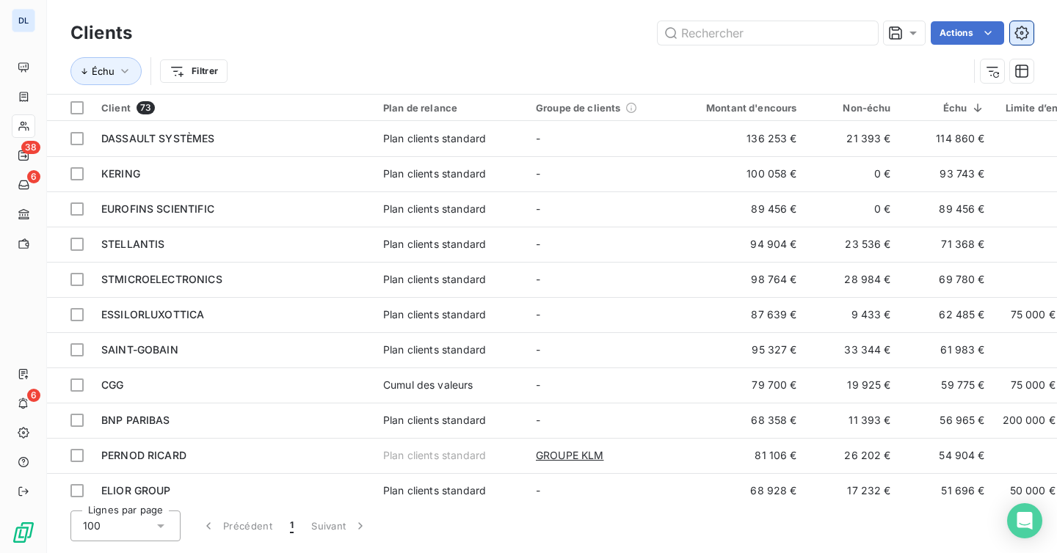
click at [1021, 35] on icon "button" at bounding box center [1021, 33] width 15 height 15
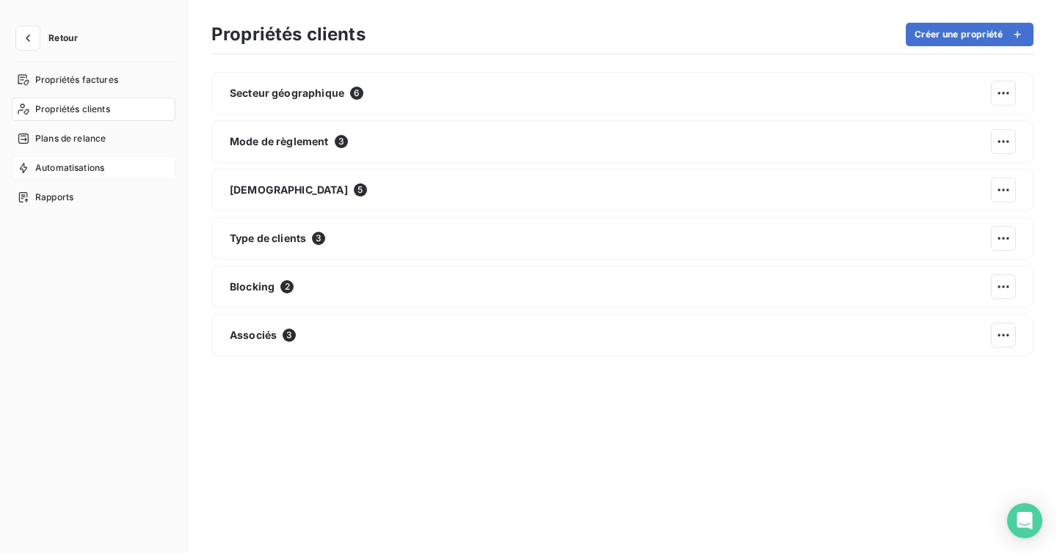
click at [72, 159] on div "Automatisations" at bounding box center [94, 167] width 164 height 23
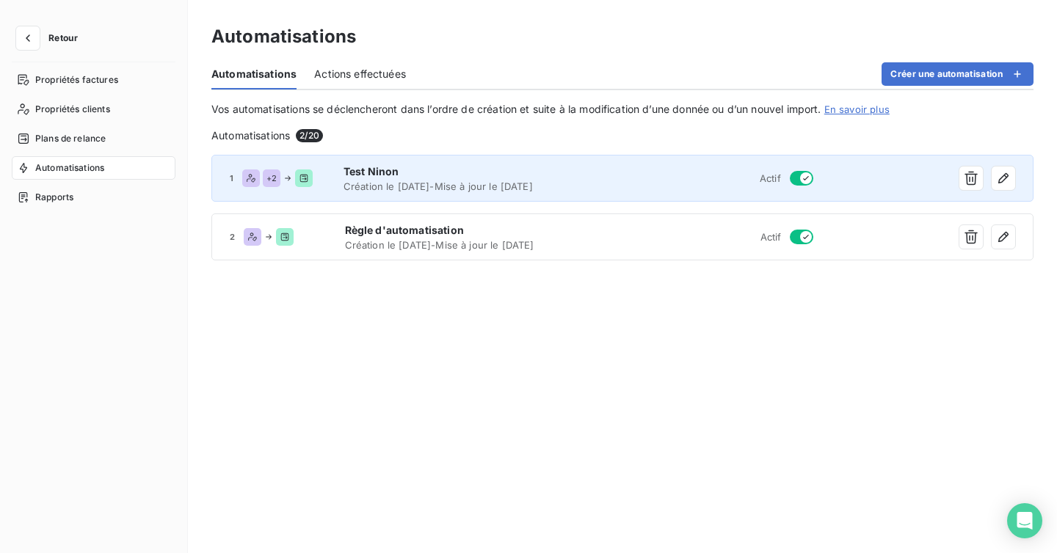
click at [512, 170] on span "Test Ninon" at bounding box center [481, 171] width 277 height 15
click at [520, 181] on span "Création le 13 oct. 2025 - Mise à jour le 13 oct. 2025" at bounding box center [481, 187] width 277 height 12
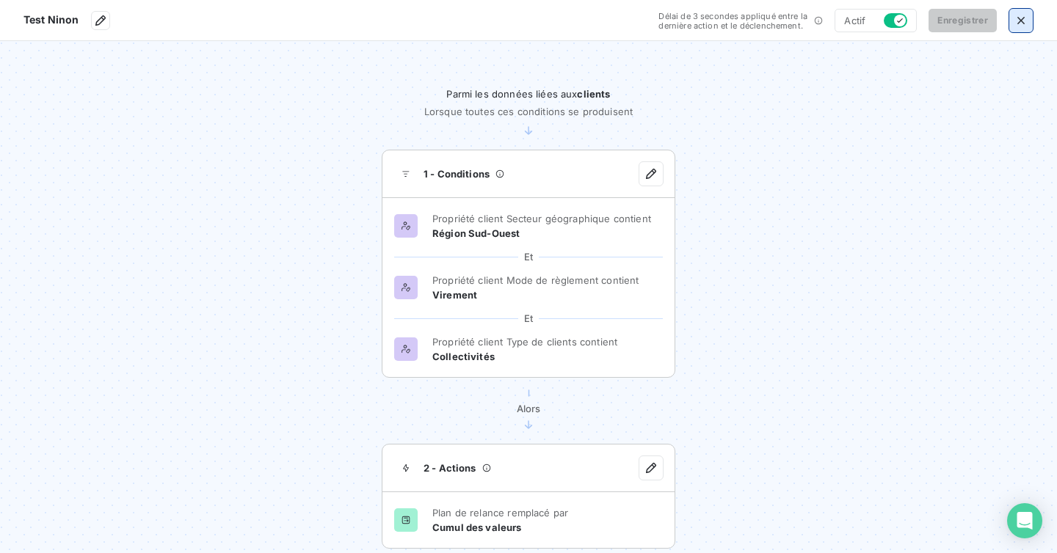
click at [1032, 21] on button "button" at bounding box center [1020, 20] width 23 height 23
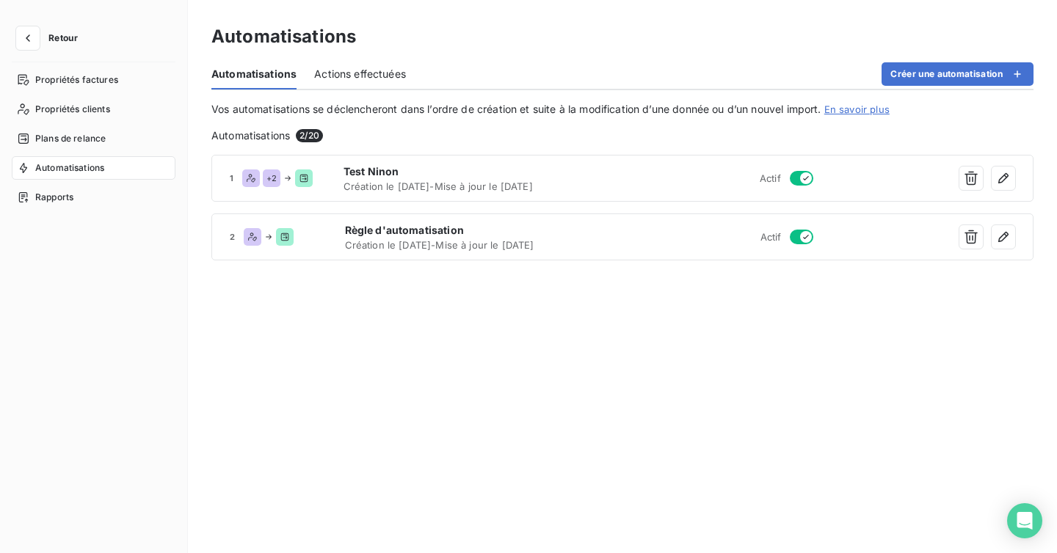
click at [41, 46] on button "Retour" at bounding box center [51, 37] width 78 height 23
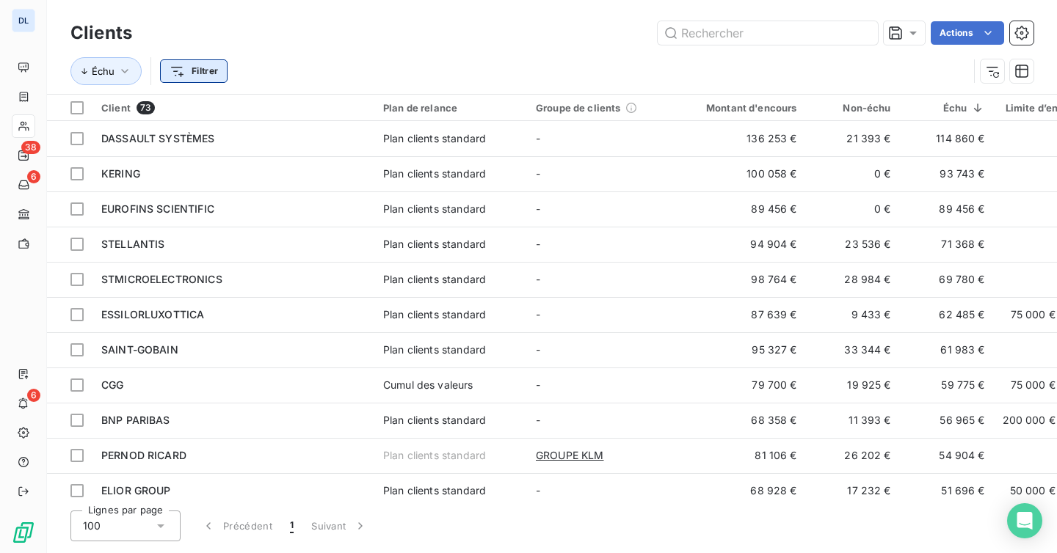
click at [185, 73] on html "DL 38 6 6 Clients Actions Échu Filtrer Client 73 Plan de relance Groupe de clie…" at bounding box center [528, 276] width 1057 height 553
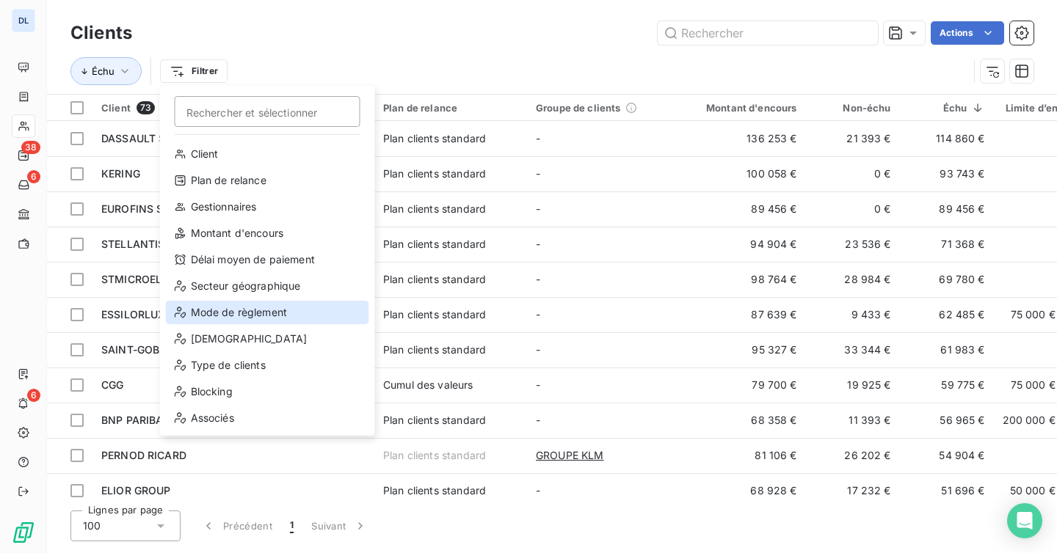
click at [249, 308] on div "Mode de règlement" at bounding box center [267, 312] width 203 height 23
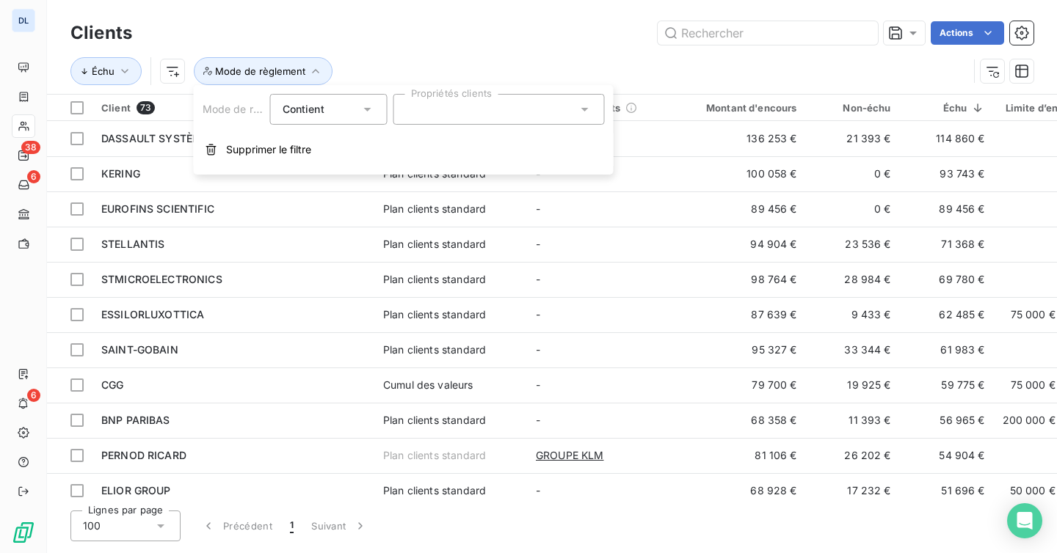
click at [421, 94] on div at bounding box center [498, 109] width 211 height 31
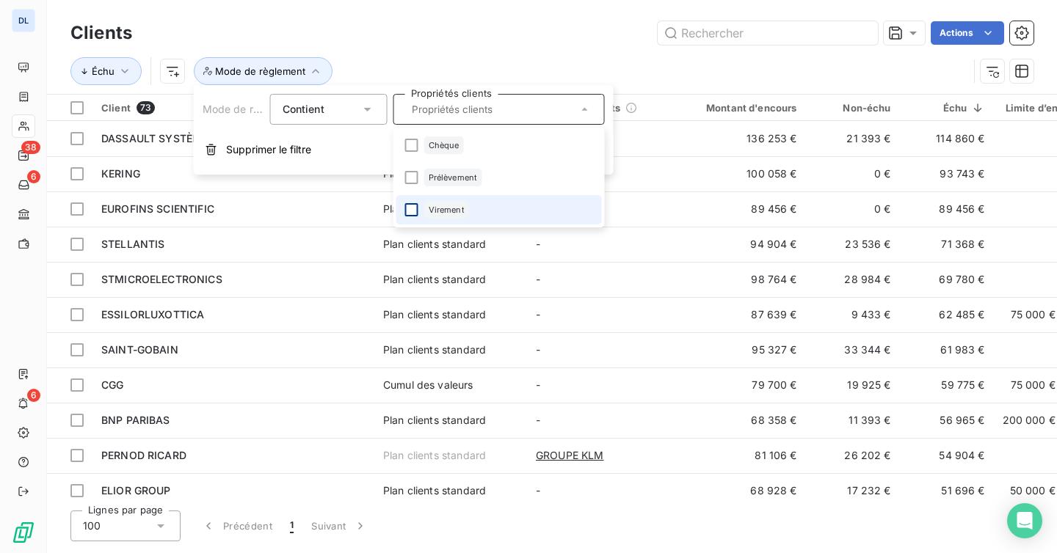
click at [412, 209] on div at bounding box center [411, 209] width 13 height 13
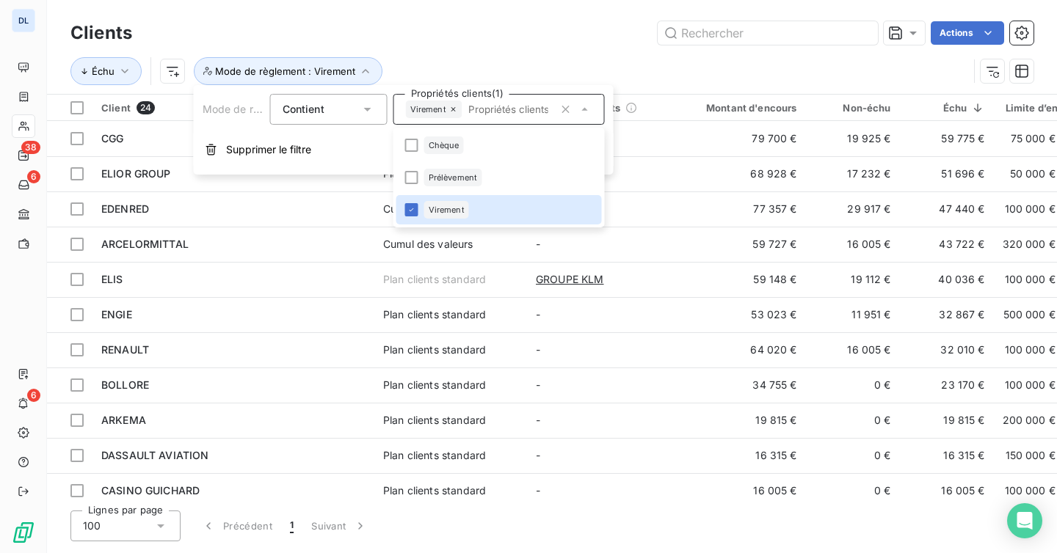
click at [465, 58] on div "Échu Mode de règlement : Virement" at bounding box center [519, 71] width 898 height 28
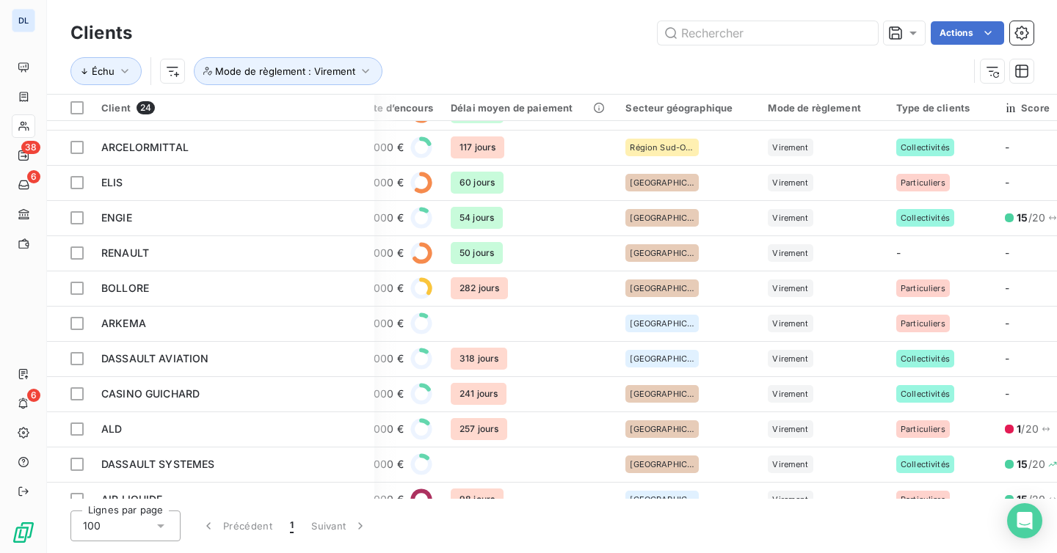
scroll to position [0, 652]
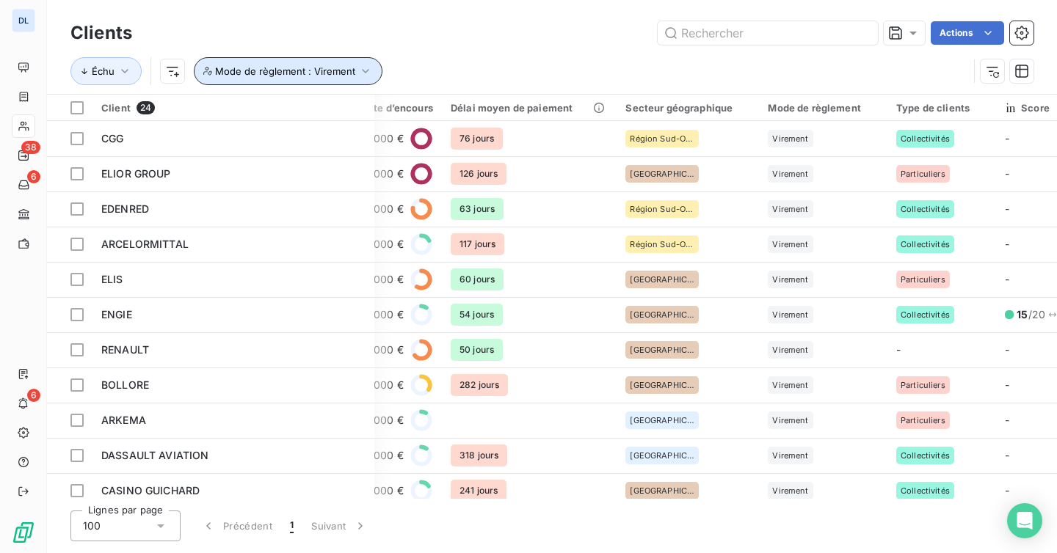
click at [338, 70] on span "Mode de règlement : Virement" at bounding box center [285, 71] width 140 height 12
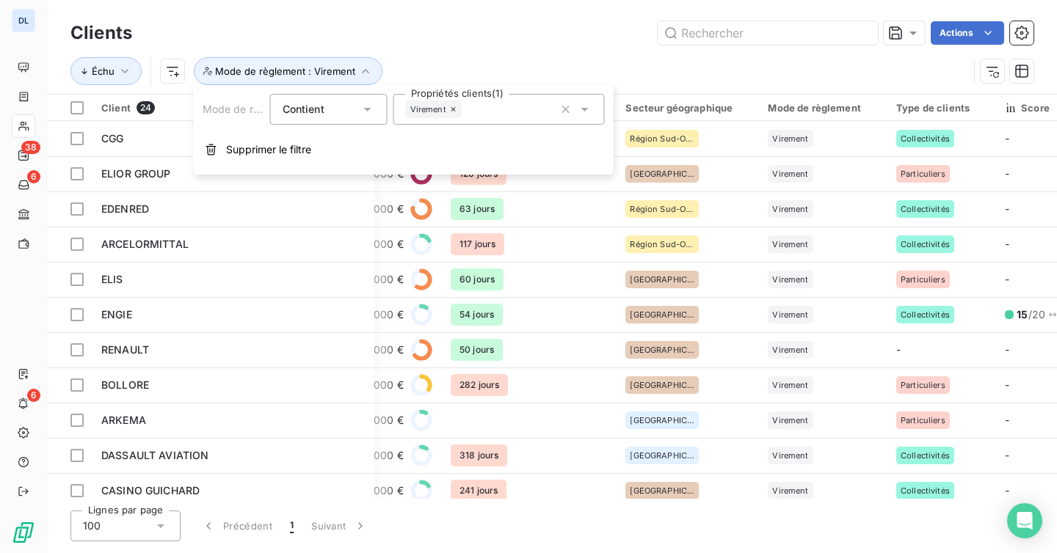
click at [454, 105] on icon at bounding box center [453, 109] width 9 height 9
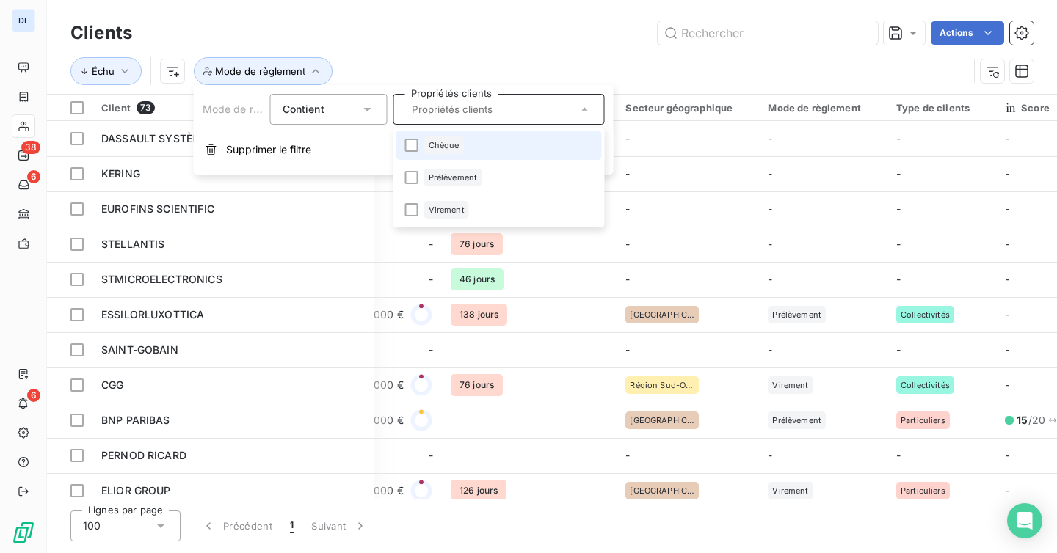
click at [418, 141] on li "Chèque" at bounding box center [498, 145] width 205 height 29
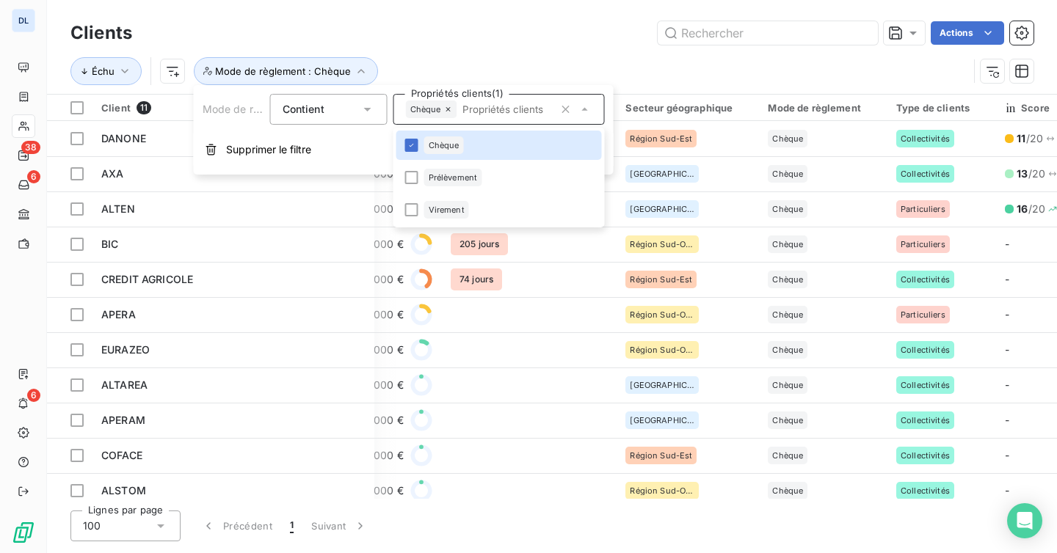
click at [454, 39] on div "Actions" at bounding box center [592, 32] width 884 height 23
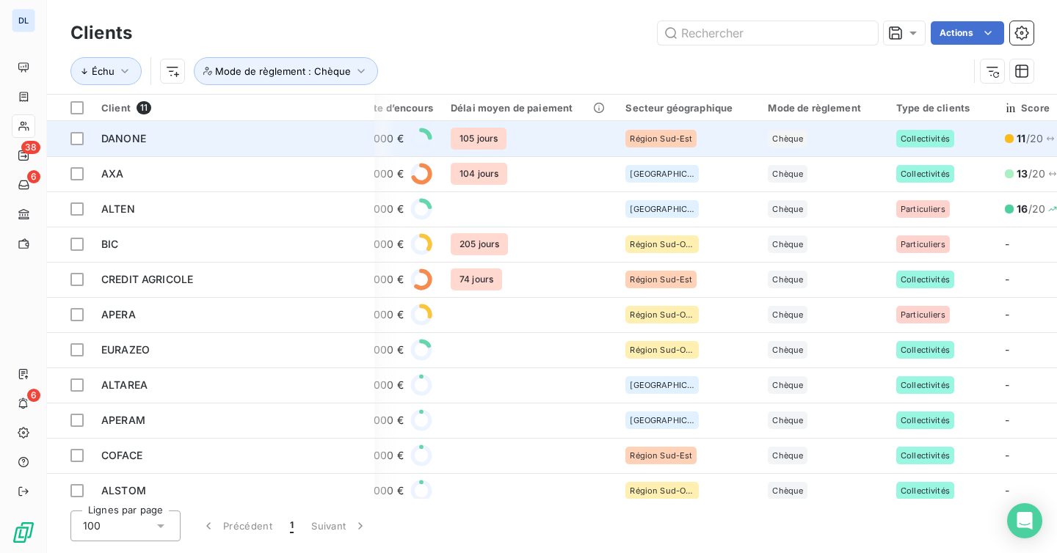
click at [721, 137] on div "Région Sud-Est" at bounding box center [687, 139] width 125 height 18
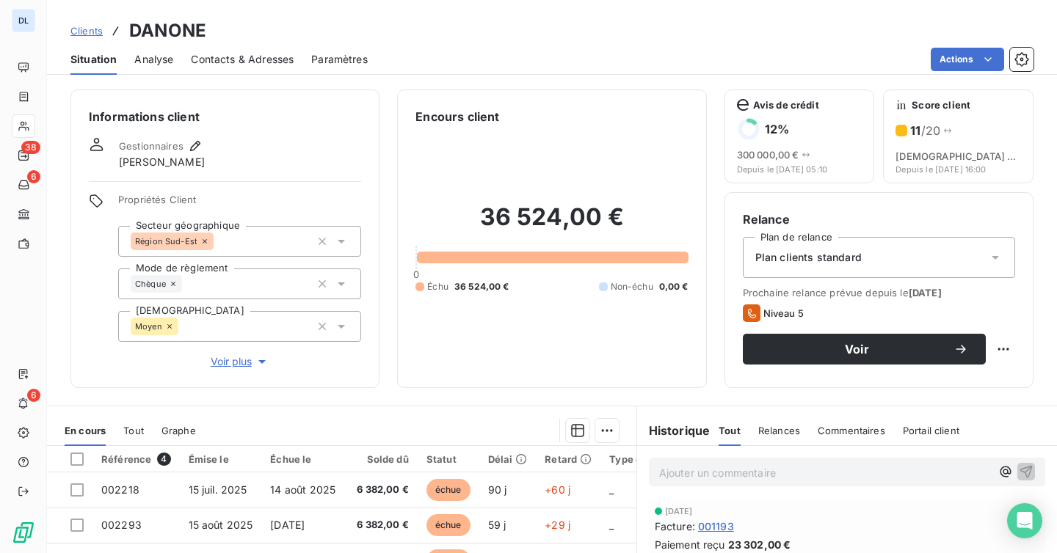
click at [275, 296] on div "Chèque" at bounding box center [239, 284] width 243 height 31
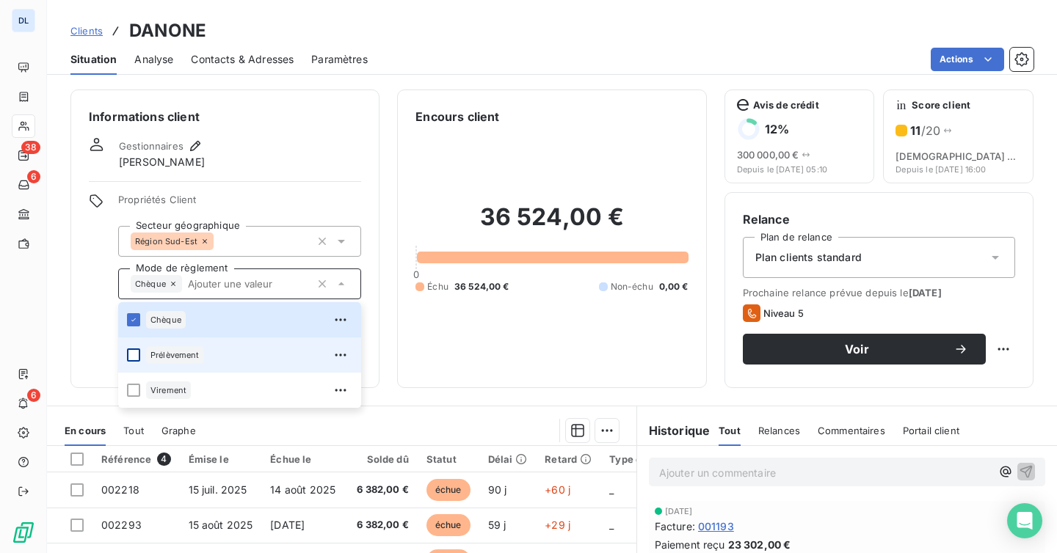
click at [136, 360] on div at bounding box center [133, 355] width 13 height 13
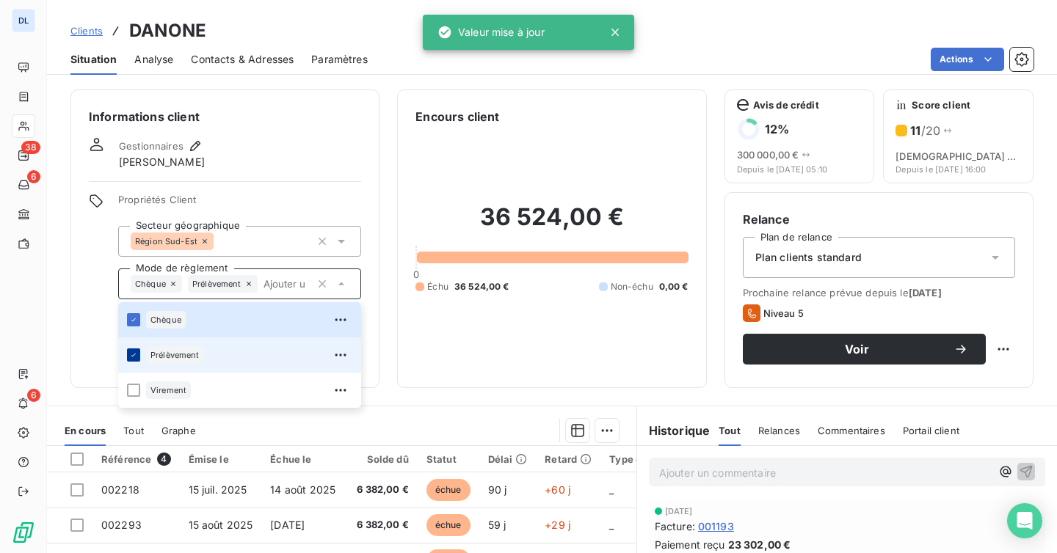
click at [131, 353] on icon at bounding box center [133, 355] width 9 height 9
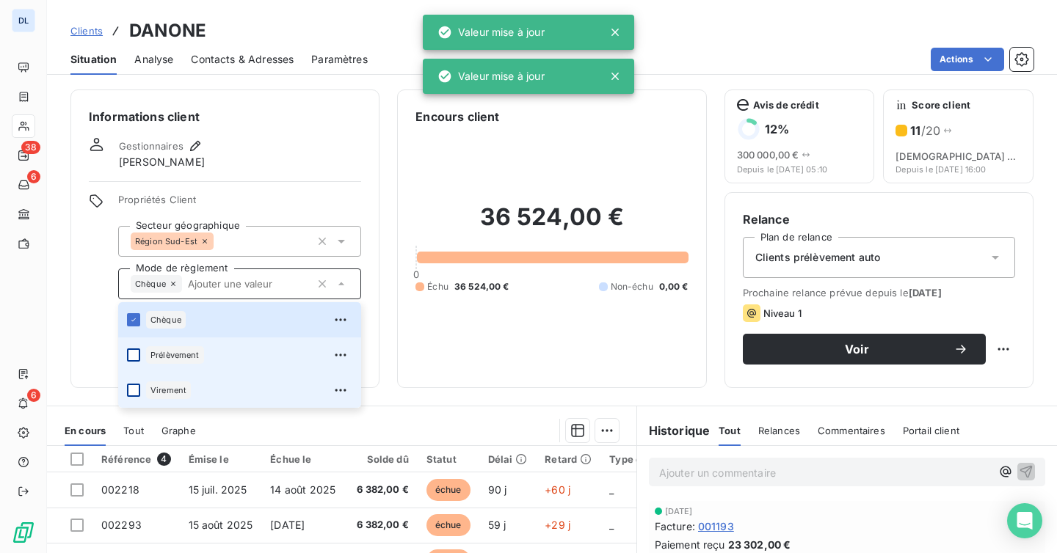
click at [132, 389] on div at bounding box center [133, 390] width 13 height 13
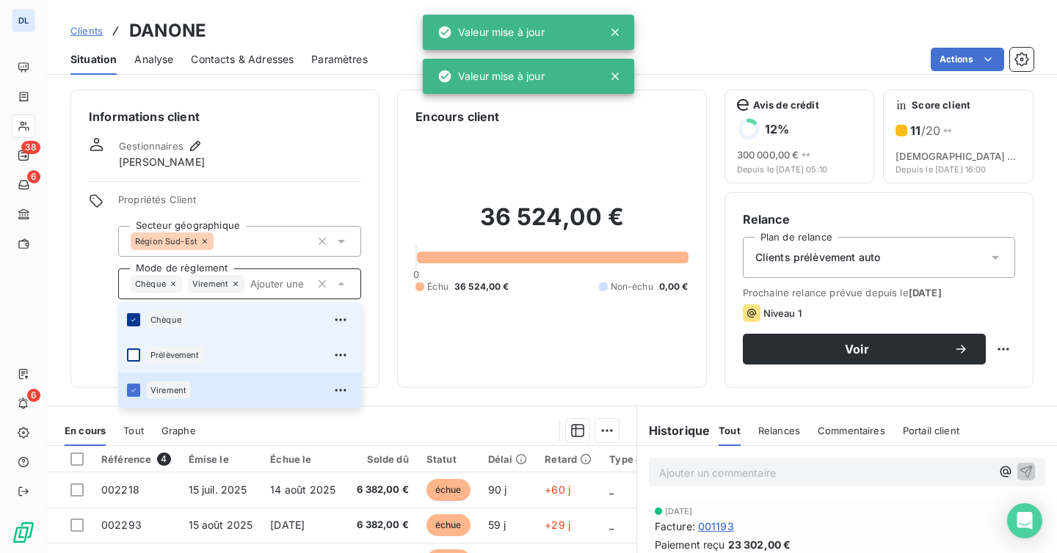
click at [135, 313] on div at bounding box center [133, 319] width 13 height 13
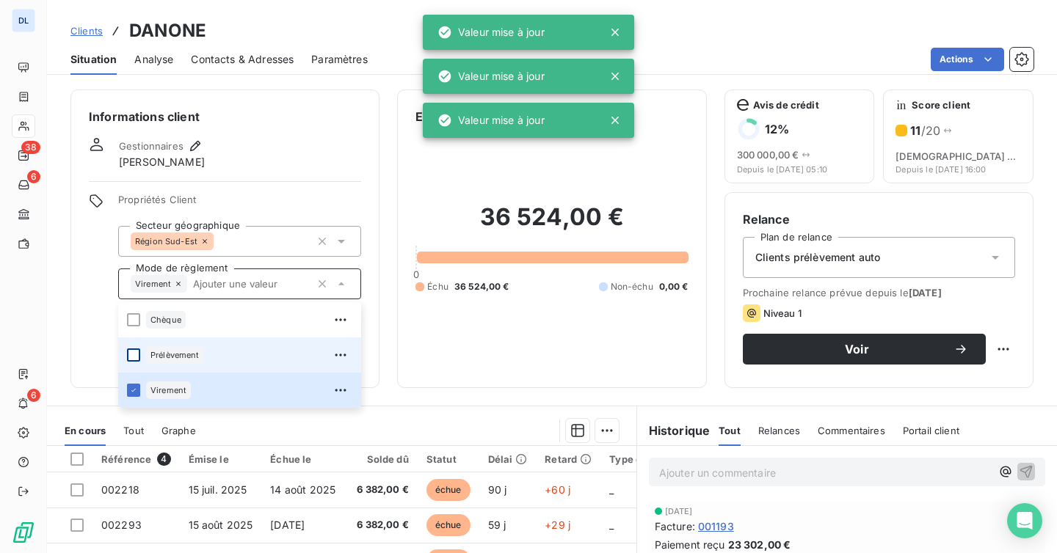
click at [283, 161] on div "Gestionnaires Claire Girard" at bounding box center [225, 153] width 272 height 32
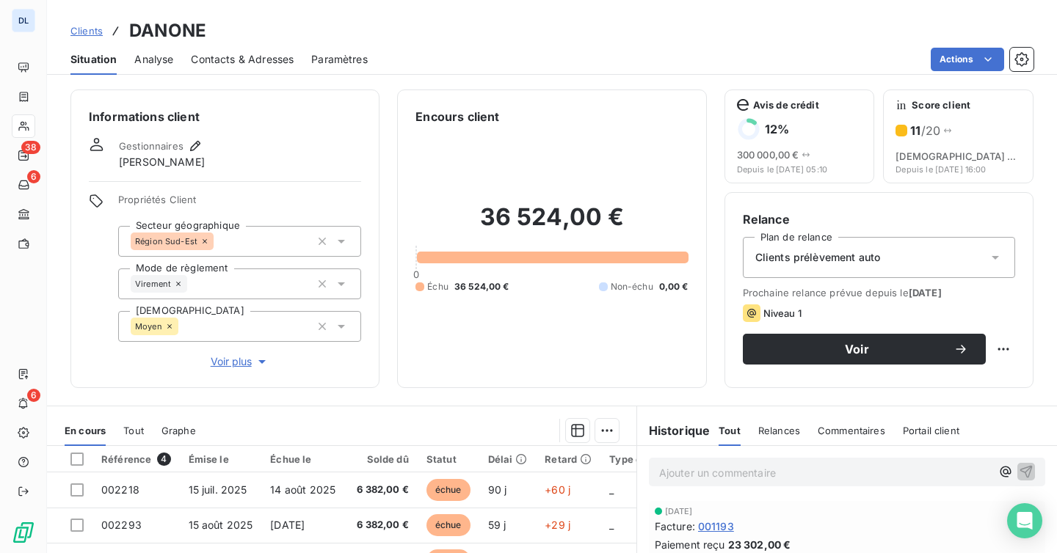
click at [343, 243] on icon at bounding box center [341, 241] width 15 height 15
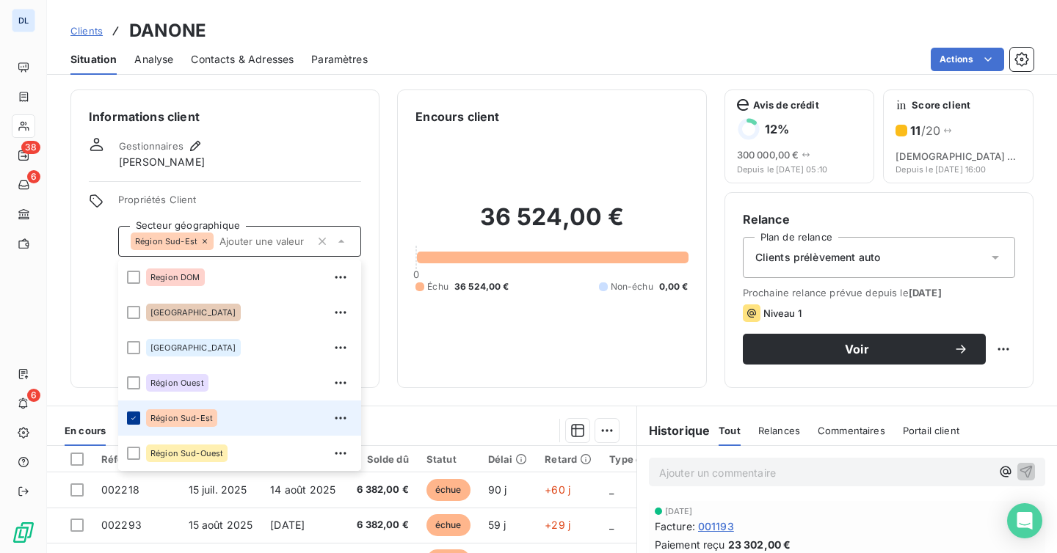
click at [135, 421] on icon at bounding box center [133, 418] width 9 height 9
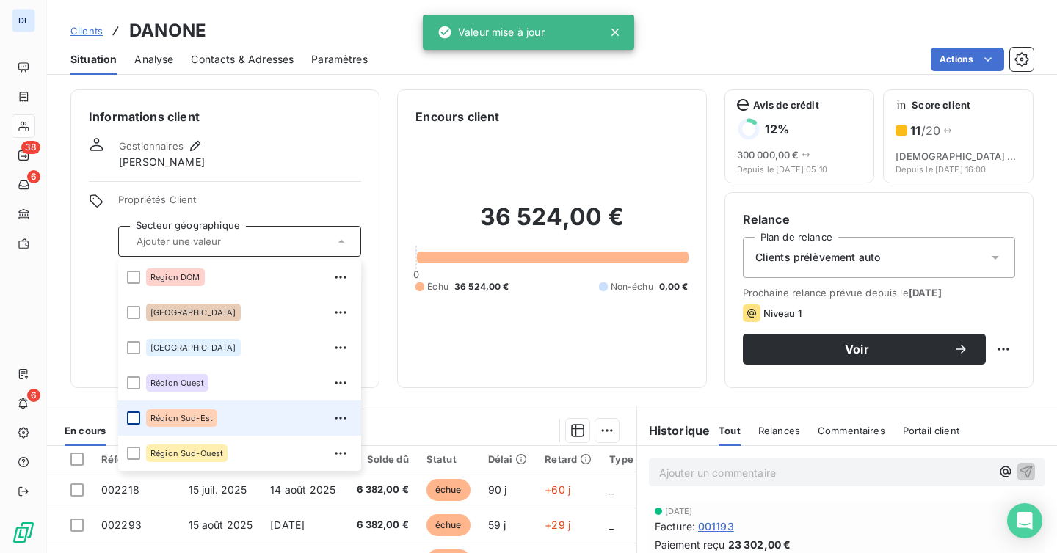
scroll to position [6, 0]
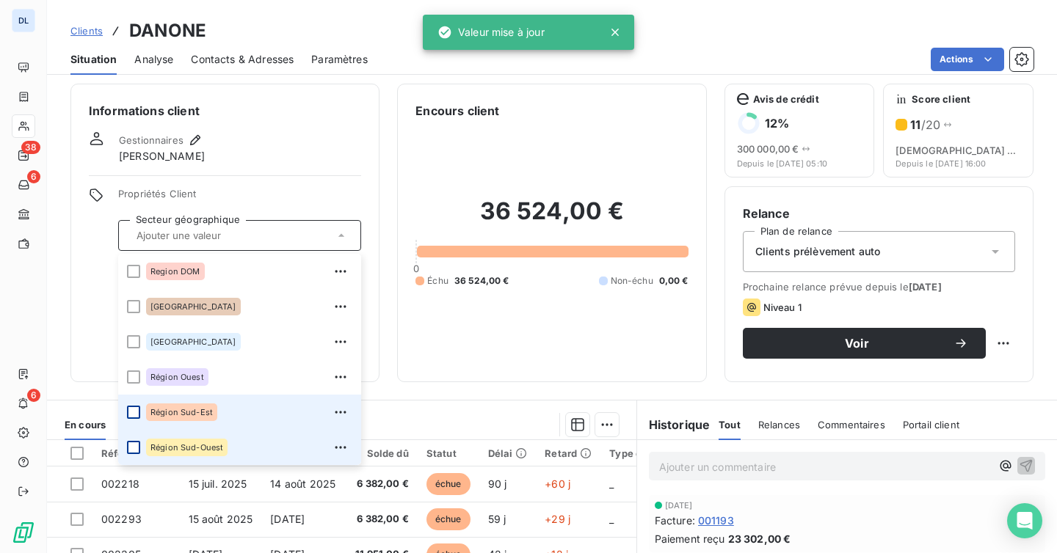
click at [134, 445] on div at bounding box center [133, 447] width 13 height 13
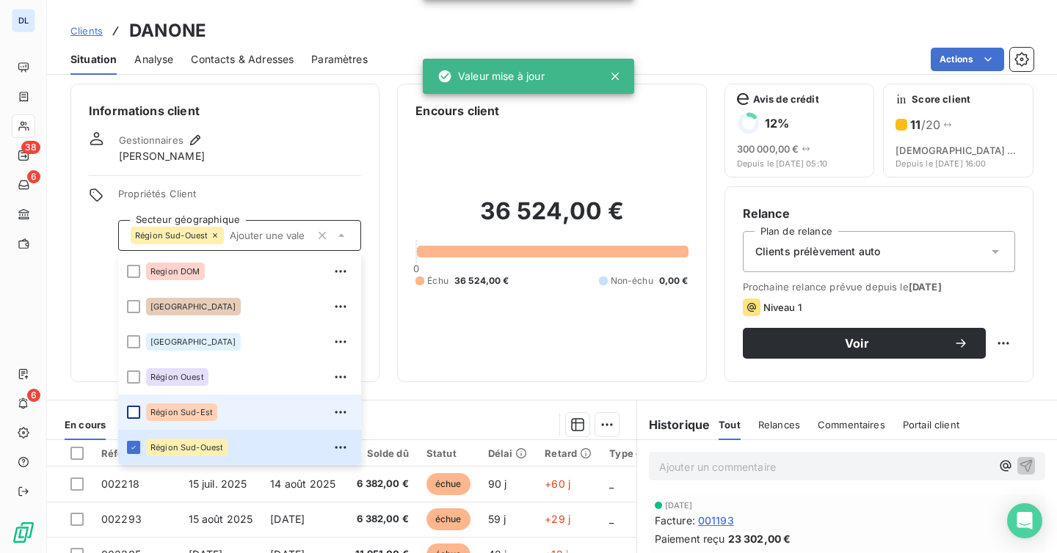
click at [259, 182] on div "Informations client Gestionnaires Claire Girard Propriétés Client Secteur géogr…" at bounding box center [224, 233] width 309 height 299
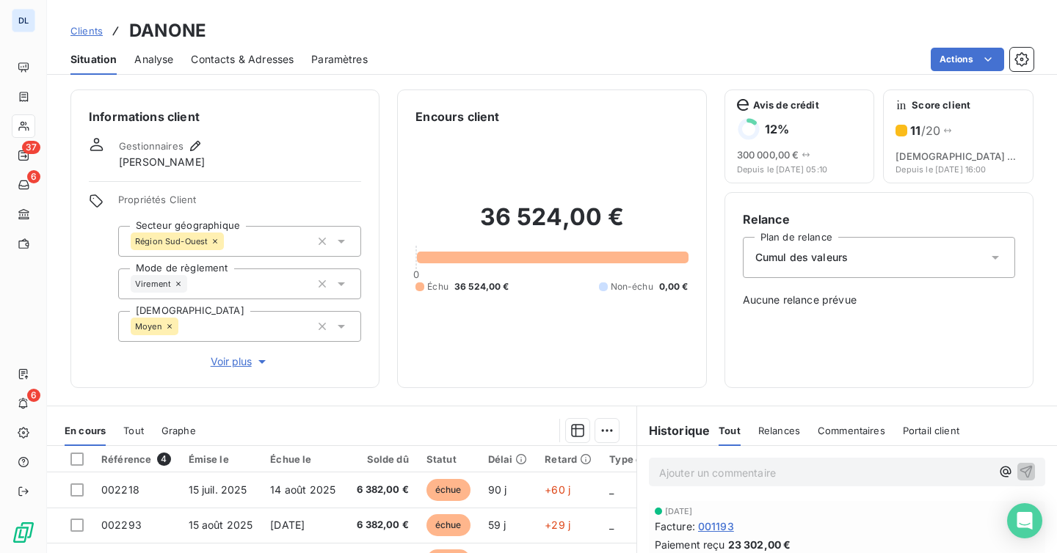
click at [338, 330] on icon at bounding box center [341, 326] width 15 height 15
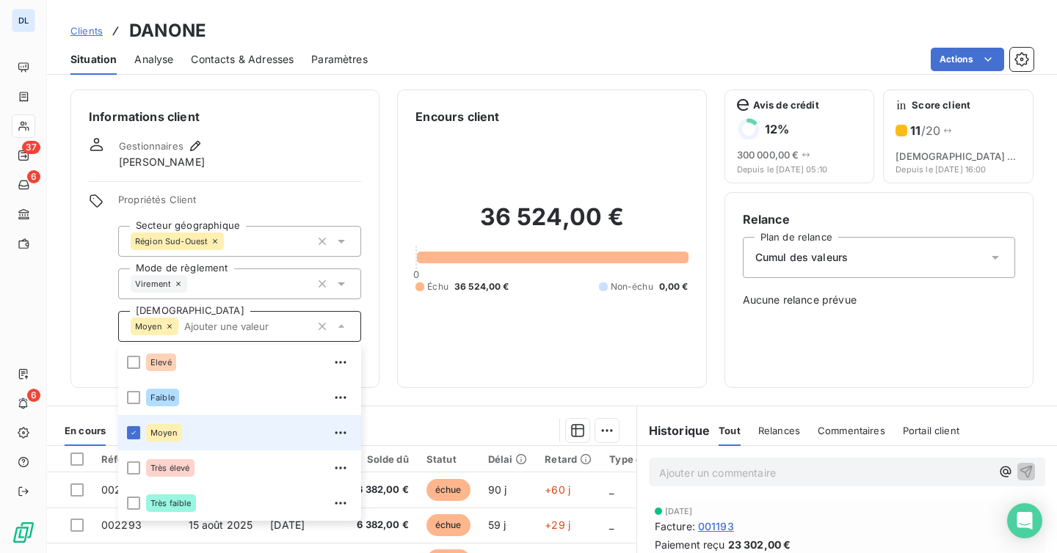
click at [258, 236] on div "Région Sud-Ouest" at bounding box center [239, 241] width 243 height 31
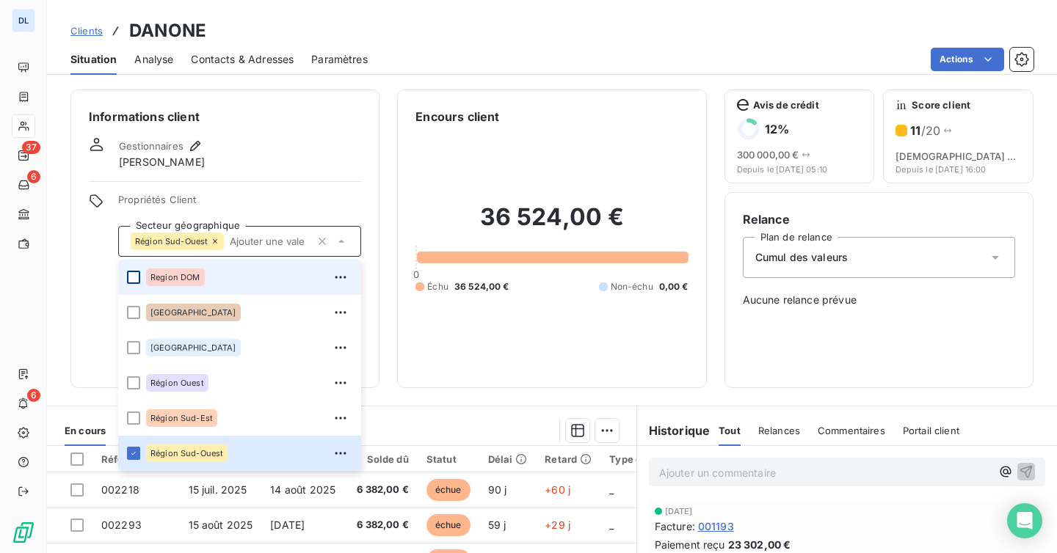
click at [135, 275] on div at bounding box center [133, 277] width 13 height 13
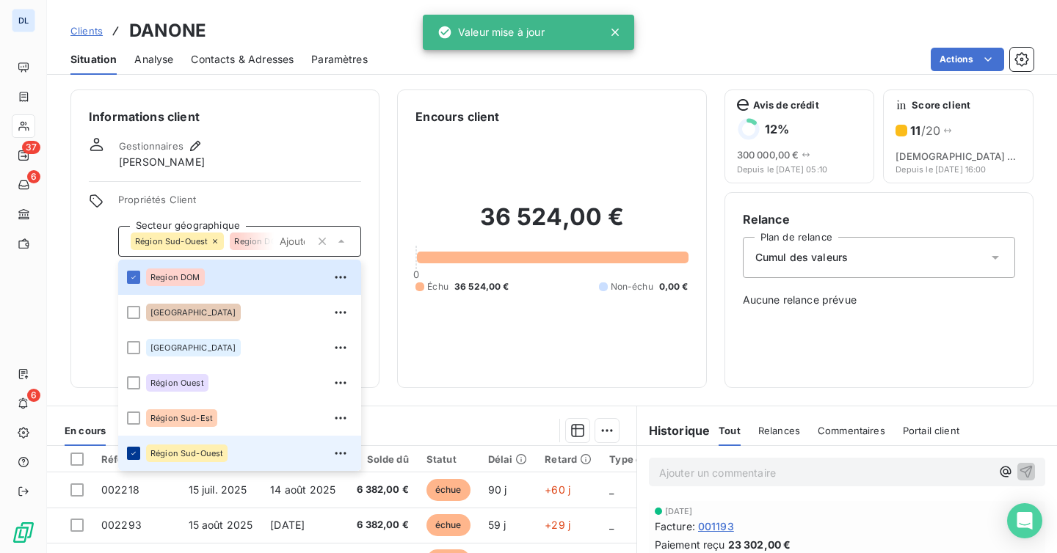
click at [139, 452] on div at bounding box center [133, 453] width 13 height 13
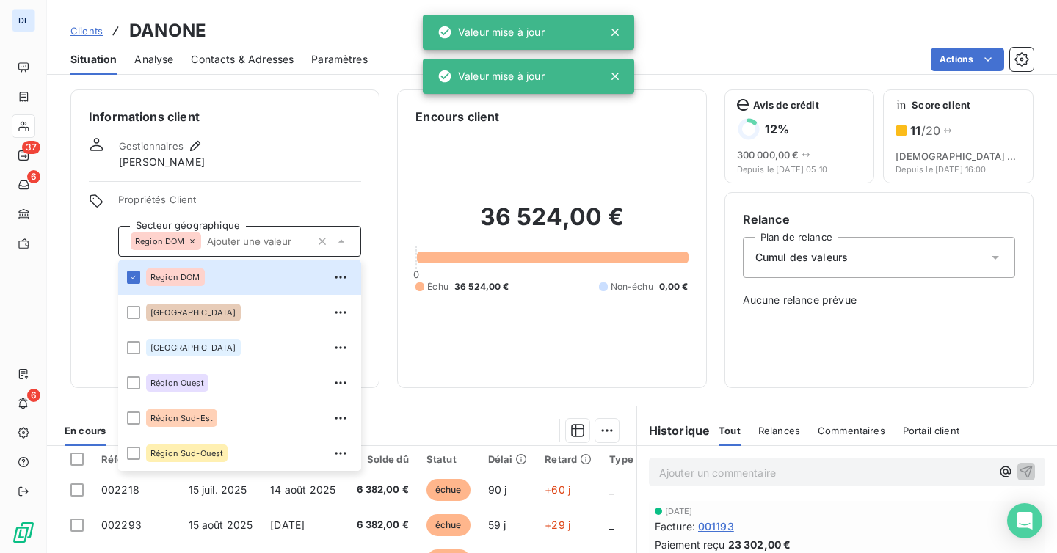
click at [316, 183] on div "Informations client Gestionnaires [PERSON_NAME] Propriétés Client Secteur géogr…" at bounding box center [224, 239] width 309 height 299
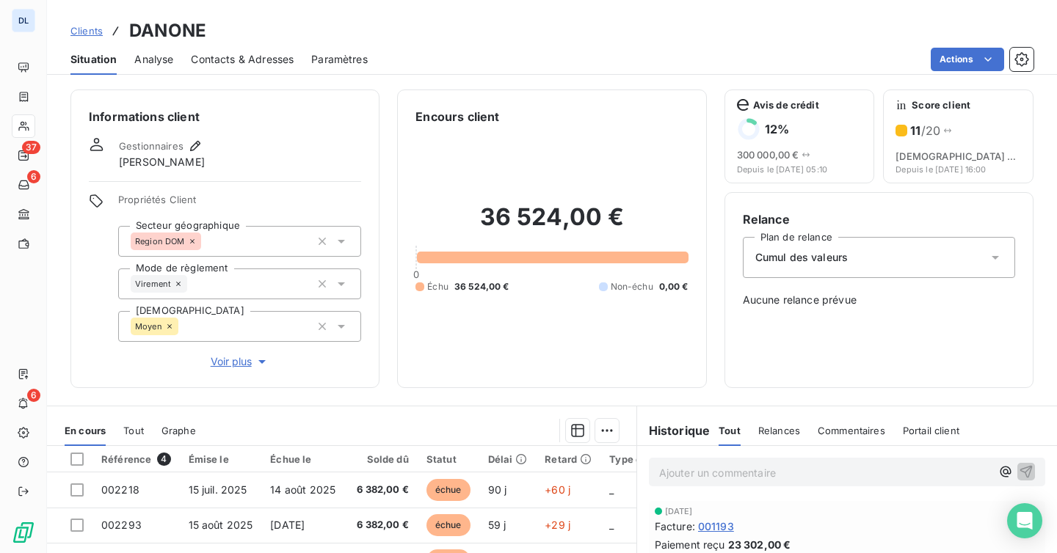
click at [280, 288] on div "Virement" at bounding box center [239, 284] width 243 height 31
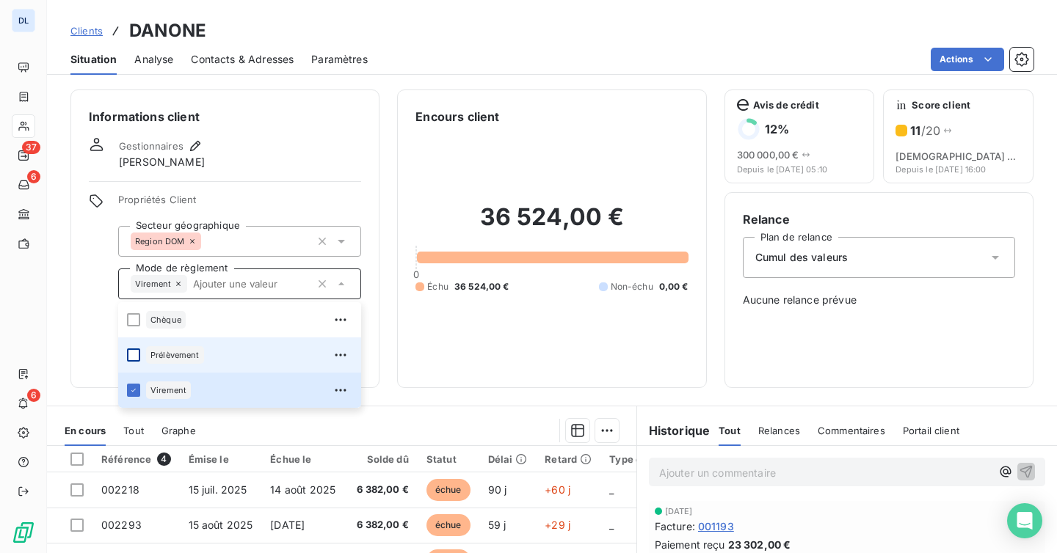
click at [133, 352] on div at bounding box center [133, 355] width 13 height 13
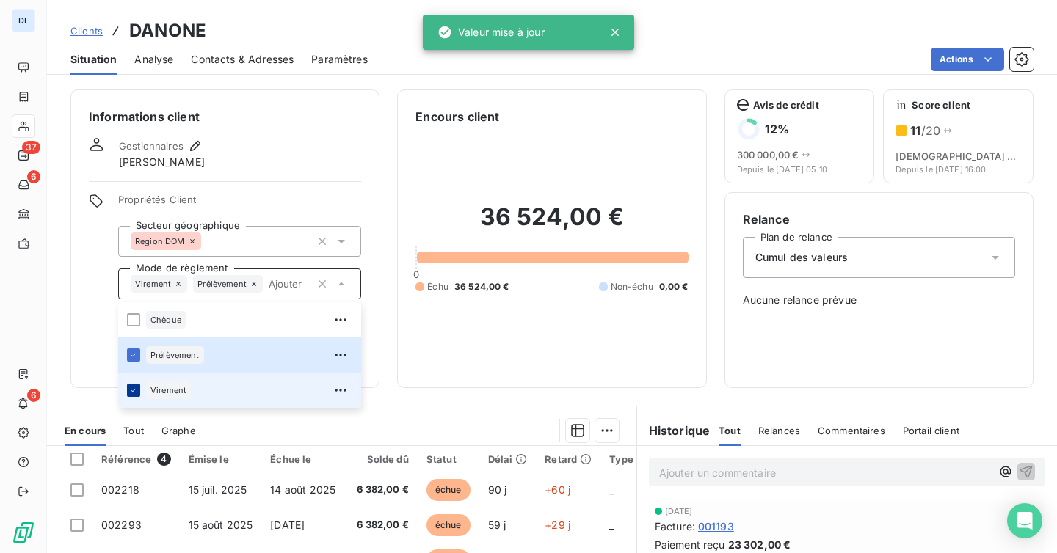
click at [135, 393] on icon at bounding box center [133, 390] width 9 height 9
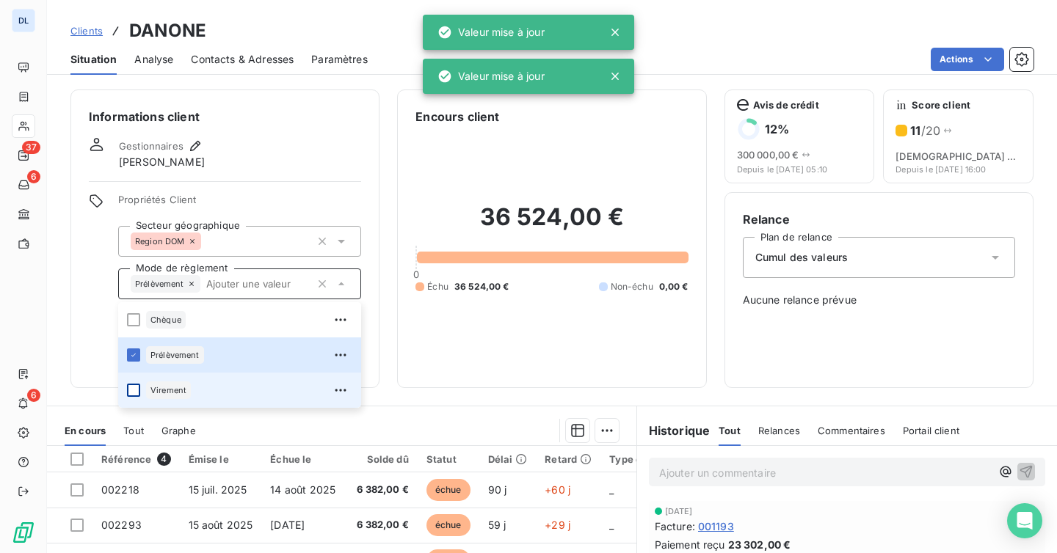
click at [292, 169] on div "Gestionnaires Claire Girard" at bounding box center [225, 153] width 272 height 32
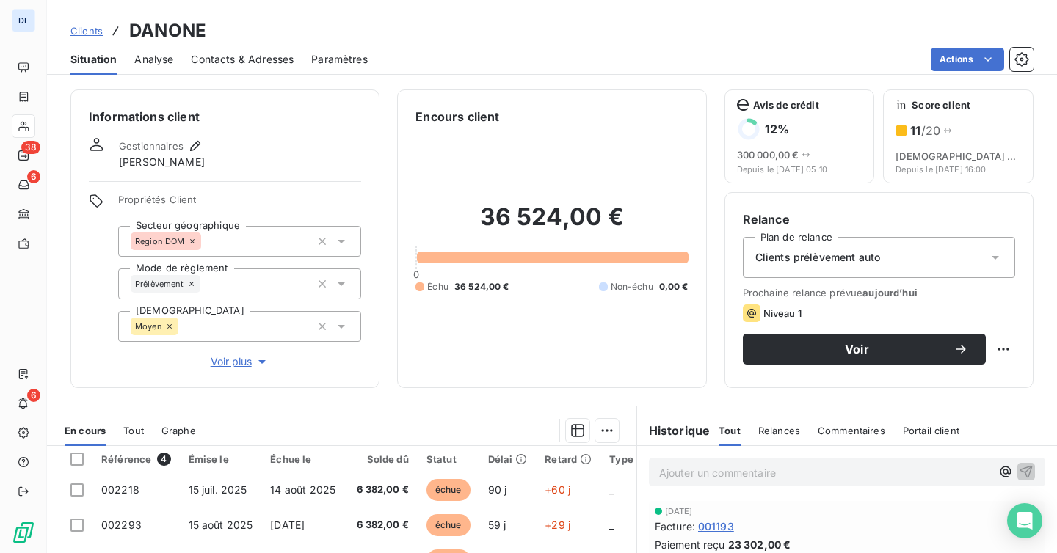
click at [339, 283] on icon at bounding box center [341, 285] width 7 height 4
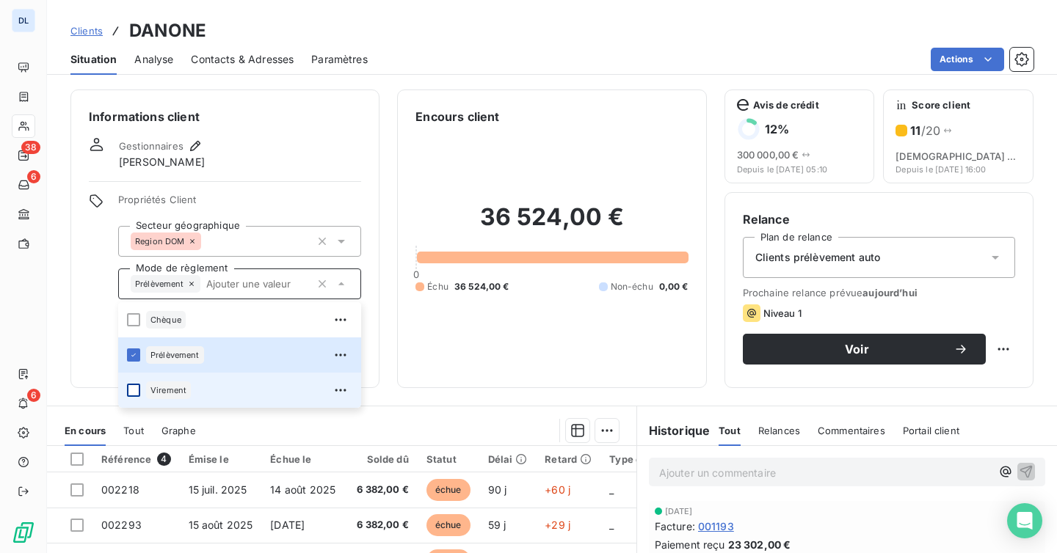
click at [134, 393] on div at bounding box center [133, 390] width 13 height 13
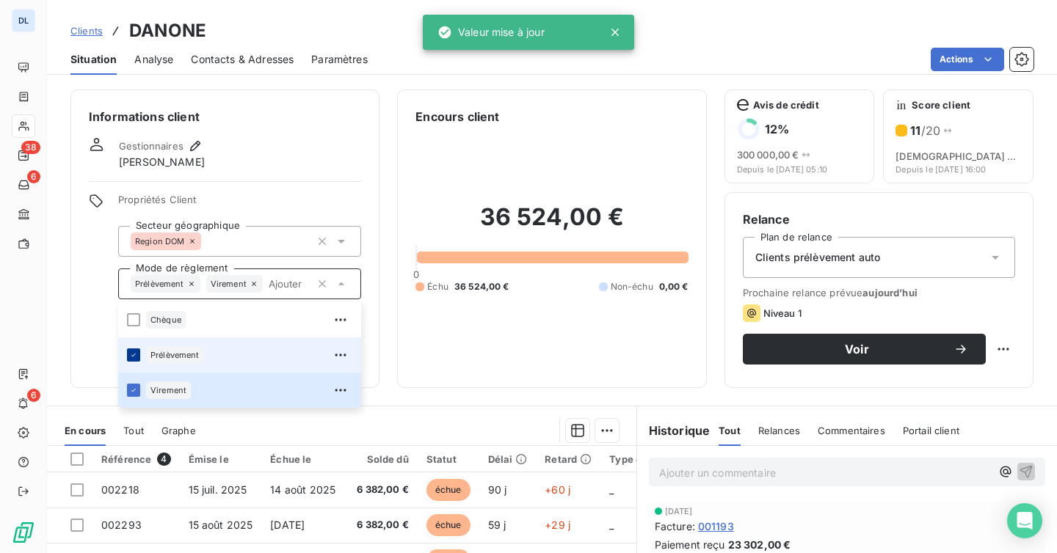
click at [131, 356] on icon at bounding box center [133, 355] width 9 height 9
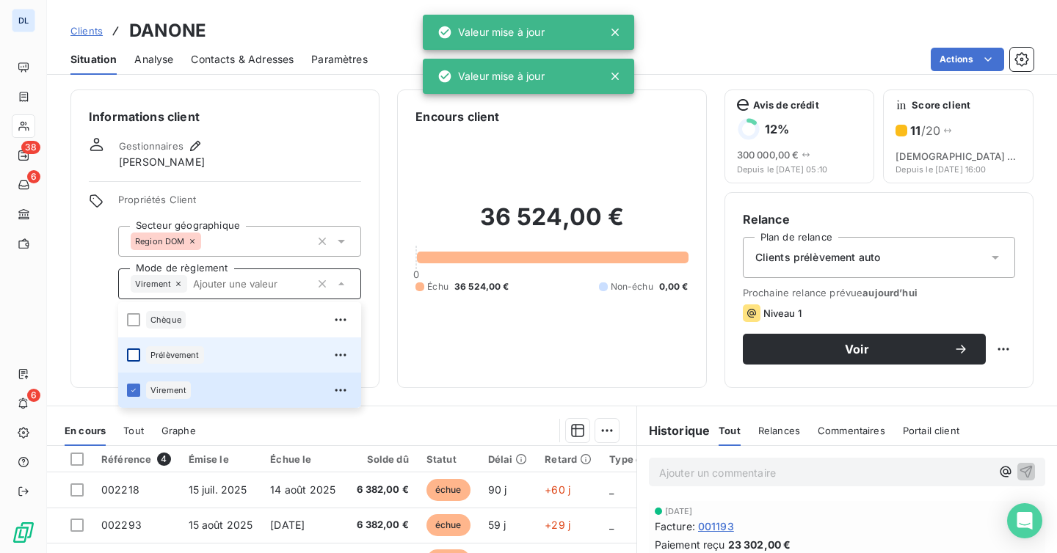
click at [290, 146] on div "Gestionnaires Claire Girard" at bounding box center [225, 153] width 272 height 32
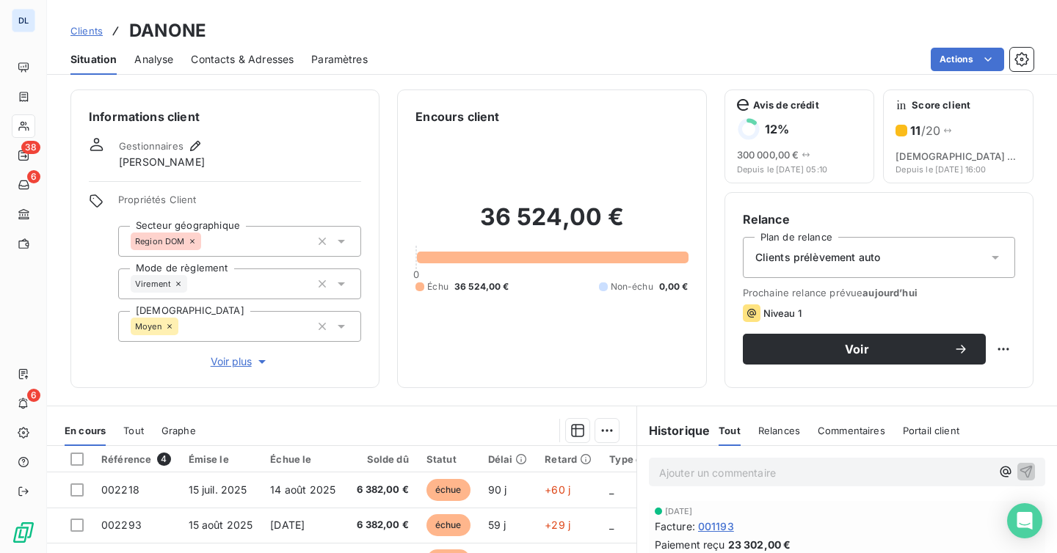
click at [180, 280] on icon at bounding box center [178, 284] width 9 height 9
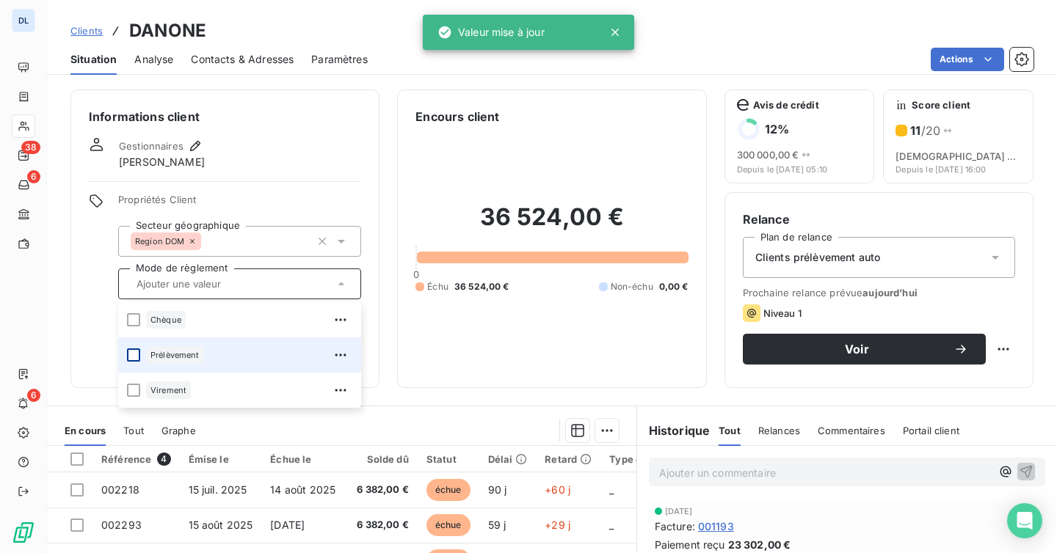
click at [135, 360] on div at bounding box center [133, 355] width 13 height 13
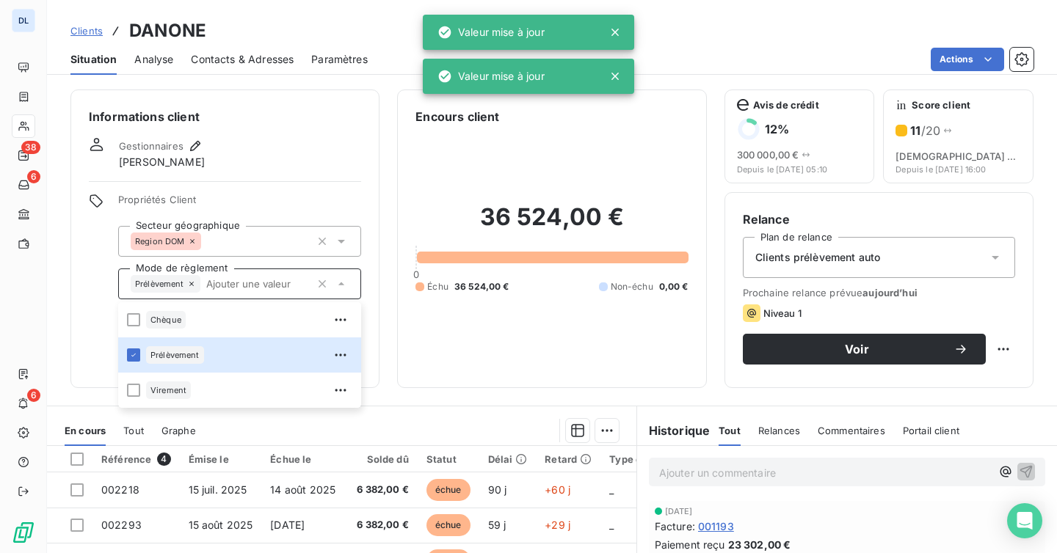
click at [265, 186] on div "Informations client Gestionnaires Claire Girard Propriétés Client Secteur géogr…" at bounding box center [224, 239] width 309 height 299
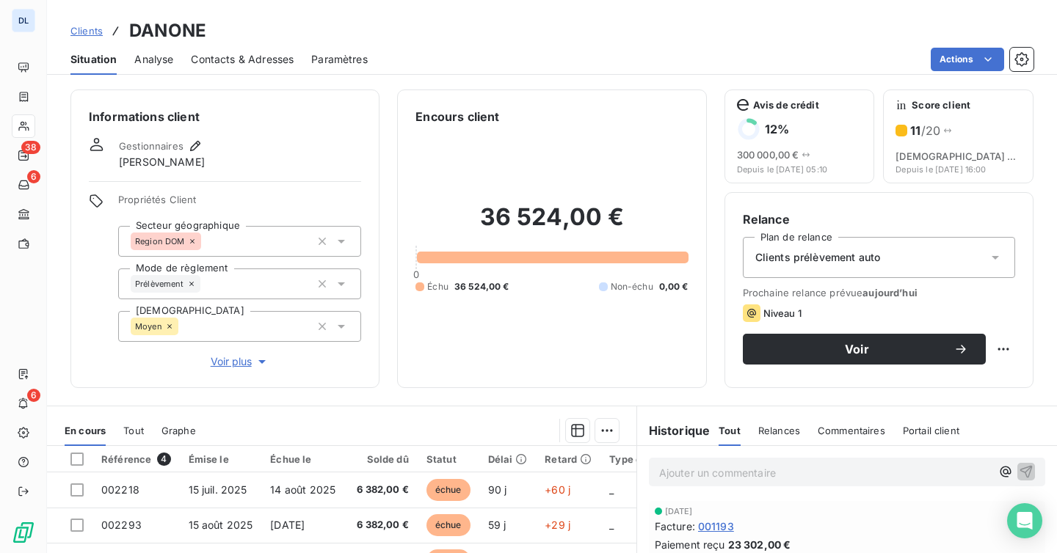
click at [276, 239] on div "Region DOM" at bounding box center [239, 241] width 243 height 31
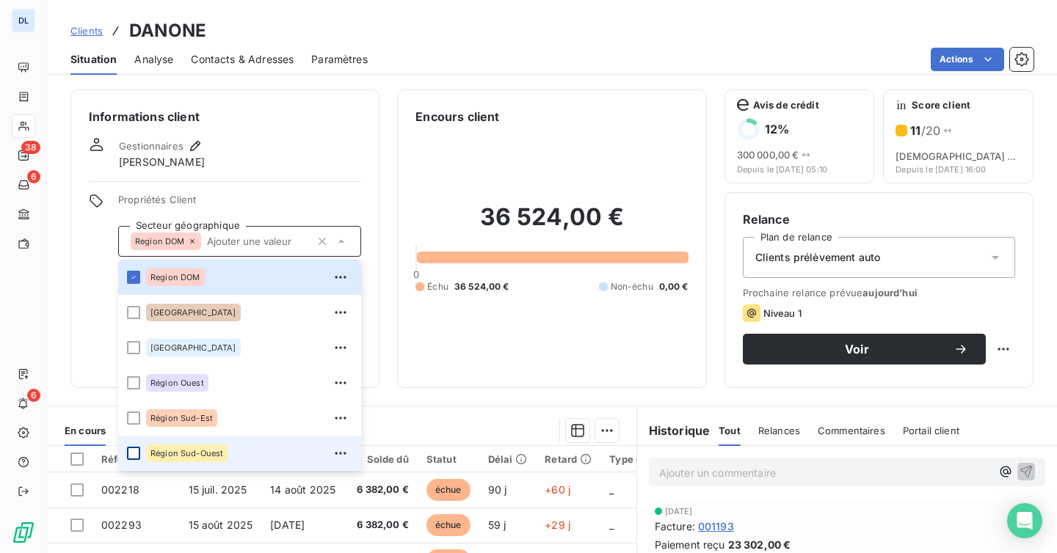
click at [128, 452] on div at bounding box center [133, 453] width 13 height 13
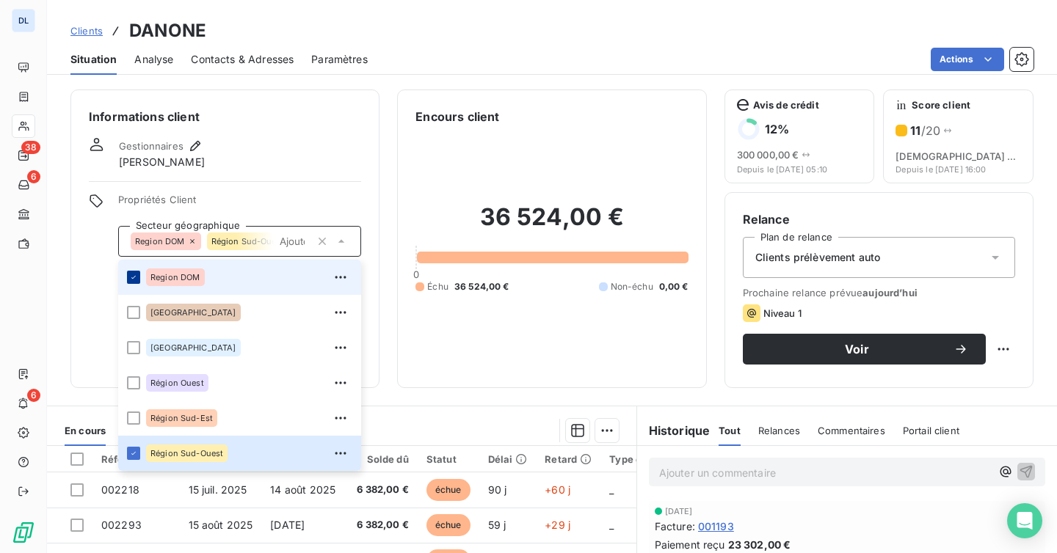
click at [134, 274] on icon at bounding box center [133, 277] width 9 height 9
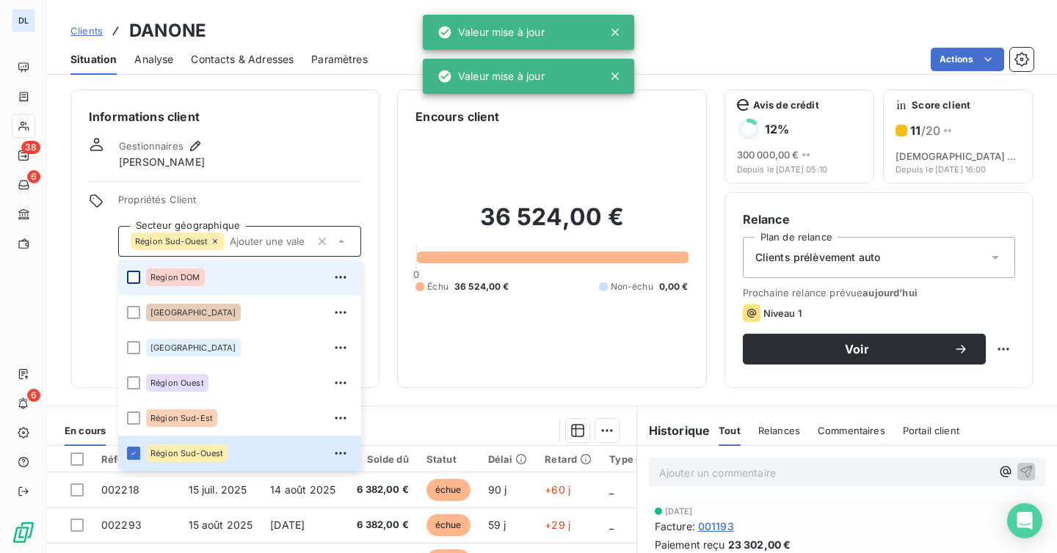
click at [291, 116] on h6 "Informations client" at bounding box center [225, 117] width 272 height 18
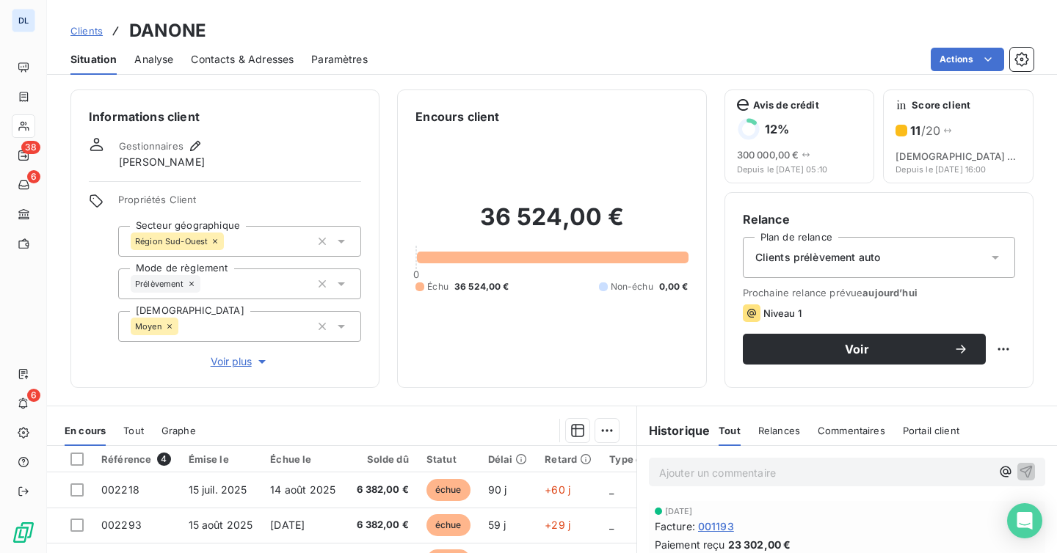
click at [347, 295] on div "Prélèvement" at bounding box center [239, 284] width 243 height 31
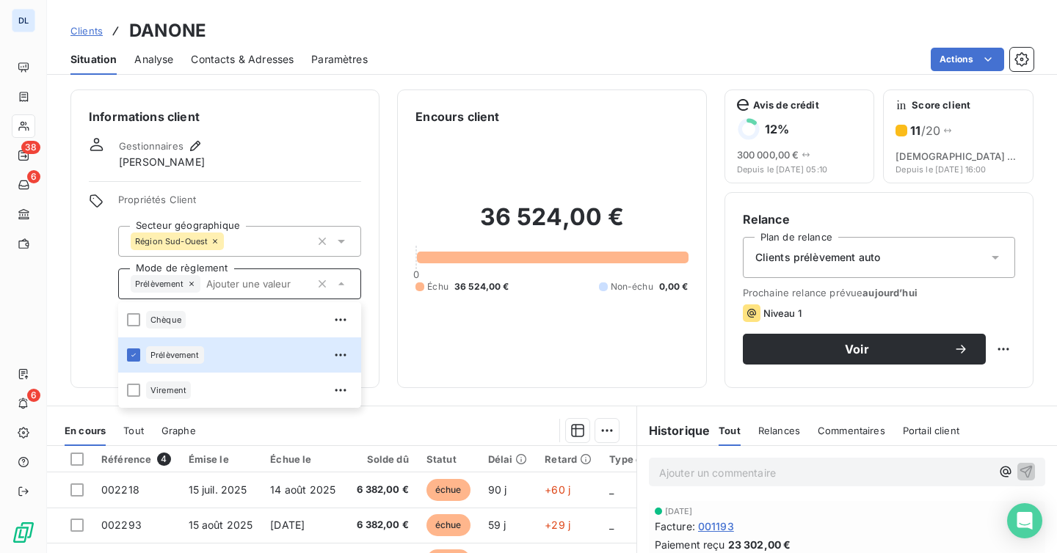
click at [285, 211] on span "Propriétés Client" at bounding box center [239, 204] width 243 height 21
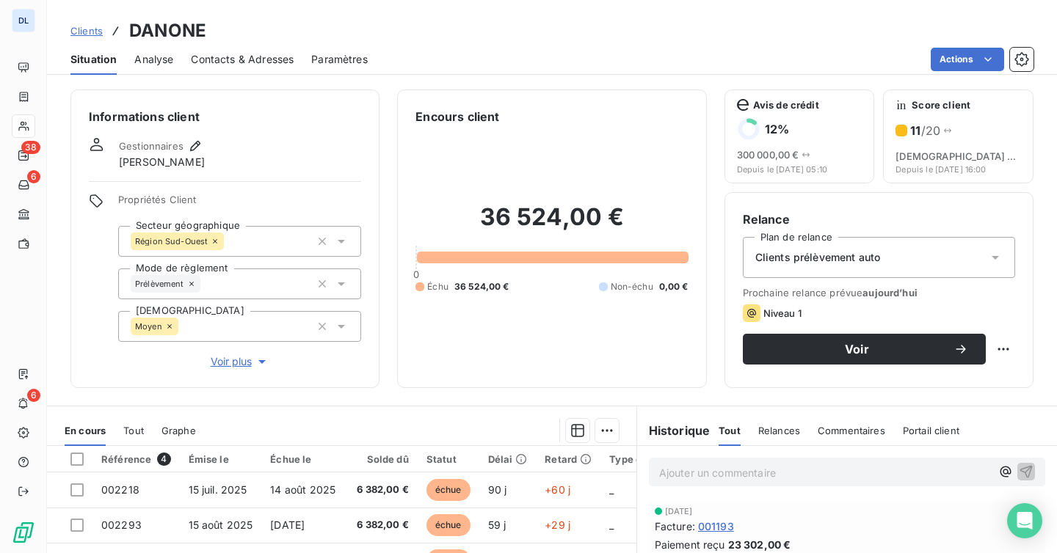
click at [221, 359] on span "Voir plus" at bounding box center [240, 361] width 59 height 15
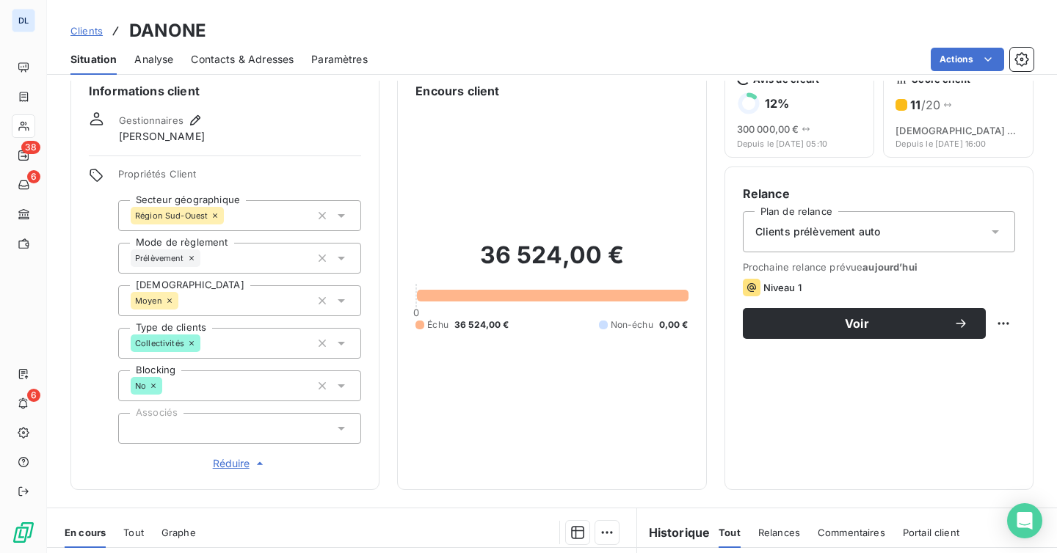
scroll to position [32, 0]
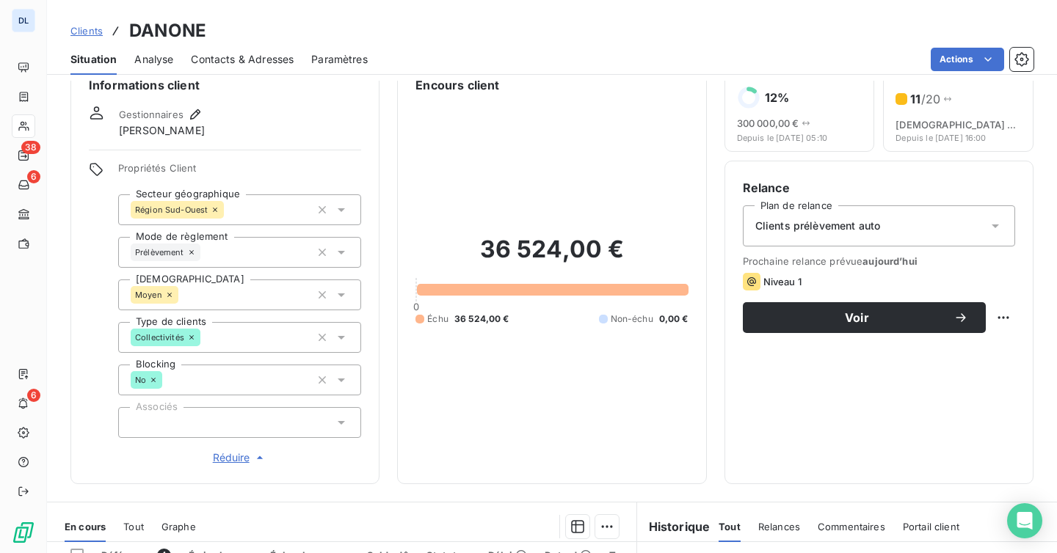
click at [192, 335] on icon at bounding box center [191, 337] width 4 height 4
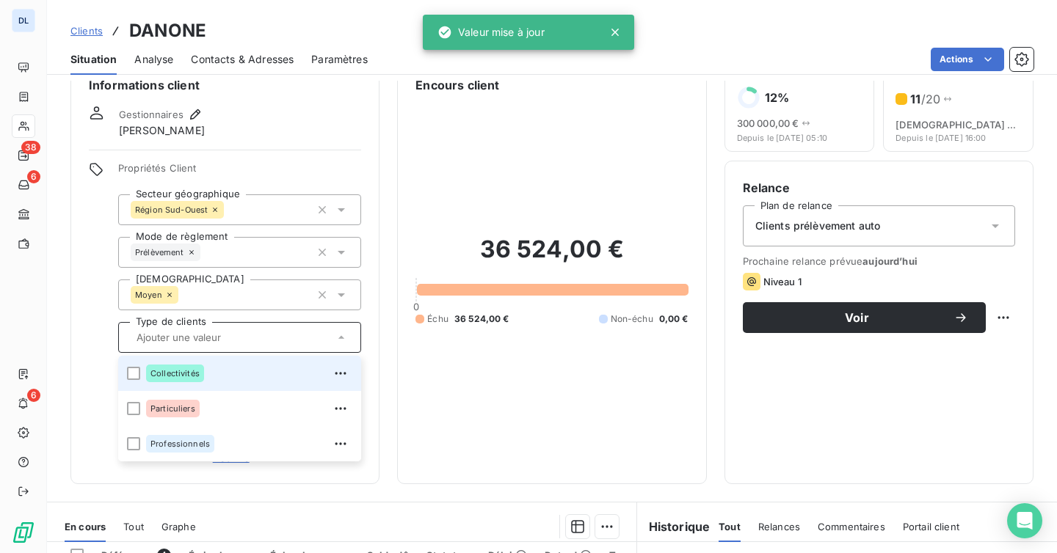
click at [302, 174] on span "Propriétés Client" at bounding box center [239, 172] width 243 height 21
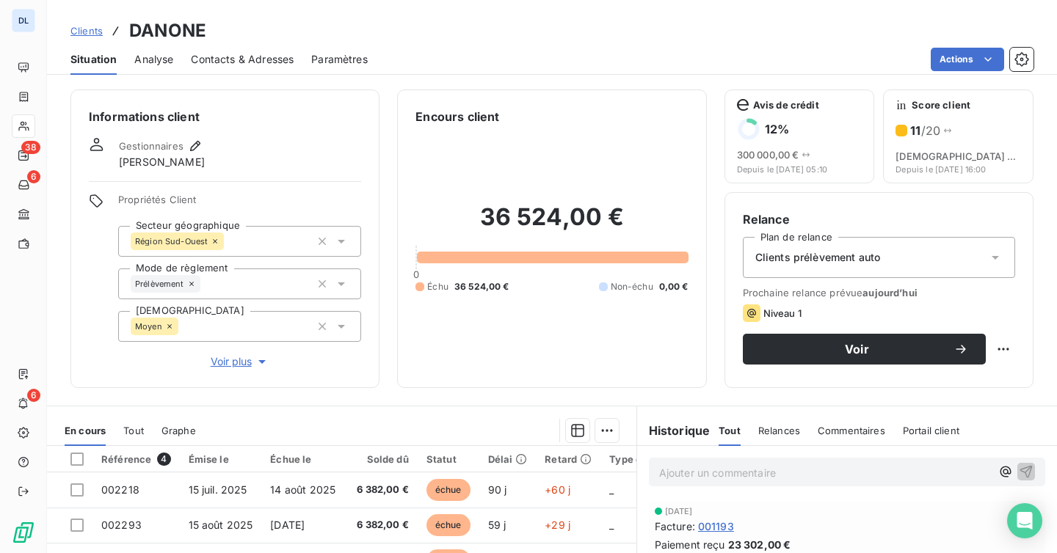
click at [236, 363] on span "Voir plus" at bounding box center [240, 361] width 59 height 15
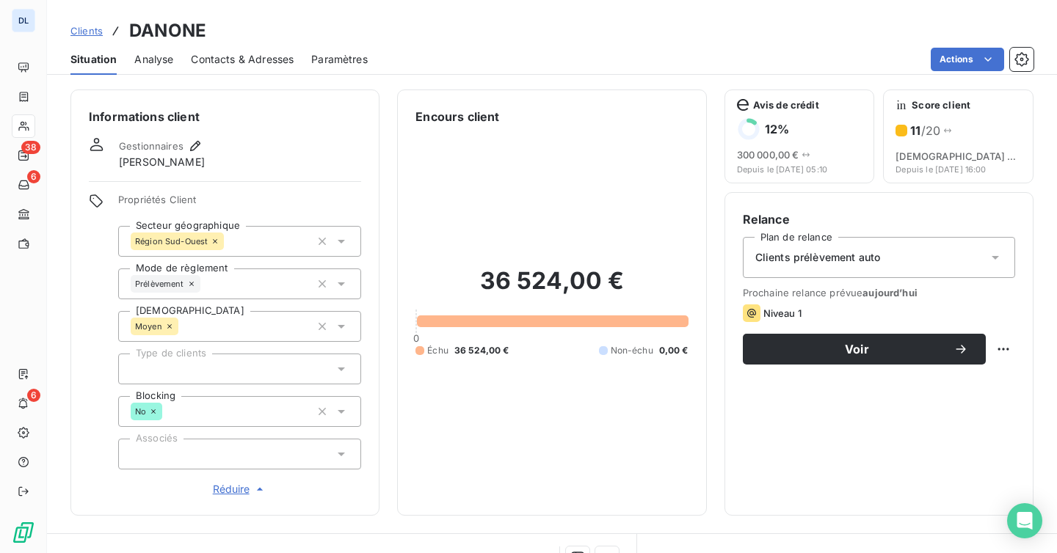
click at [231, 369] on div at bounding box center [239, 369] width 243 height 31
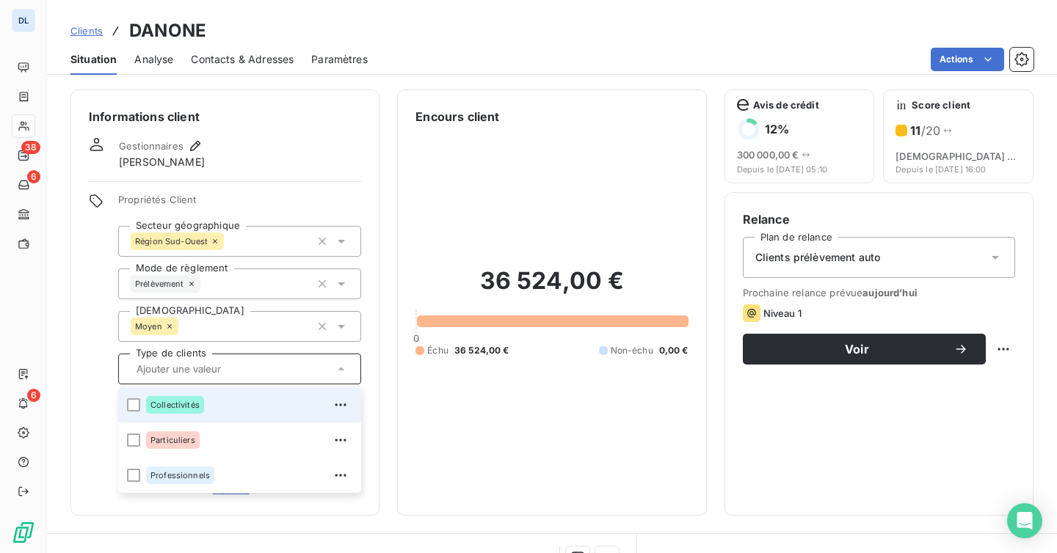
click at [177, 404] on span "Collectivités" at bounding box center [174, 405] width 49 height 9
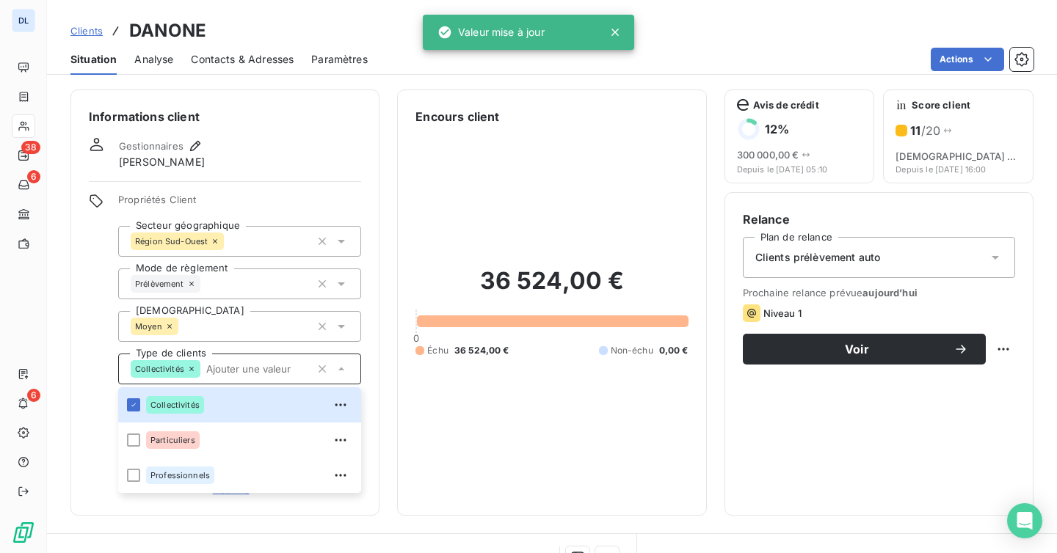
click at [315, 157] on div "Gestionnaires [PERSON_NAME]" at bounding box center [225, 153] width 272 height 32
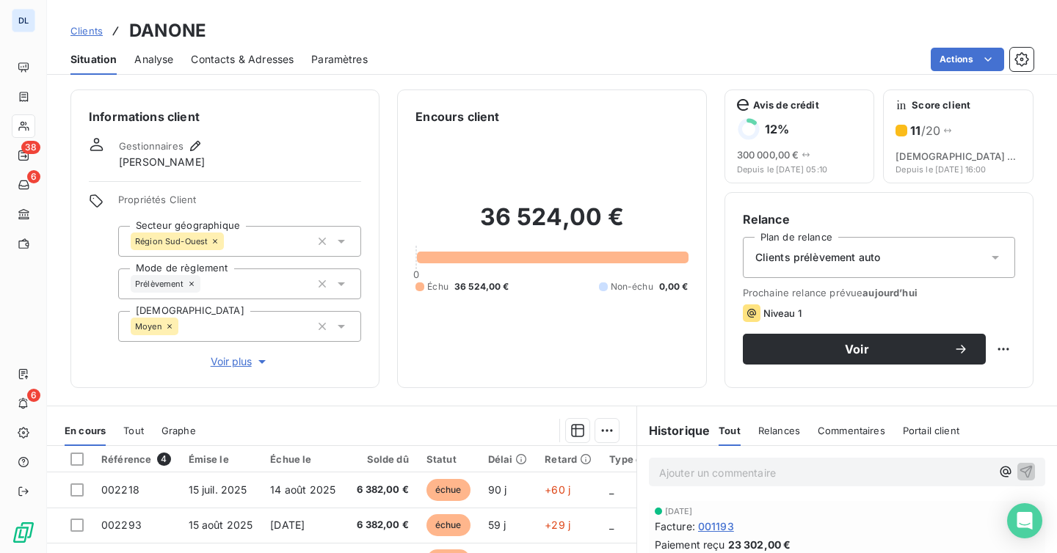
click at [341, 240] on icon at bounding box center [341, 242] width 7 height 4
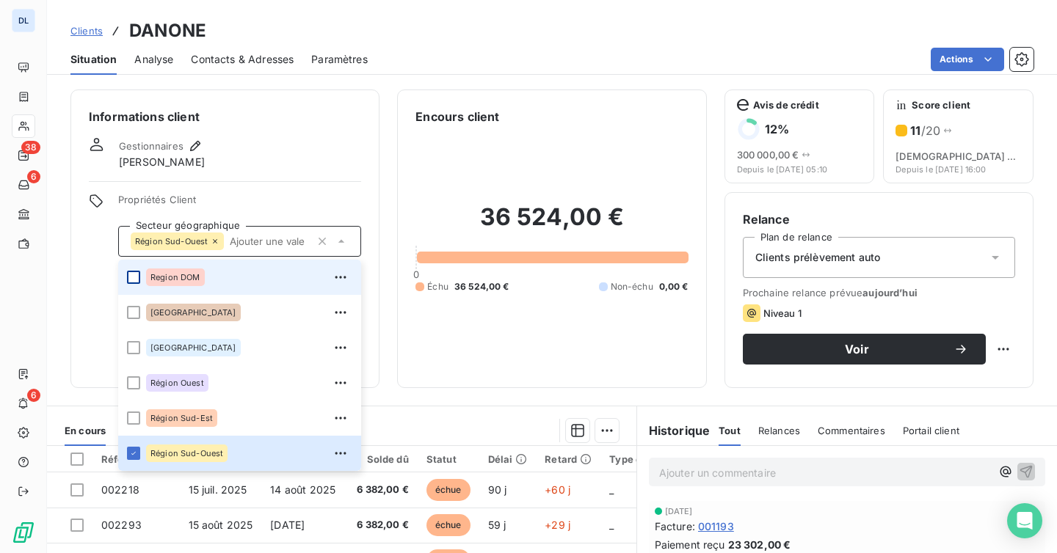
click at [139, 275] on div at bounding box center [133, 277] width 13 height 13
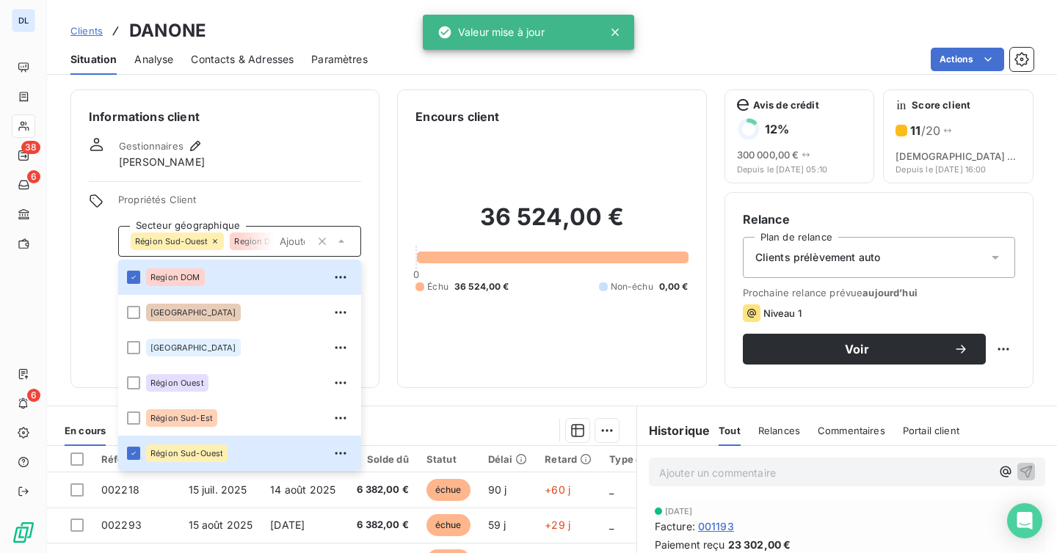
click at [324, 131] on div "Informations client Gestionnaires [PERSON_NAME] Propriétés Client Secteur géogr…" at bounding box center [224, 239] width 309 height 299
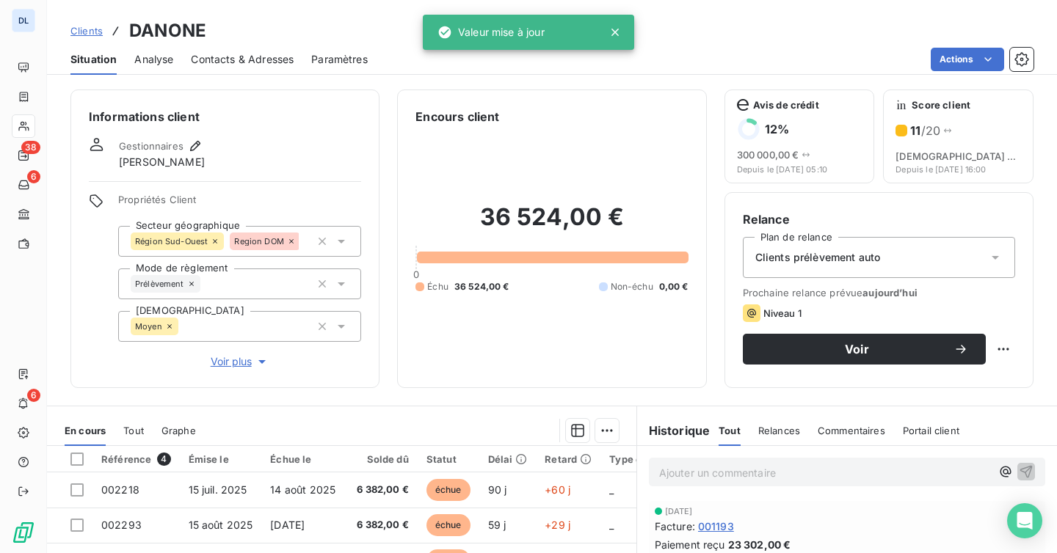
click at [214, 248] on div "Région Sud-Ouest" at bounding box center [177, 242] width 93 height 18
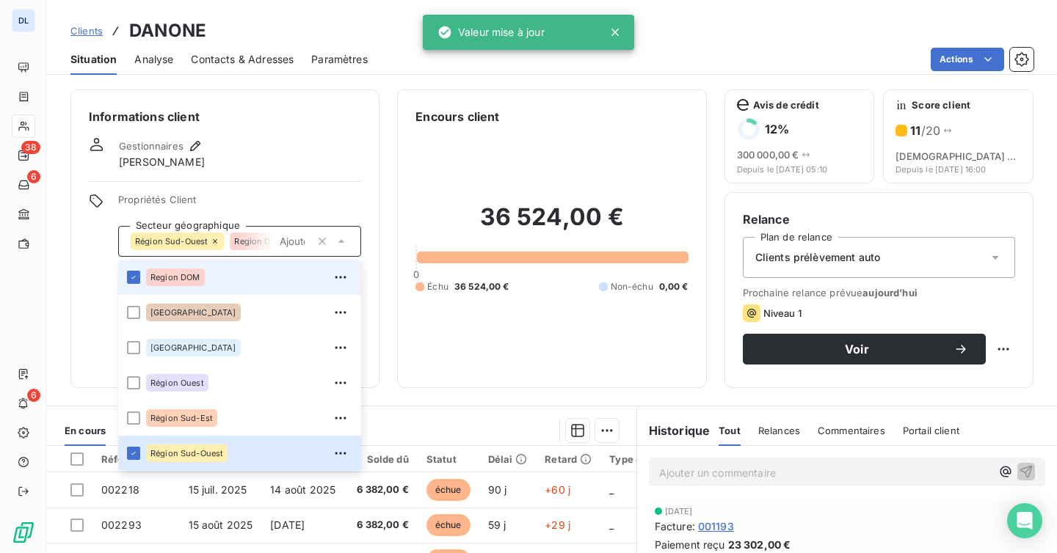
click at [214, 239] on icon at bounding box center [215, 241] width 9 height 9
